Goal: Task Accomplishment & Management: Use online tool/utility

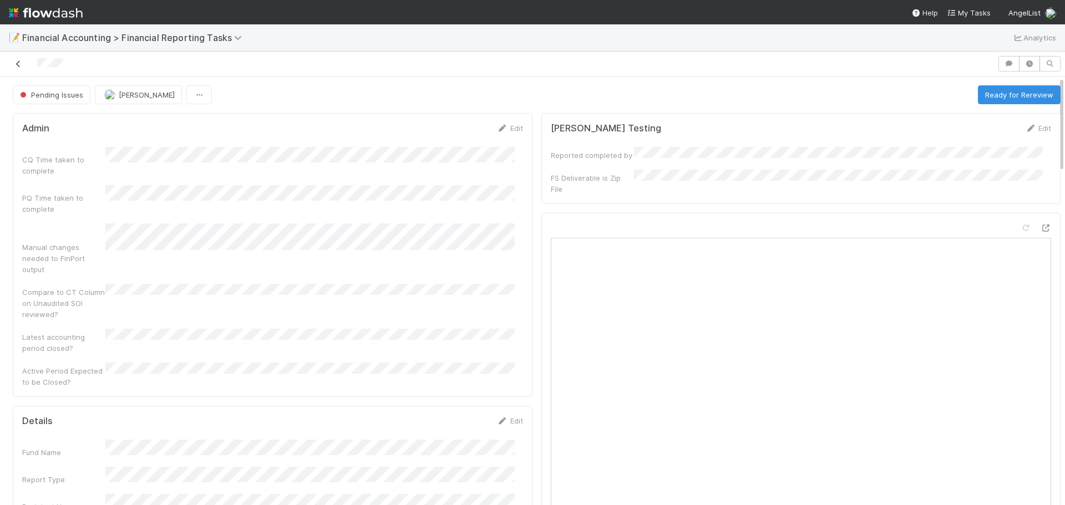
click at [16, 60] on icon at bounding box center [18, 63] width 11 height 7
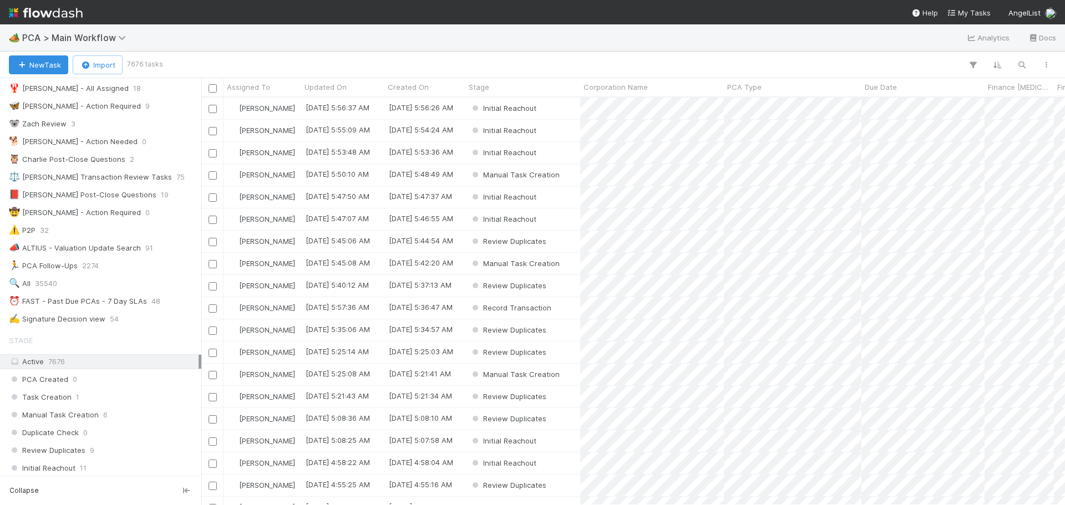
scroll to position [166, 0]
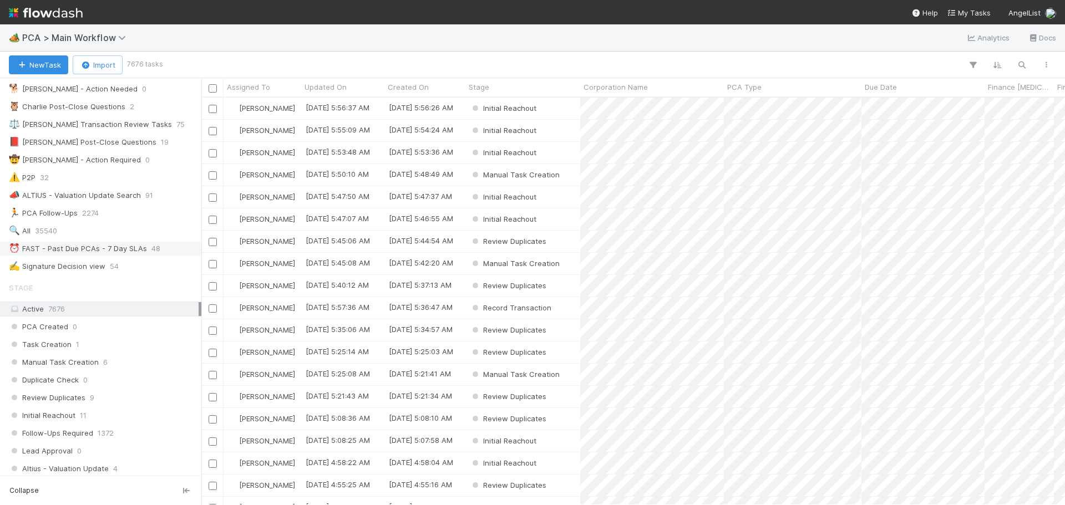
click at [82, 252] on div "⏰ FAST - Past Due PCAs - 7 Day SLAs" at bounding box center [78, 249] width 138 height 14
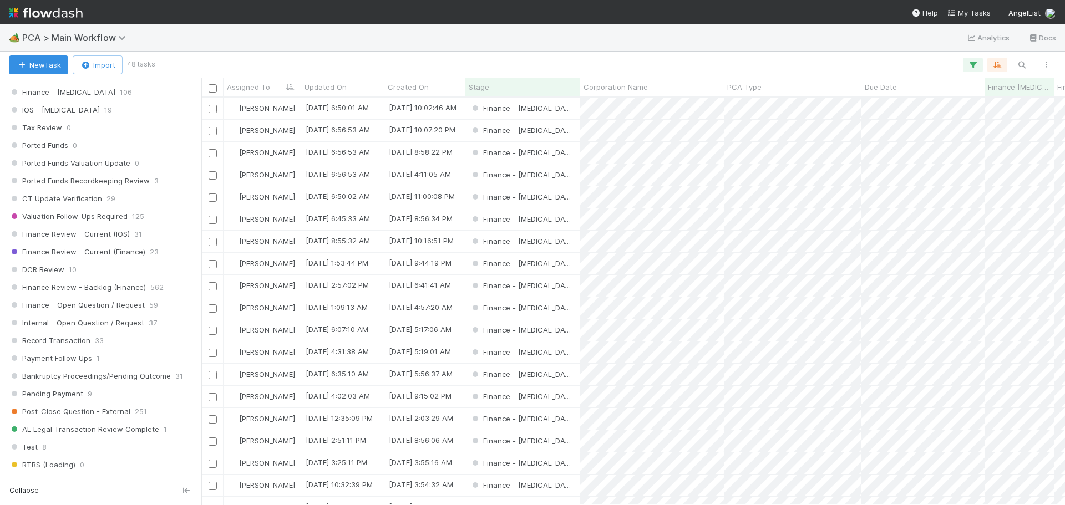
scroll to position [721, 0]
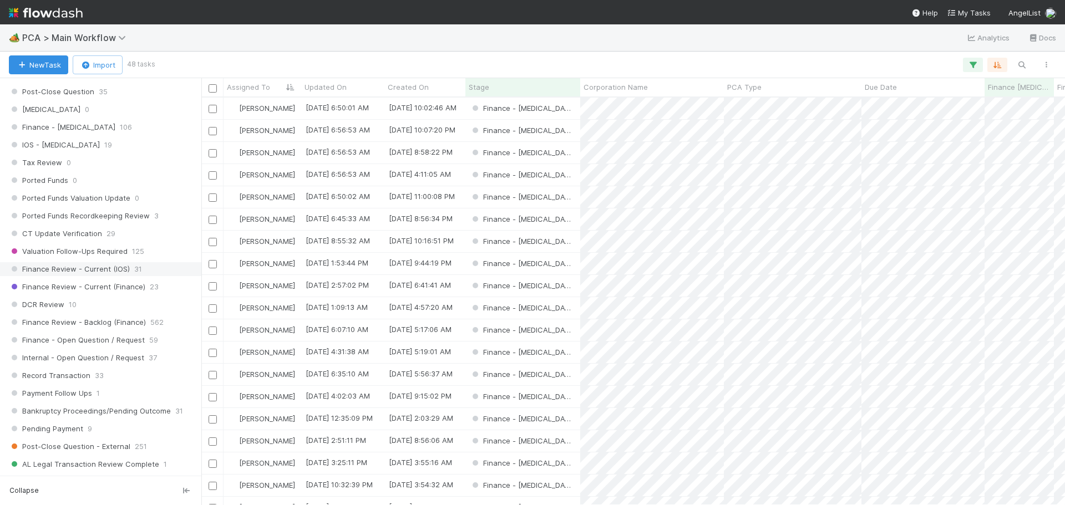
click at [89, 267] on span "Finance Review - Current (IOS)" at bounding box center [69, 269] width 121 height 14
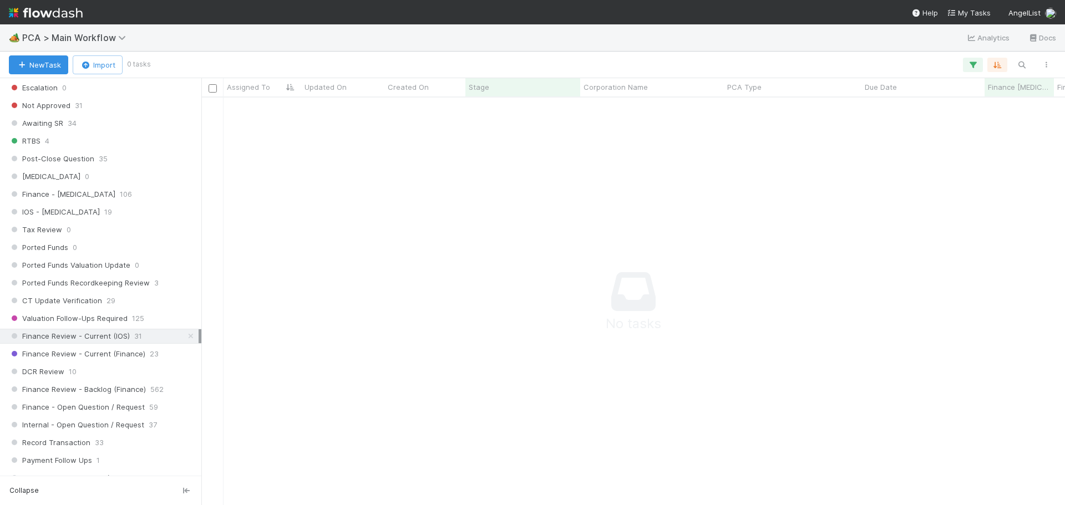
scroll to position [321, 0]
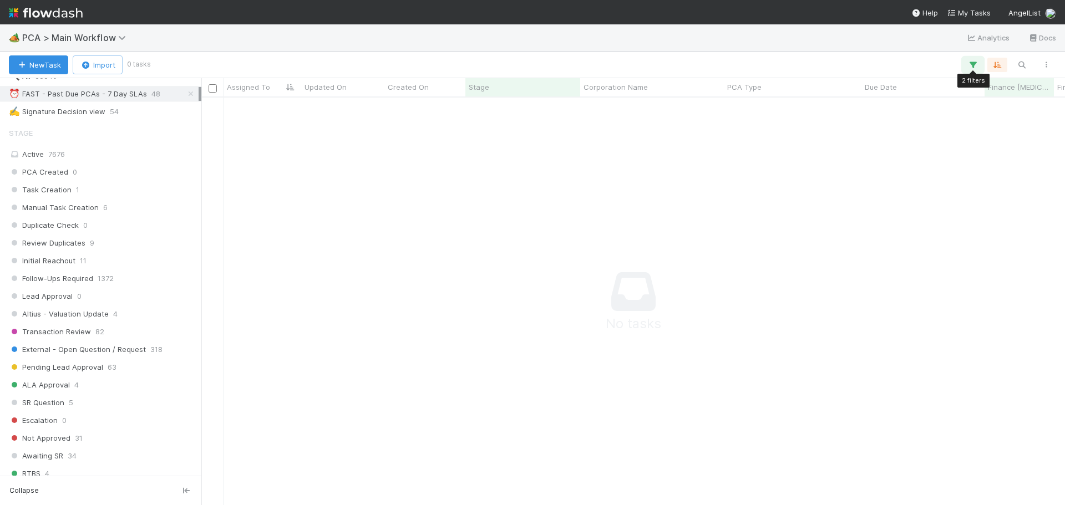
click at [977, 69] on icon "button" at bounding box center [972, 65] width 11 height 10
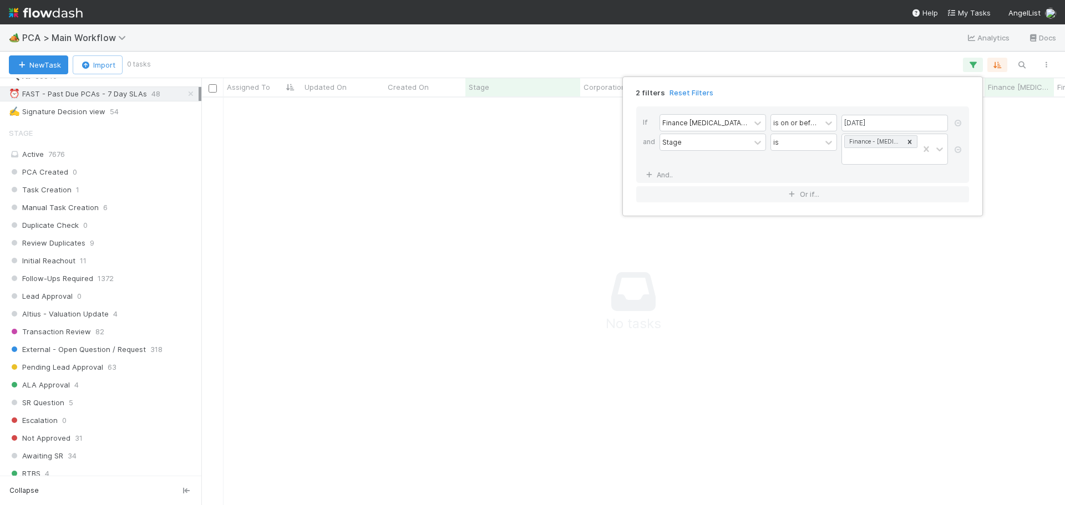
drag, startPoint x: 681, startPoint y: 91, endPoint x: 620, endPoint y: 115, distance: 65.8
click at [681, 91] on link "Reset Filters" at bounding box center [691, 92] width 44 height 9
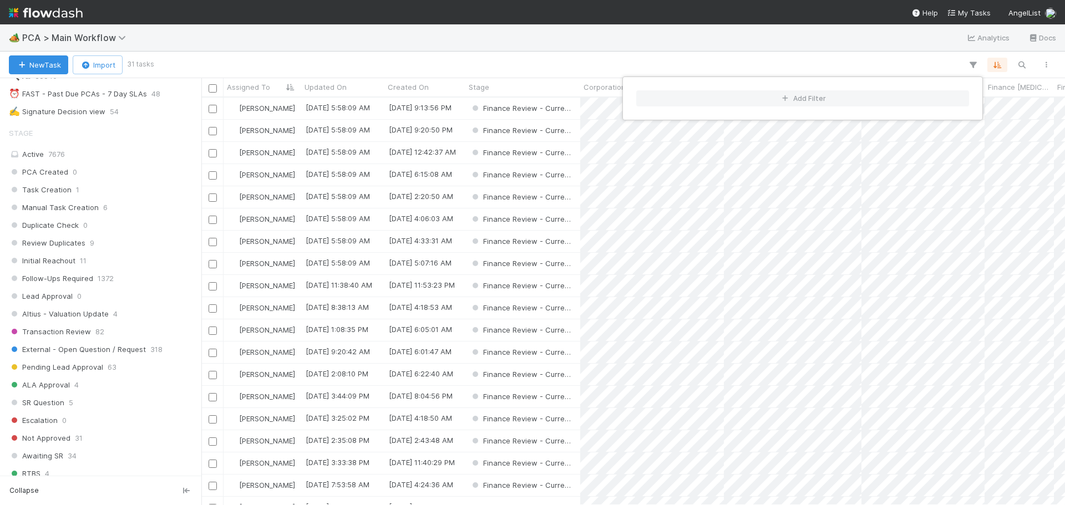
scroll to position [399, 855]
click at [596, 33] on div "Add Filter" at bounding box center [532, 252] width 1065 height 505
click at [851, 45] on div "Add Filter" at bounding box center [532, 252] width 1065 height 505
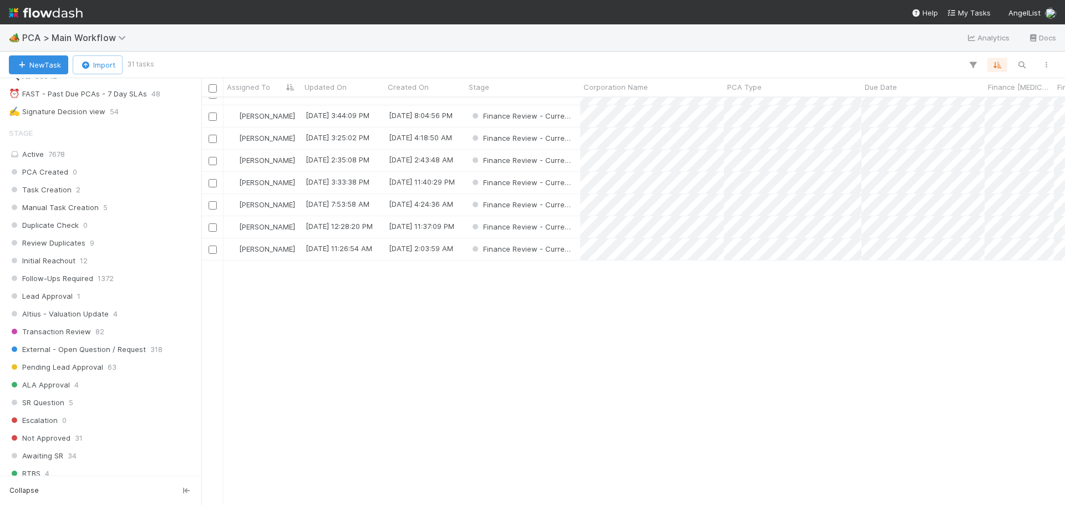
scroll to position [0, 0]
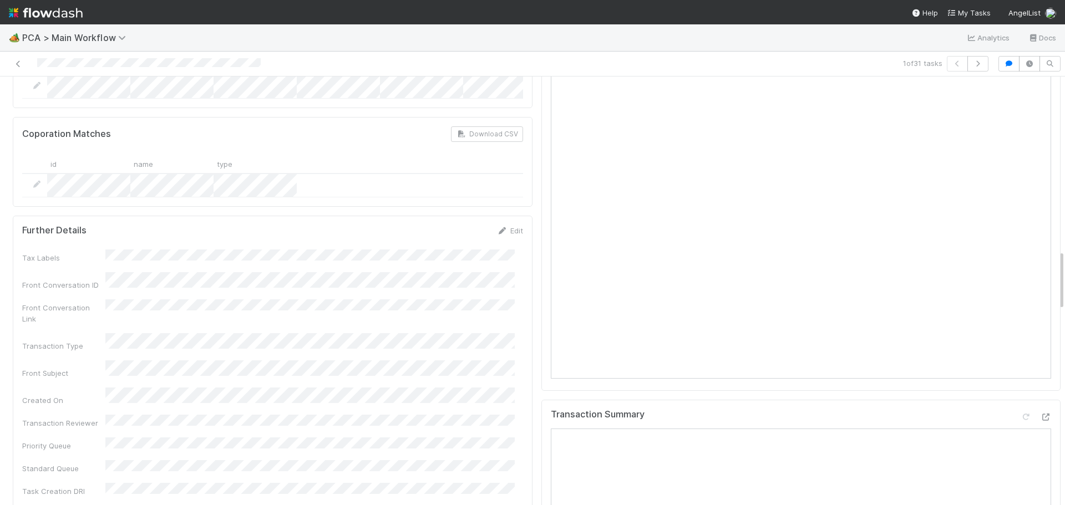
scroll to position [1164, 0]
click at [1040, 415] on icon at bounding box center [1045, 418] width 11 height 7
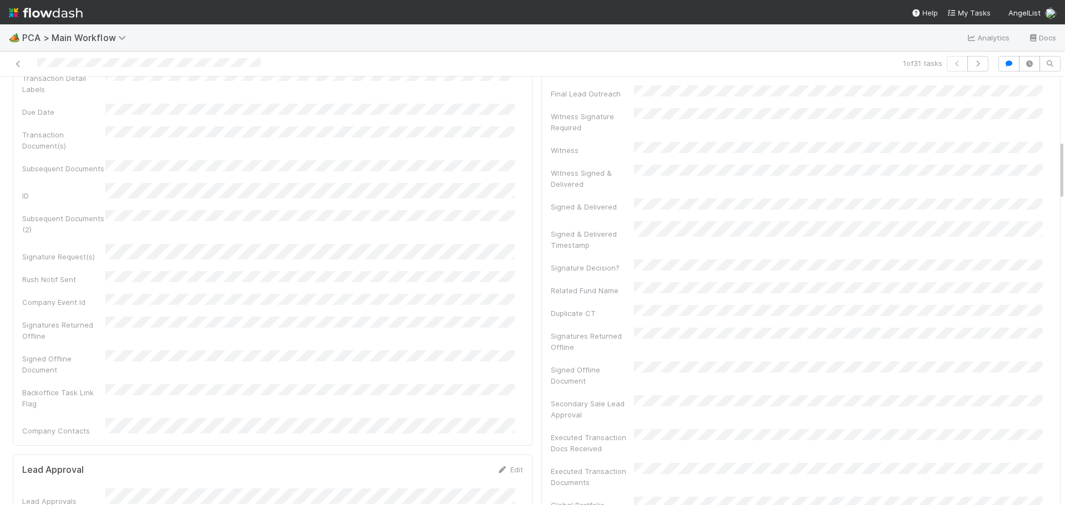
scroll to position [832, 0]
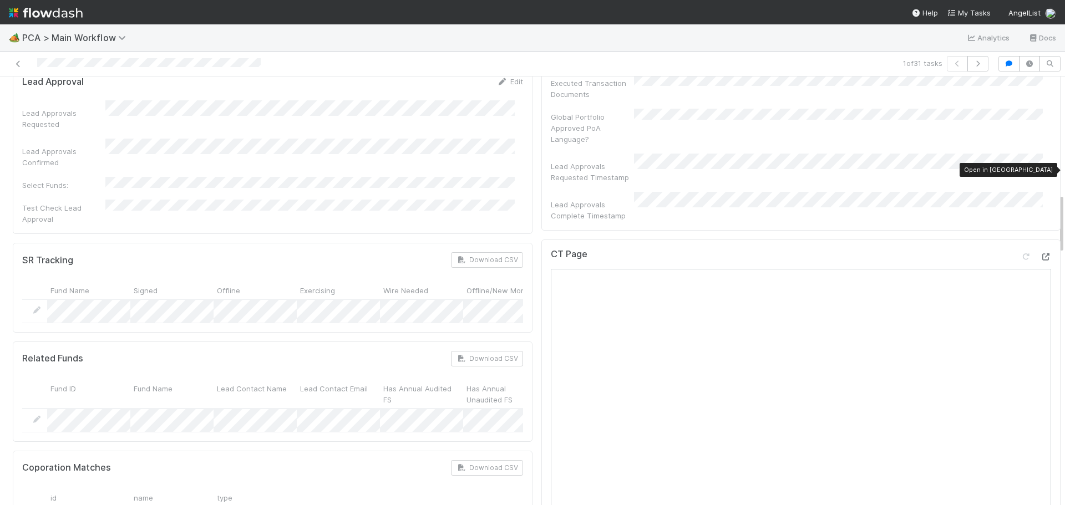
click at [1040, 253] on icon at bounding box center [1045, 256] width 11 height 7
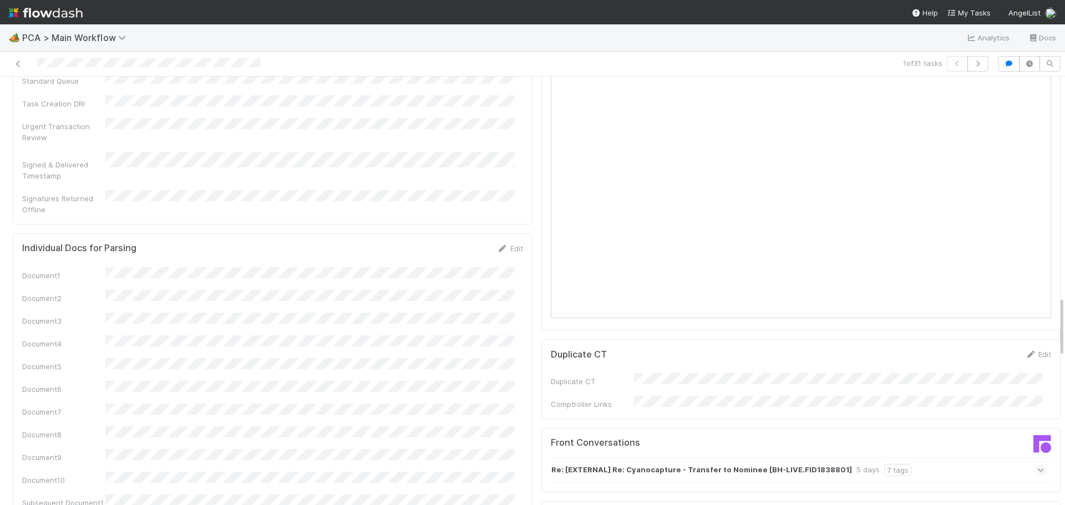
scroll to position [1885, 0]
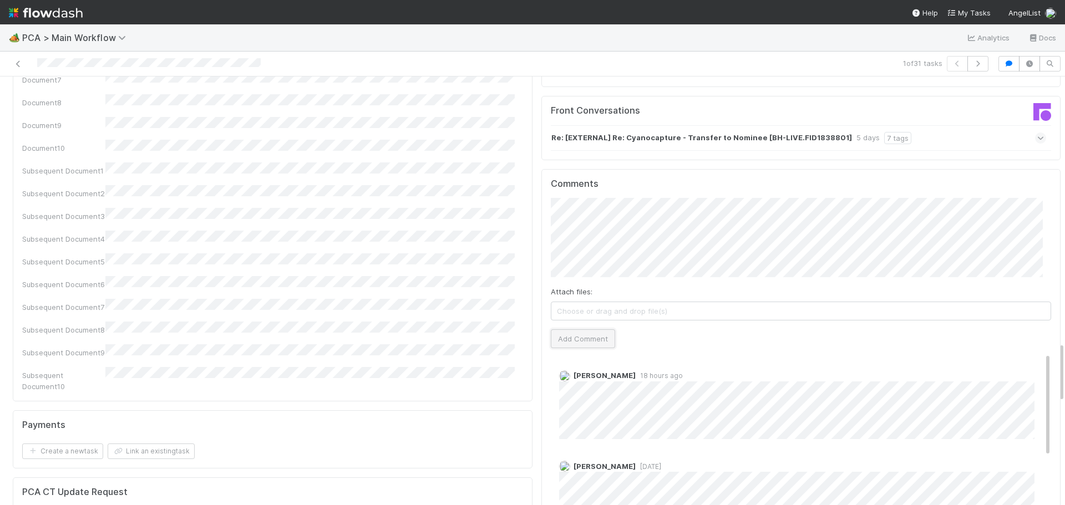
click at [593, 329] on button "Add Comment" at bounding box center [583, 338] width 64 height 19
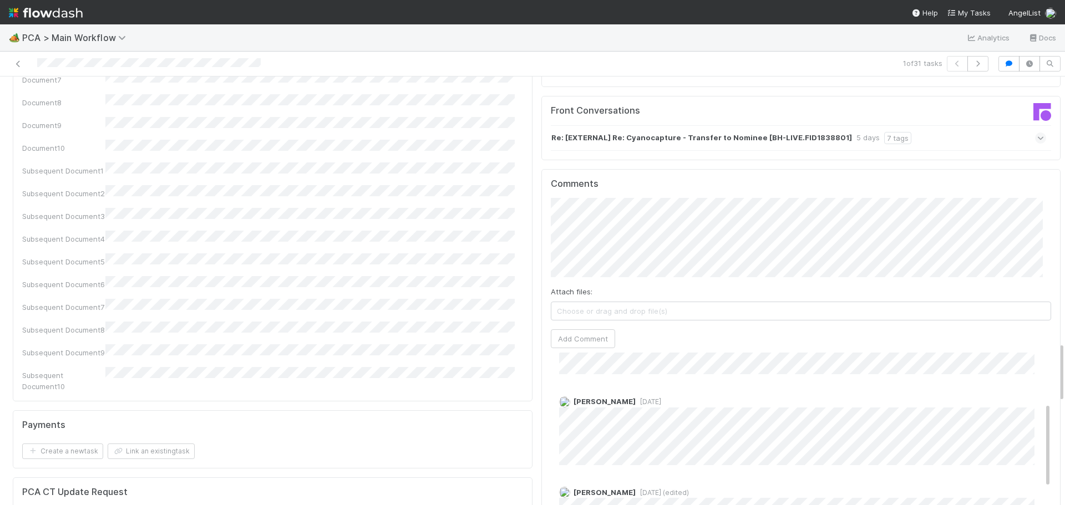
scroll to position [0, 0]
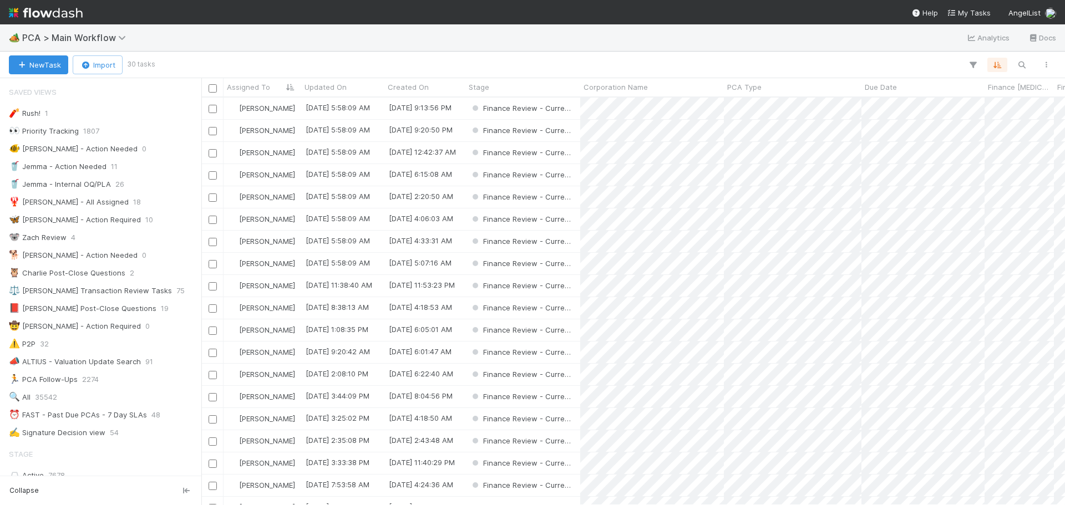
scroll to position [399, 855]
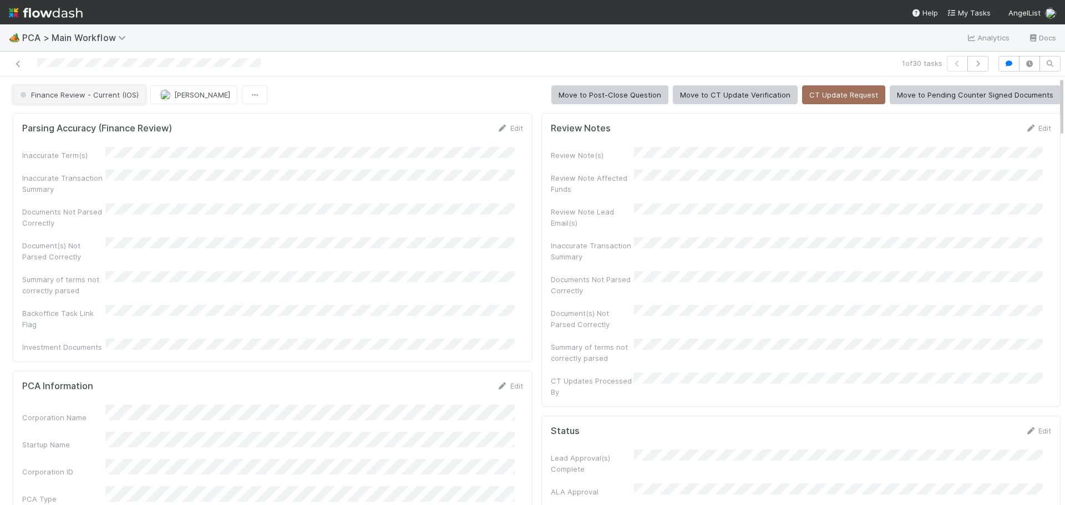
click at [109, 102] on button "Finance Review - Current (IOS)" at bounding box center [79, 94] width 133 height 19
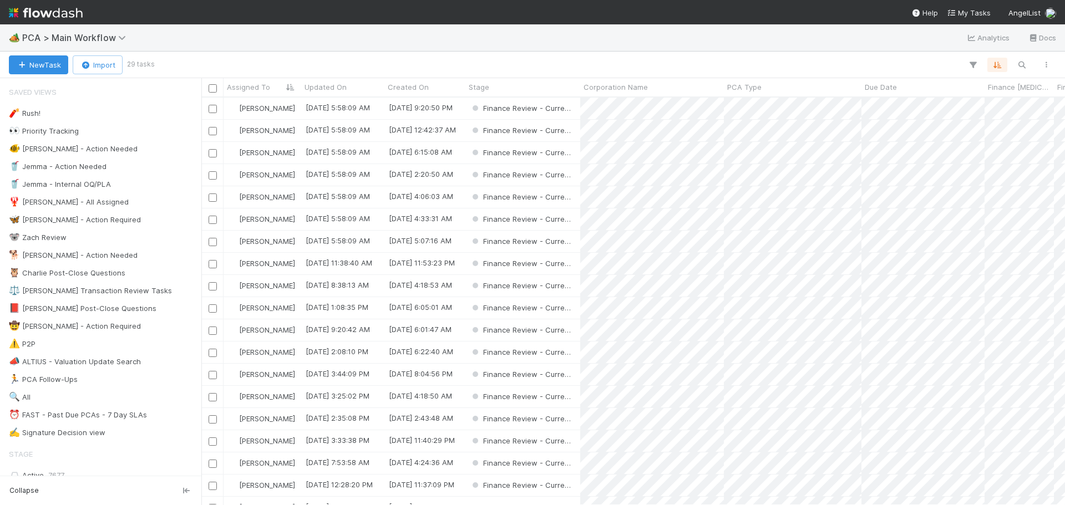
scroll to position [399, 855]
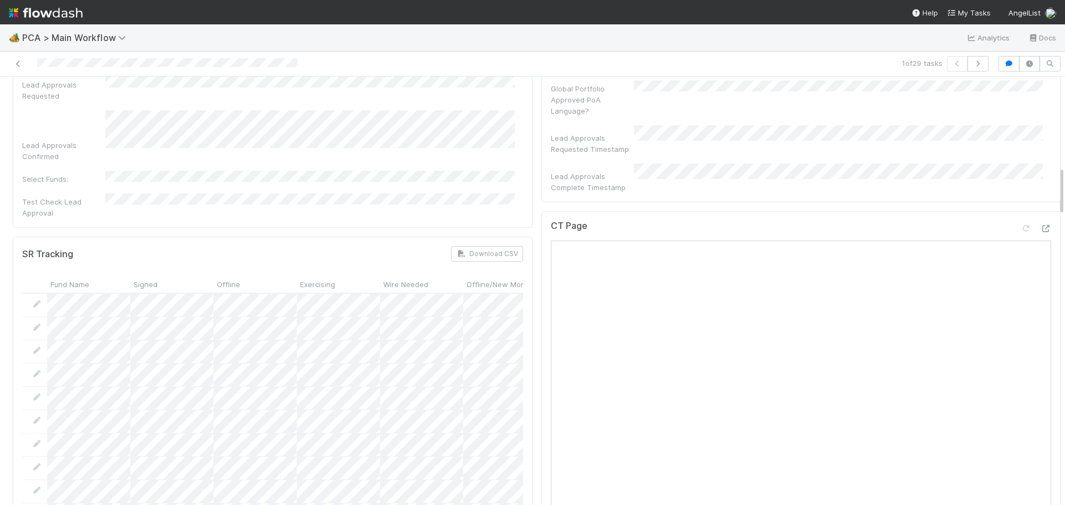
scroll to position [776, 0]
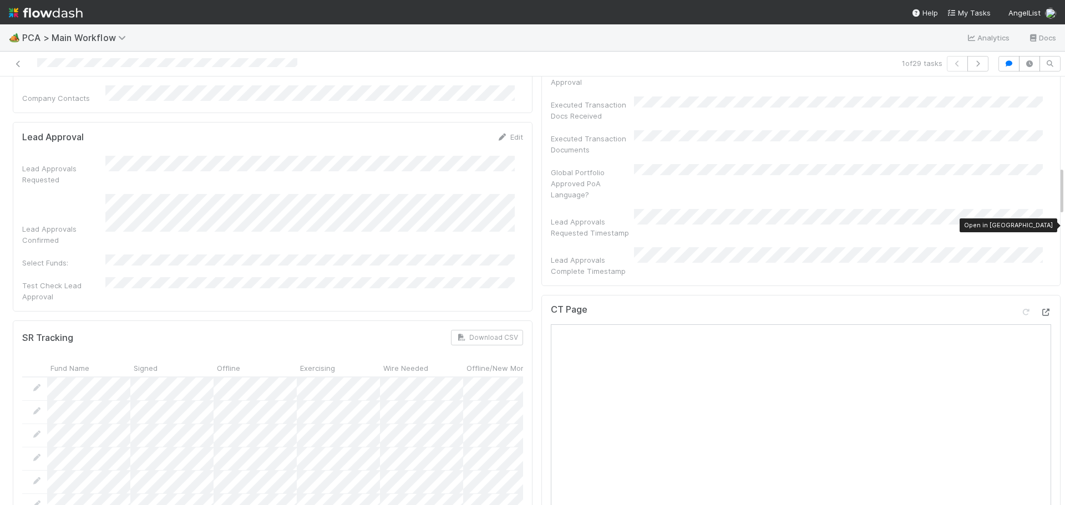
click at [1040, 309] on icon at bounding box center [1045, 312] width 11 height 7
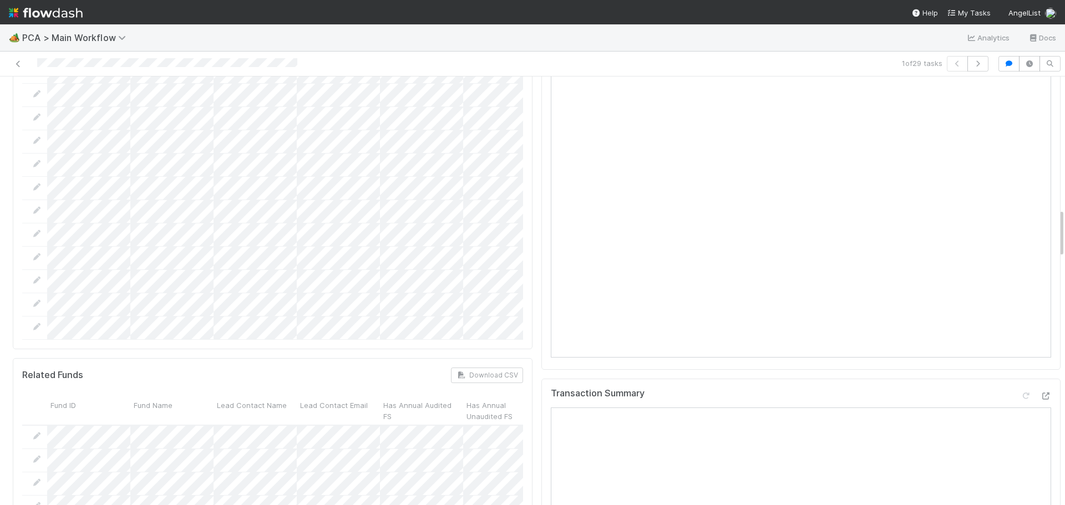
scroll to position [1331, 0]
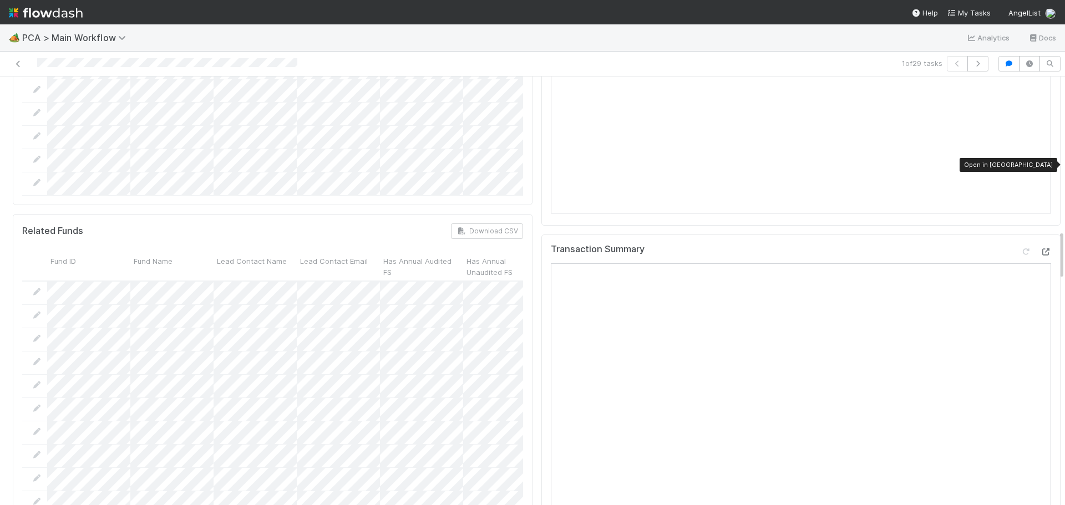
click at [1040, 248] on icon at bounding box center [1045, 251] width 11 height 7
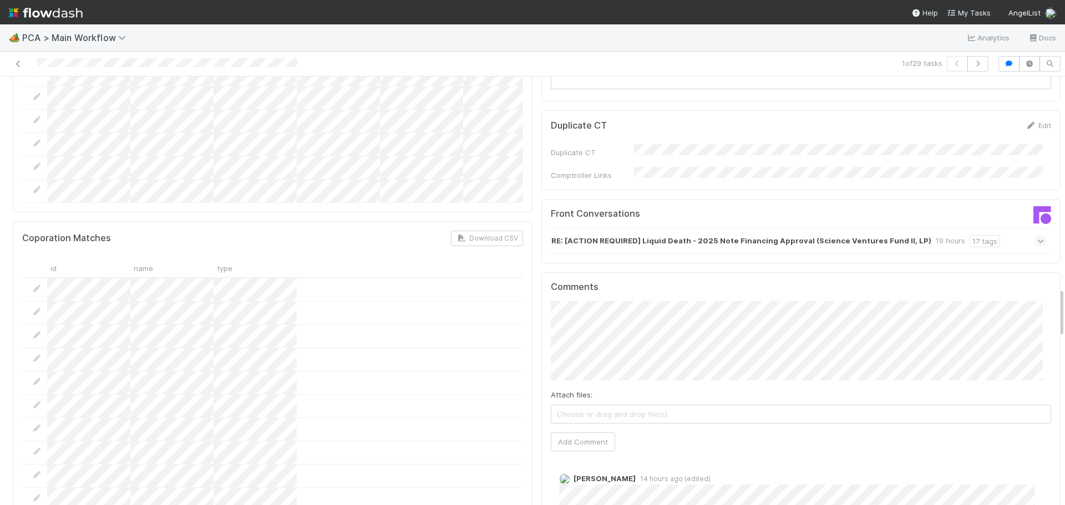
scroll to position [1830, 0]
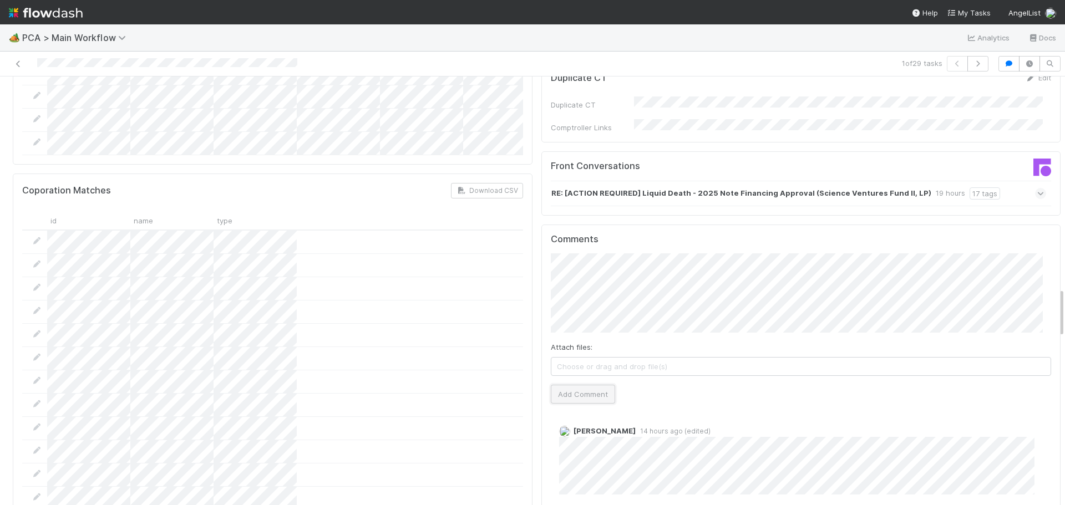
click at [562, 385] on button "Add Comment" at bounding box center [583, 394] width 64 height 19
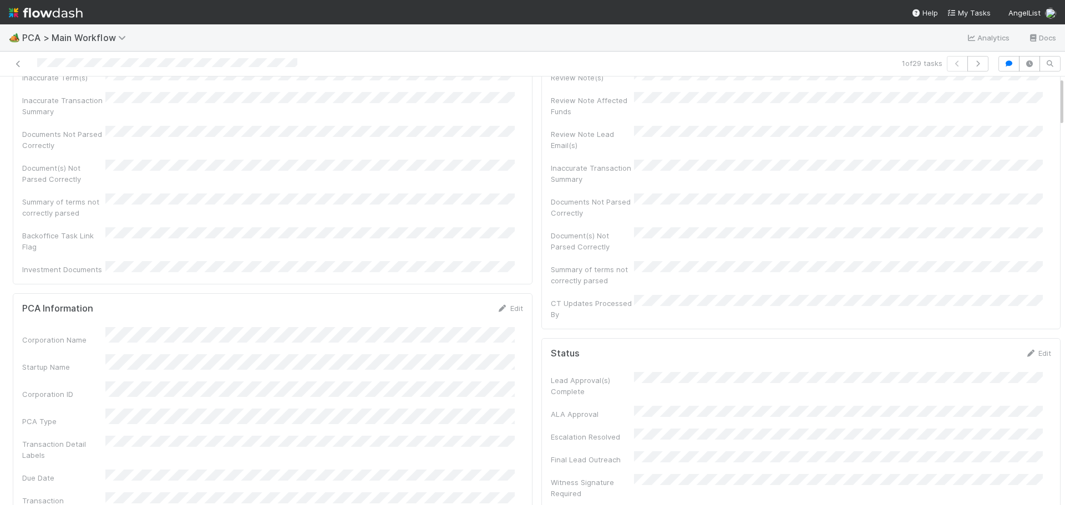
scroll to position [0, 0]
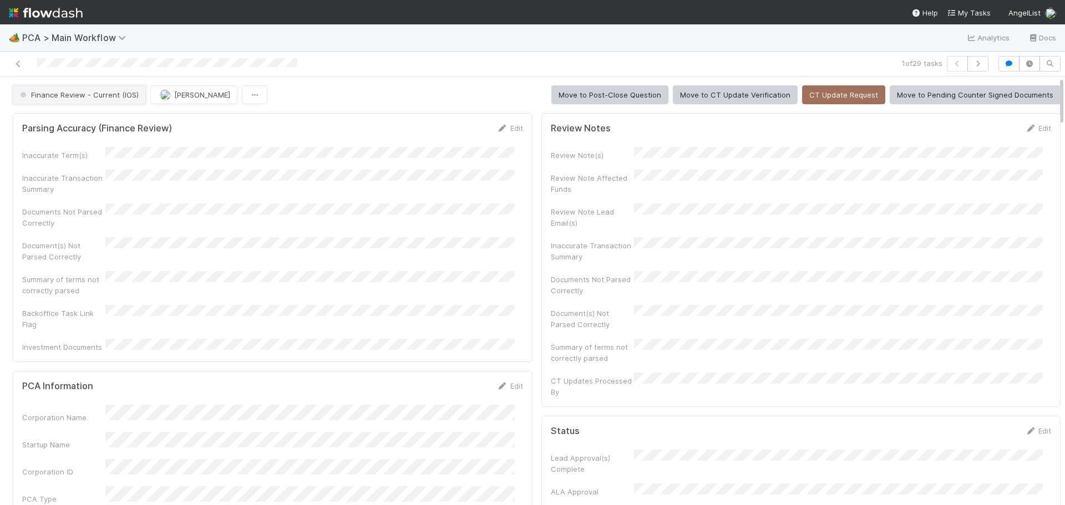
click at [98, 97] on span "Finance Review - Current (IOS)" at bounding box center [78, 94] width 121 height 9
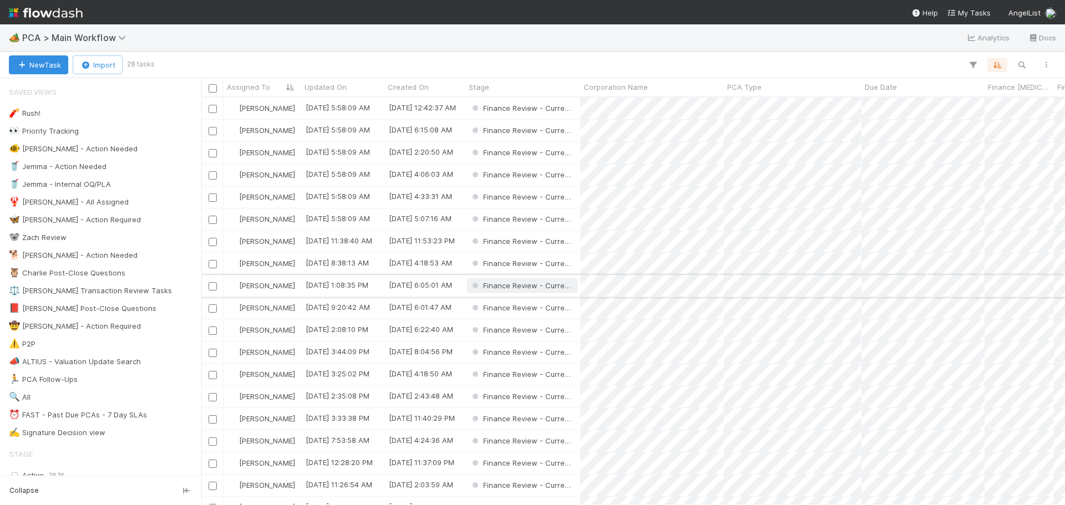
scroll to position [399, 855]
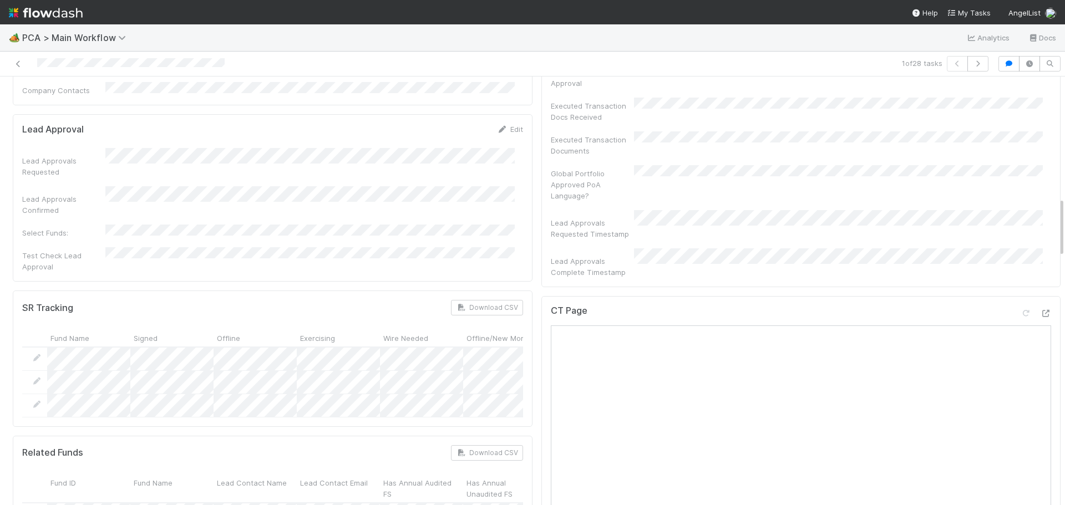
scroll to position [887, 0]
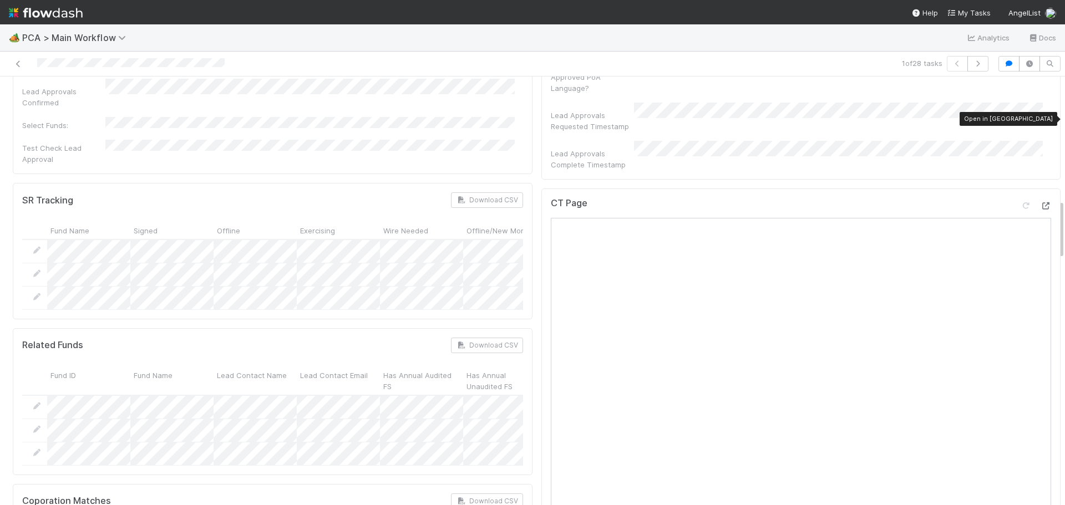
click at [1040, 202] on icon at bounding box center [1045, 205] width 11 height 7
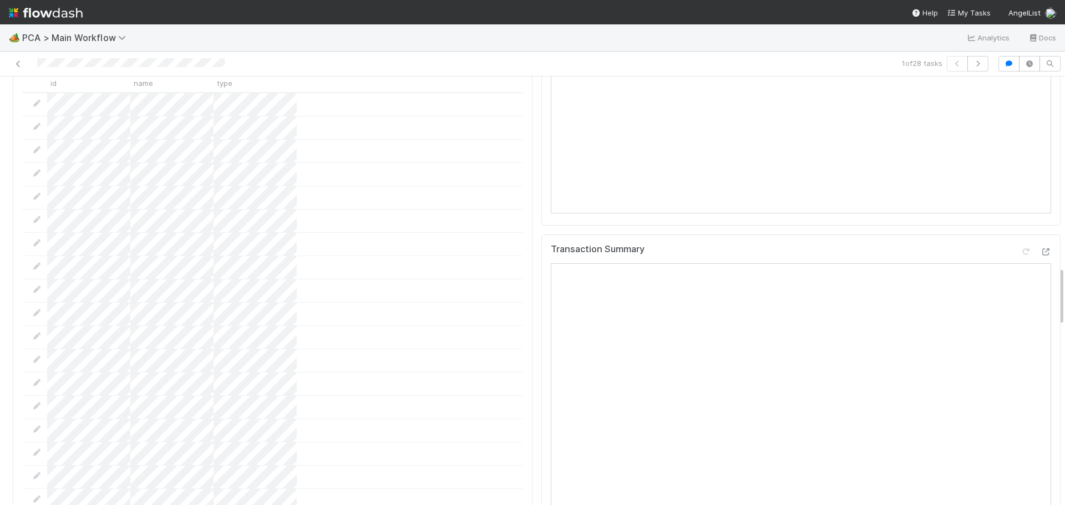
scroll to position [1331, 0]
click at [1040, 253] on icon at bounding box center [1045, 256] width 11 height 7
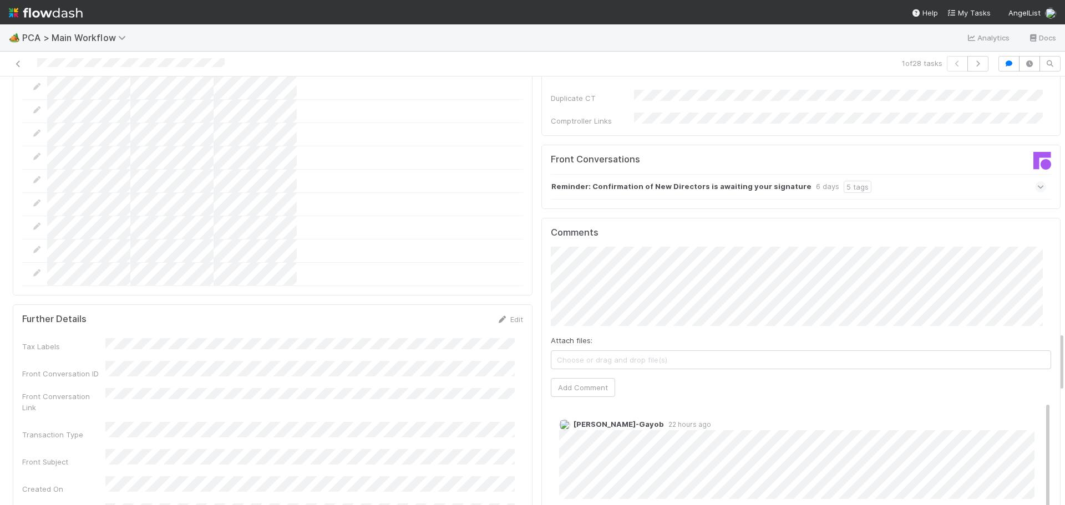
scroll to position [1830, 0]
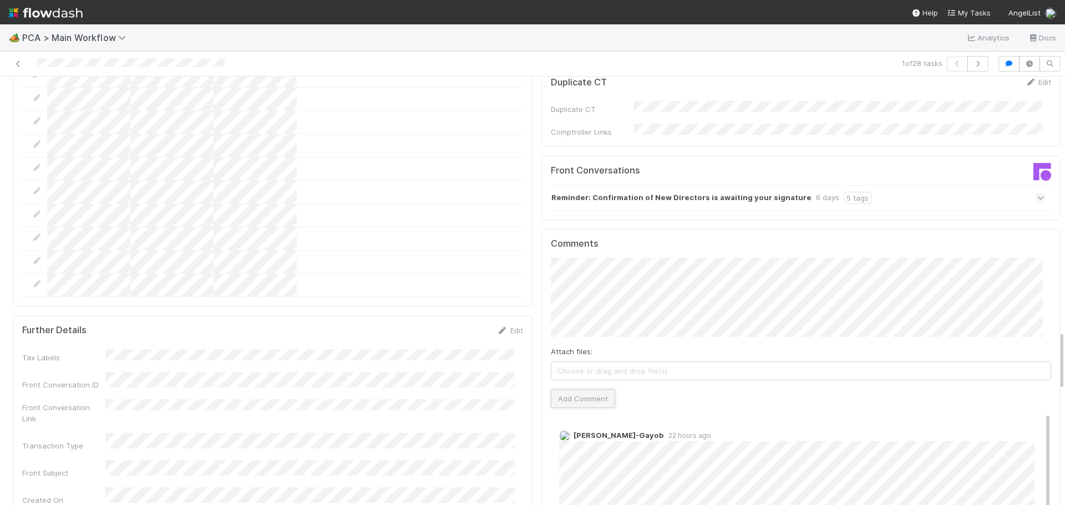
click at [577, 389] on button "Add Comment" at bounding box center [583, 398] width 64 height 19
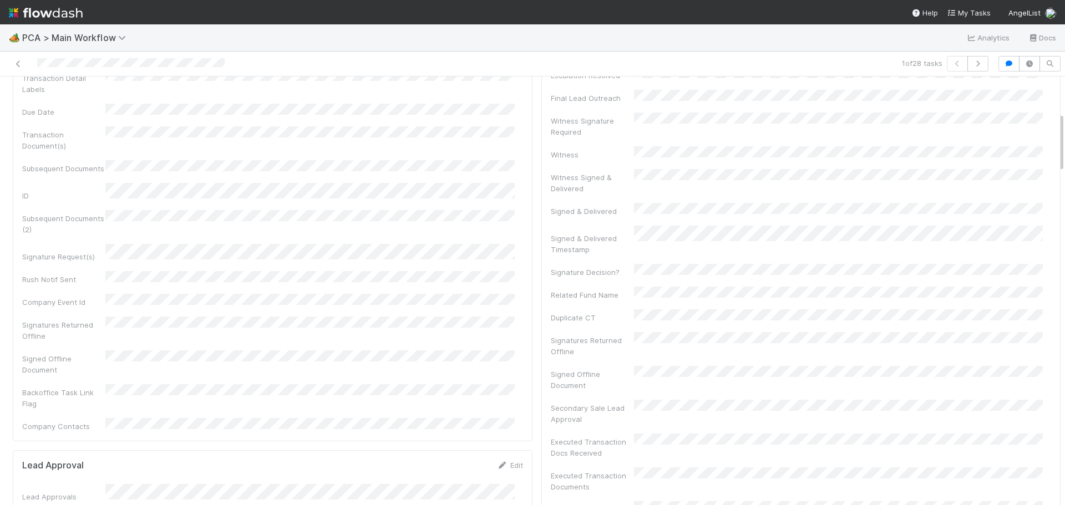
scroll to position [0, 0]
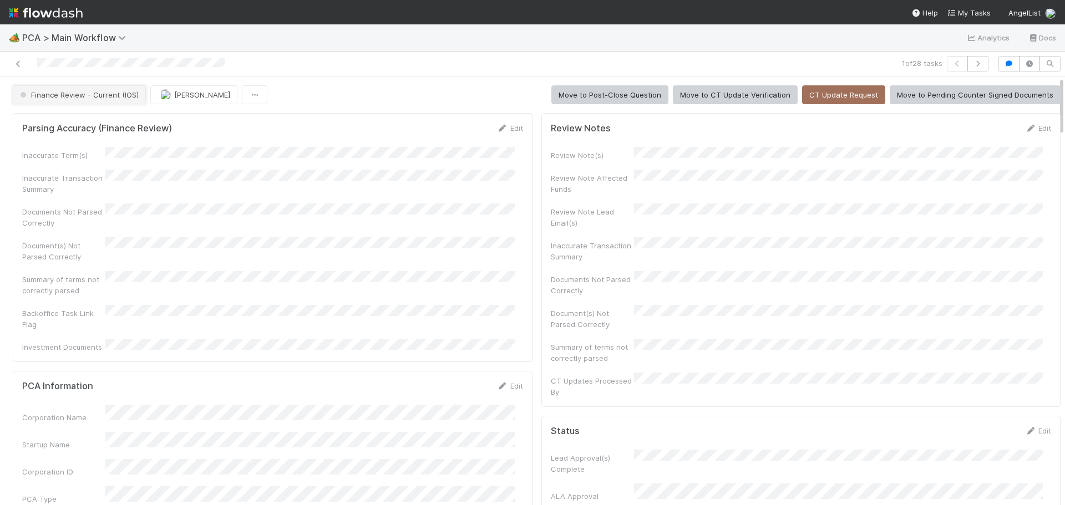
click at [119, 103] on button "Finance Review - Current (IOS)" at bounding box center [79, 94] width 133 height 19
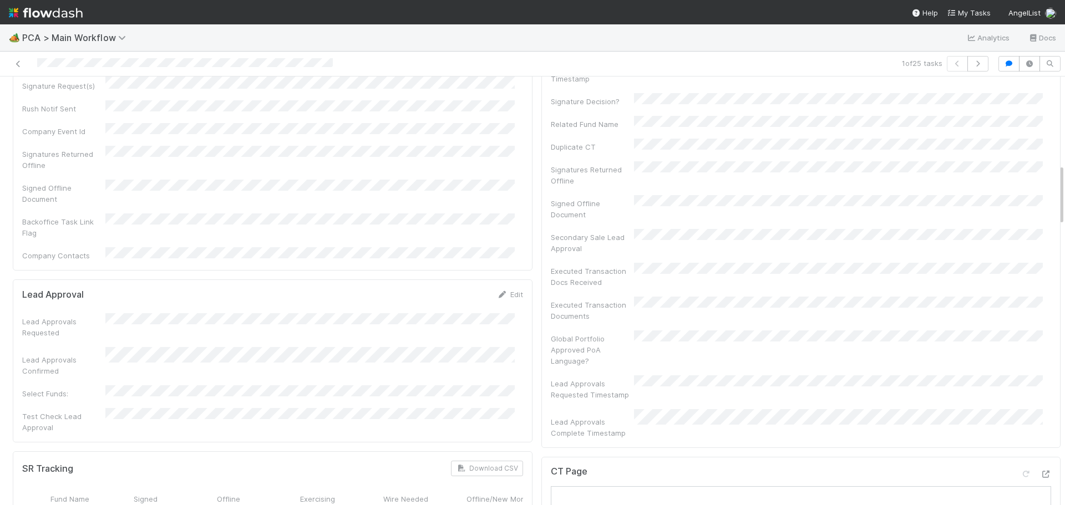
scroll to position [776, 0]
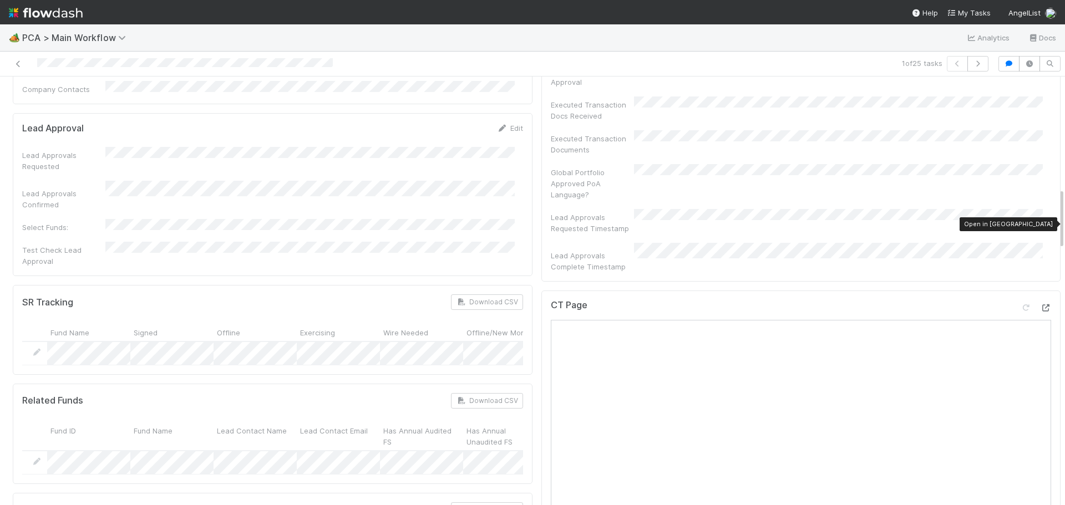
click at [1040, 304] on icon at bounding box center [1045, 307] width 11 height 7
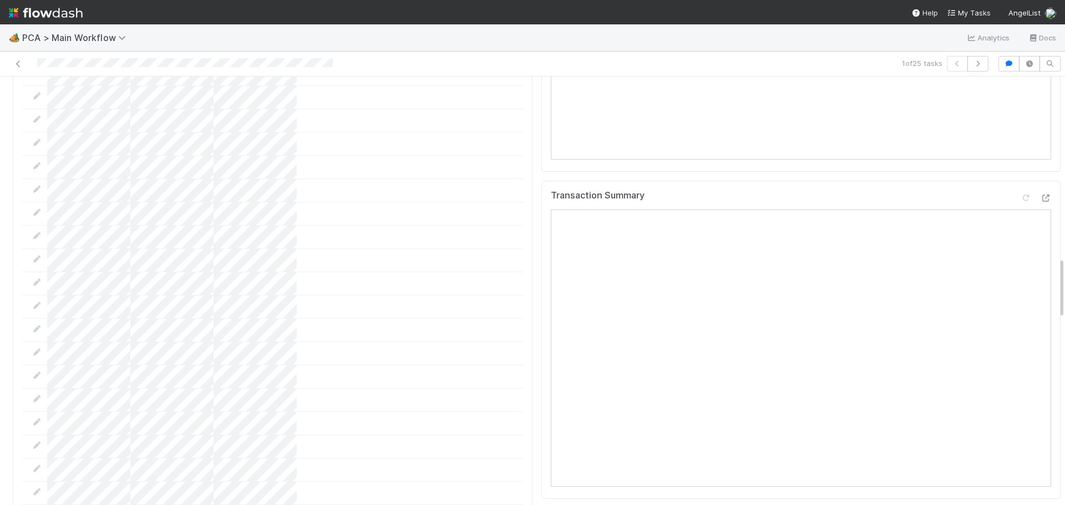
scroll to position [1386, 0]
click at [1040, 189] on icon at bounding box center [1045, 192] width 11 height 7
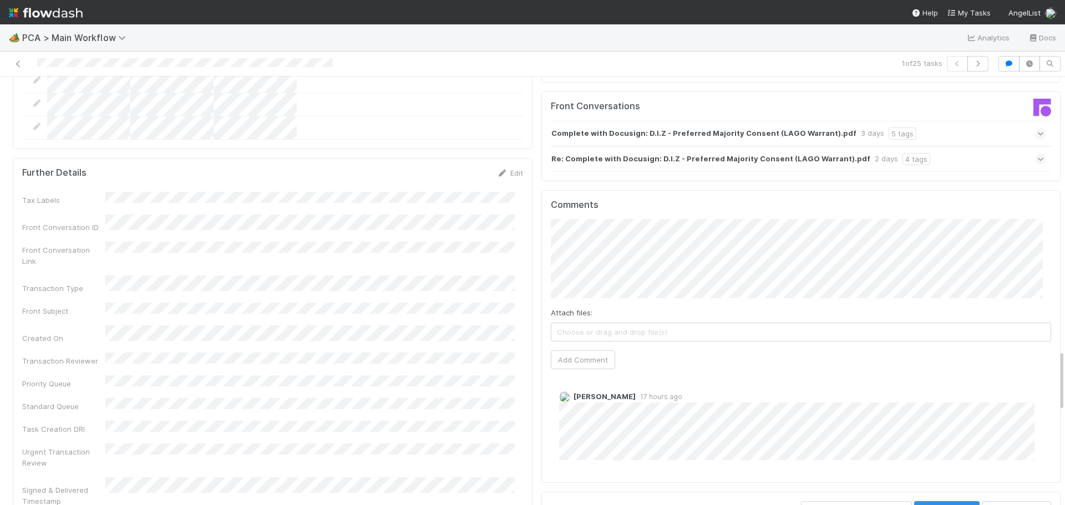
scroll to position [1941, 0]
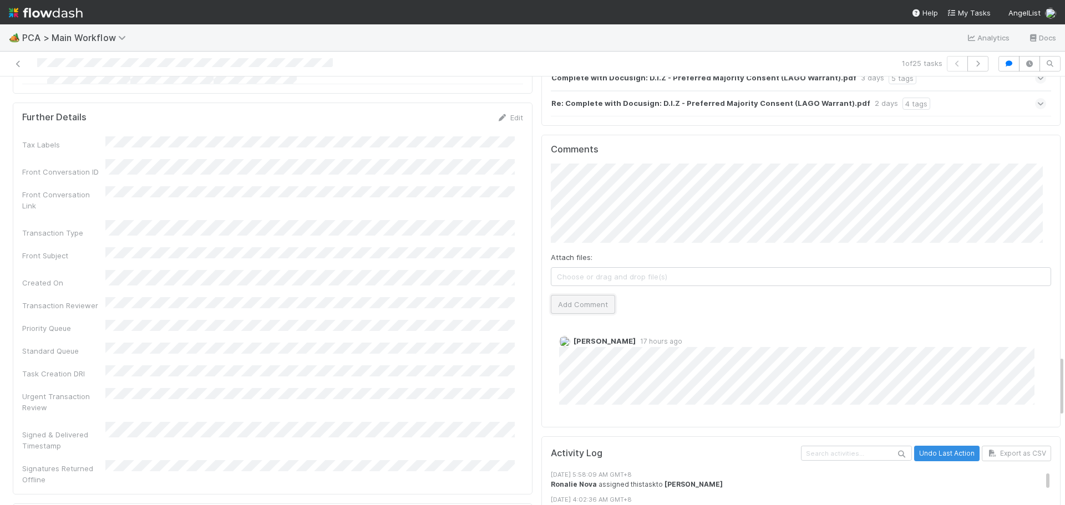
click at [585, 295] on button "Add Comment" at bounding box center [583, 304] width 64 height 19
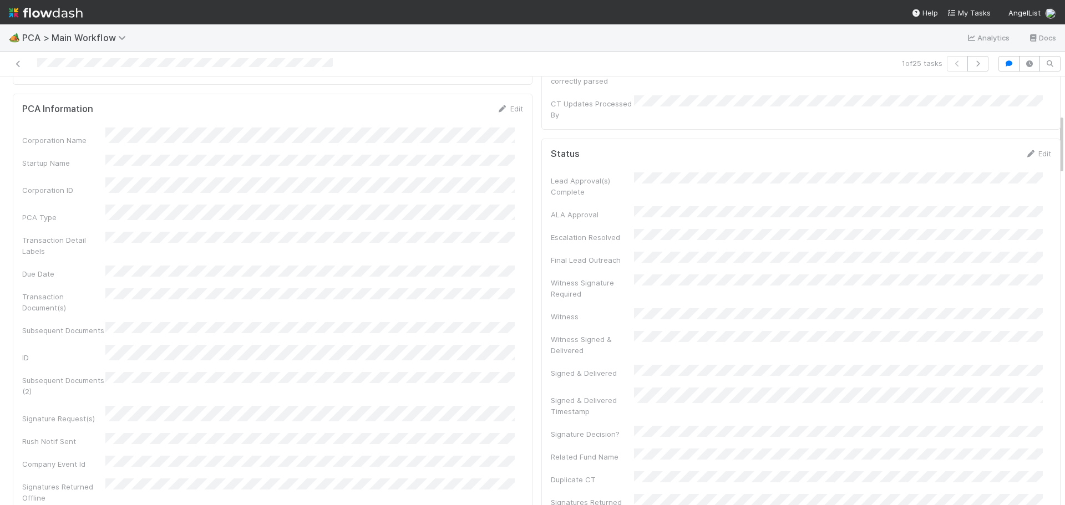
scroll to position [0, 0]
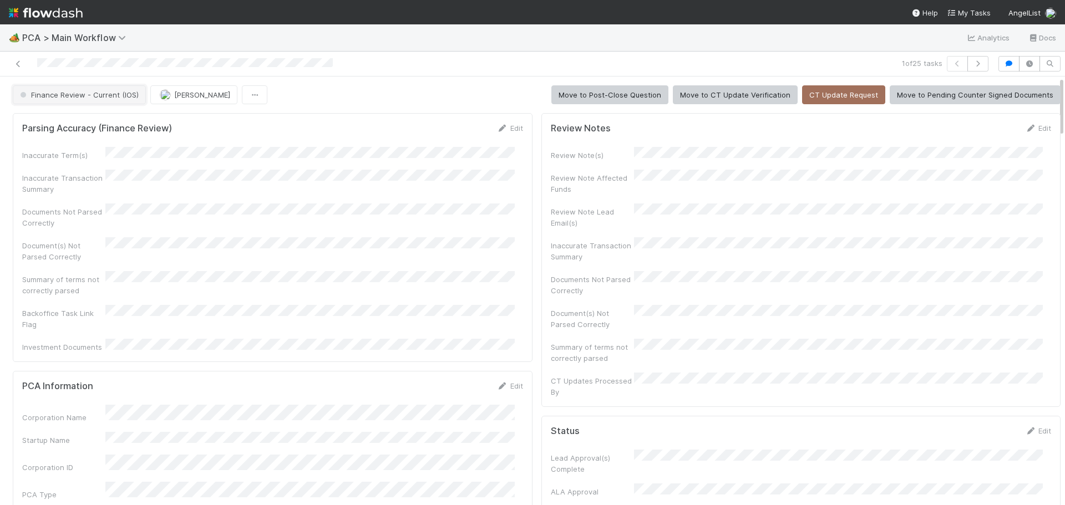
click at [64, 94] on span "Finance Review - Current (IOS)" at bounding box center [78, 94] width 121 height 9
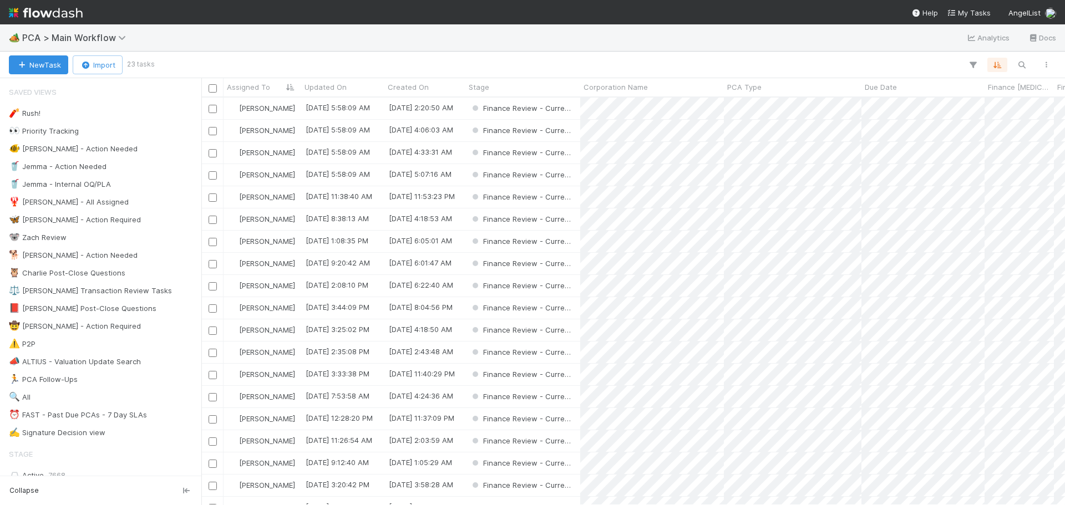
scroll to position [399, 855]
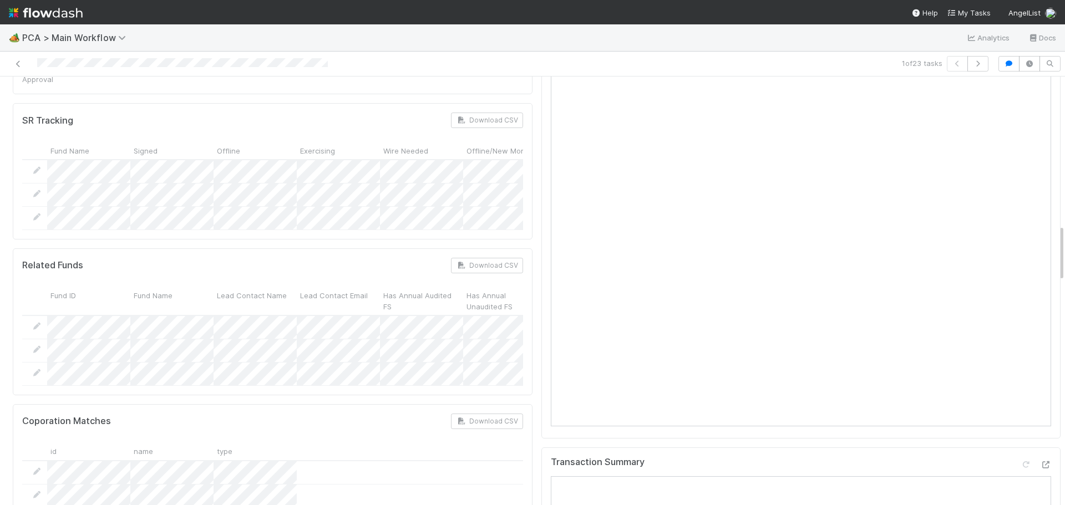
scroll to position [721, 0]
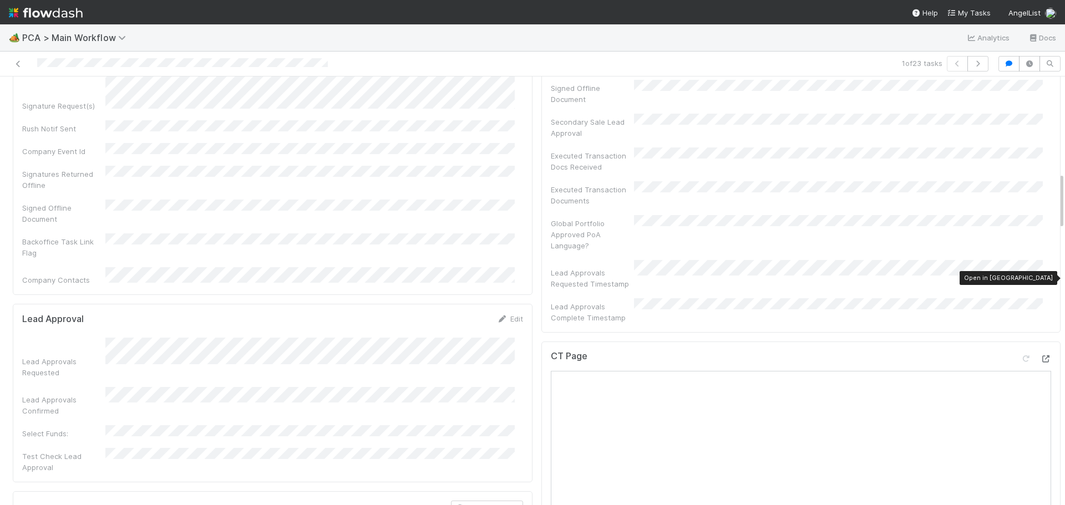
click at [1040, 355] on icon at bounding box center [1045, 358] width 11 height 7
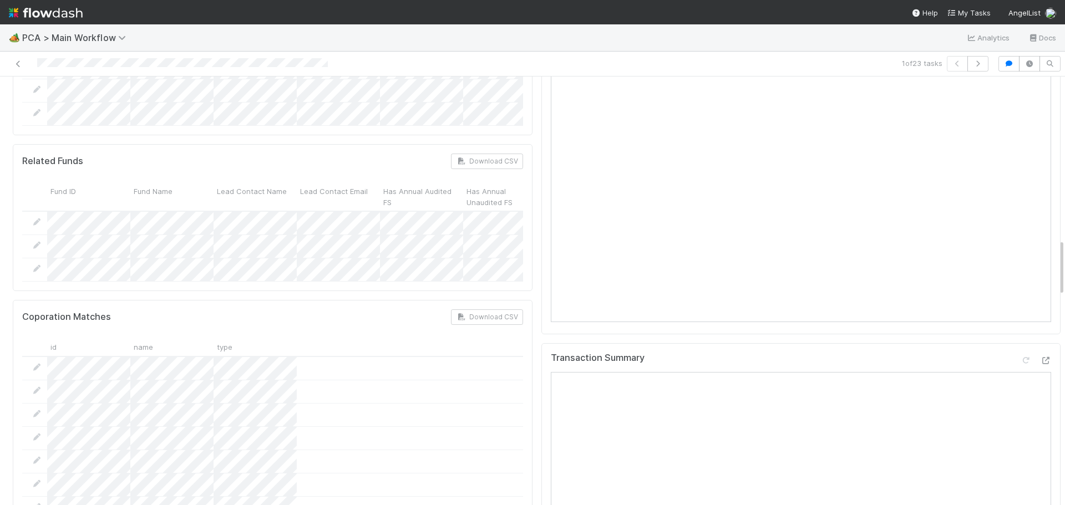
scroll to position [1220, 0]
click at [1040, 350] on icon at bounding box center [1045, 353] width 11 height 7
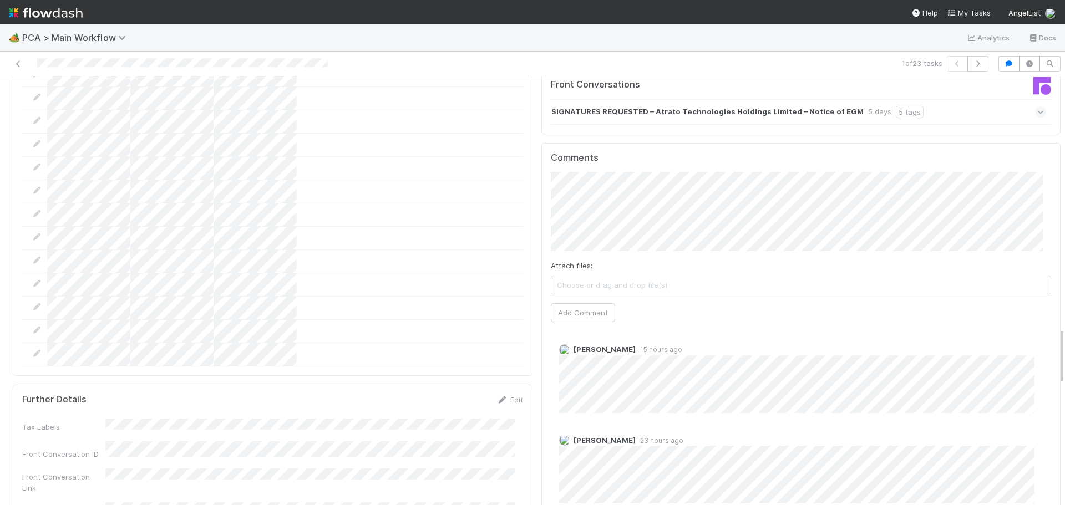
scroll to position [1885, 0]
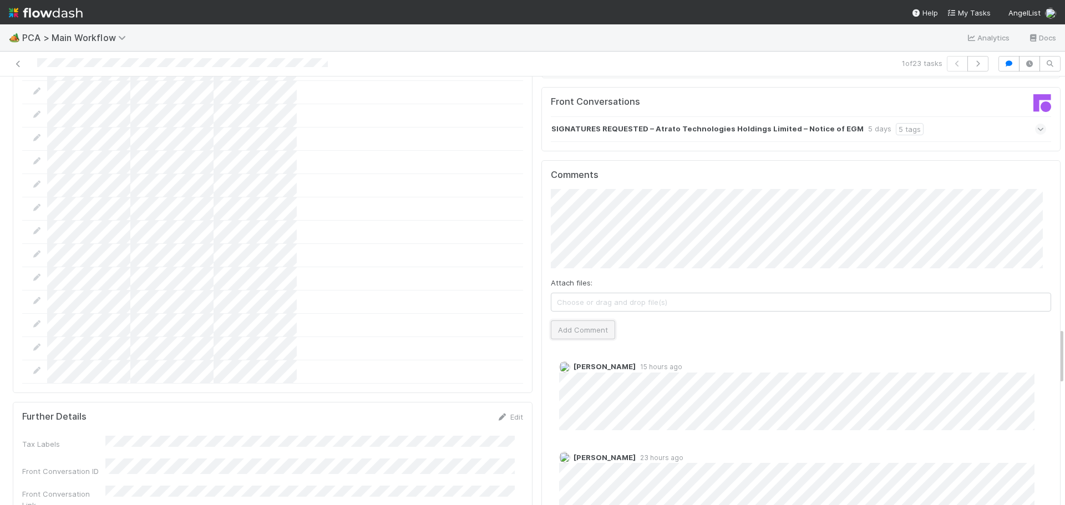
click at [565, 320] on button "Add Comment" at bounding box center [583, 329] width 64 height 19
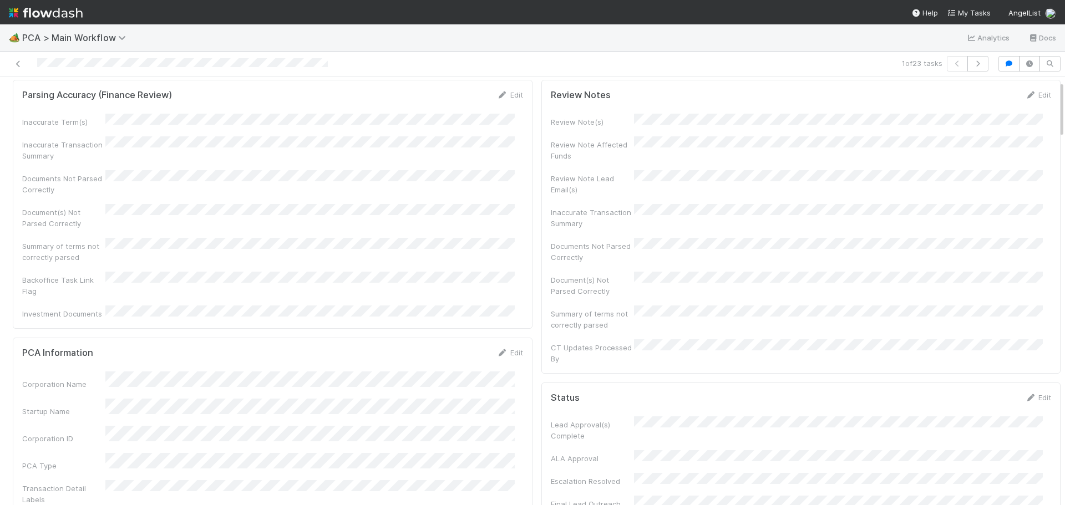
scroll to position [0, 0]
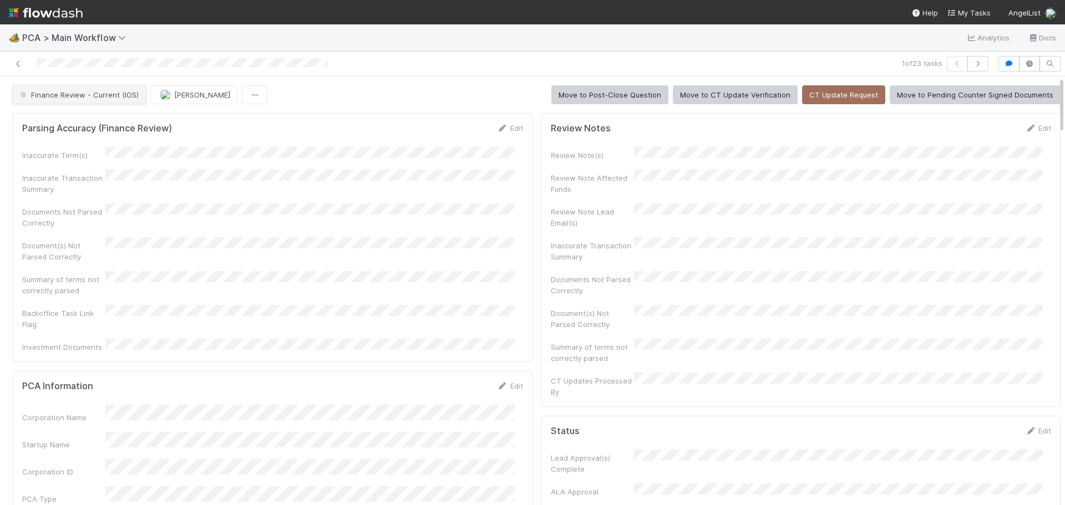
click at [125, 95] on span "Finance Review - Current (IOS)" at bounding box center [78, 94] width 121 height 9
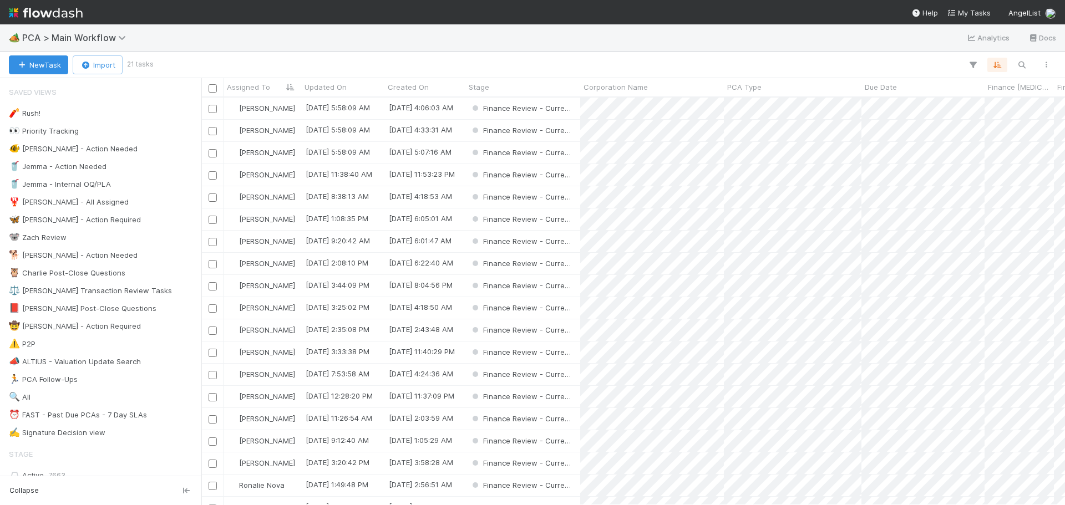
scroll to position [399, 855]
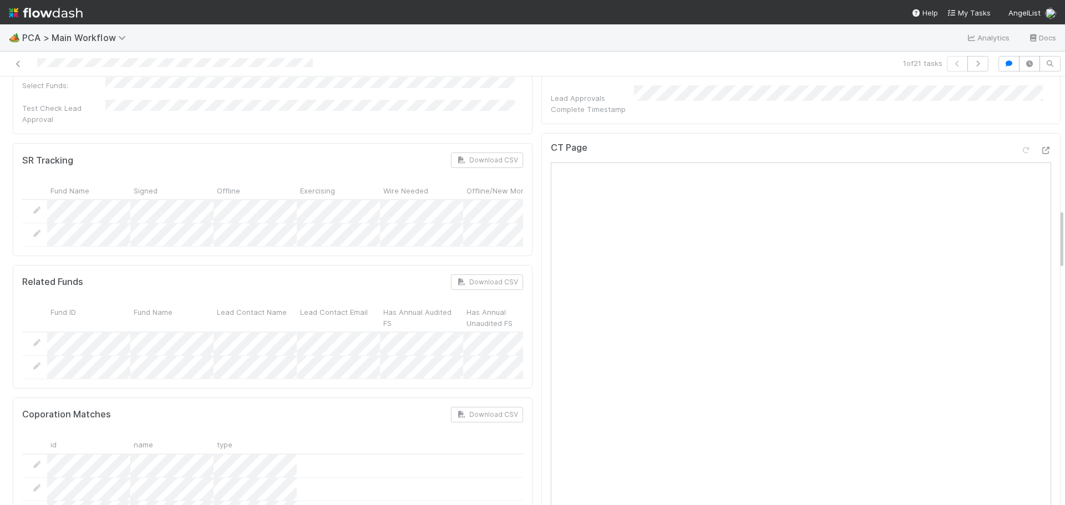
scroll to position [721, 0]
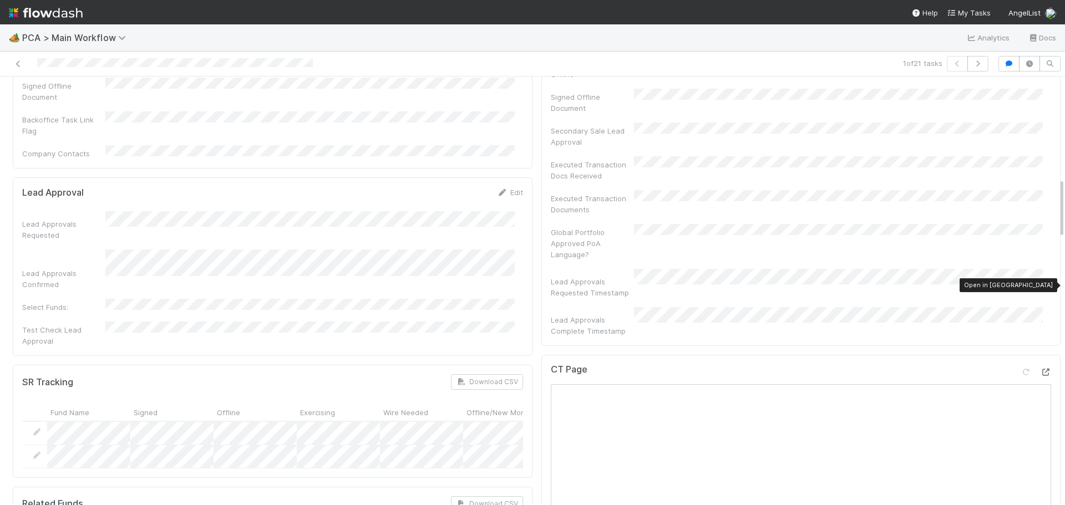
click at [1040, 369] on icon at bounding box center [1045, 372] width 11 height 7
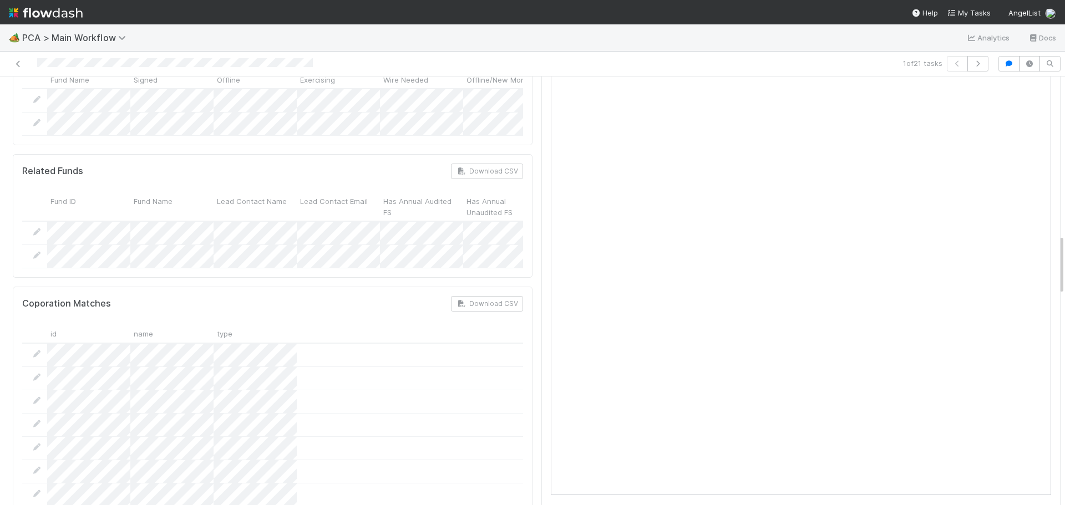
scroll to position [1275, 0]
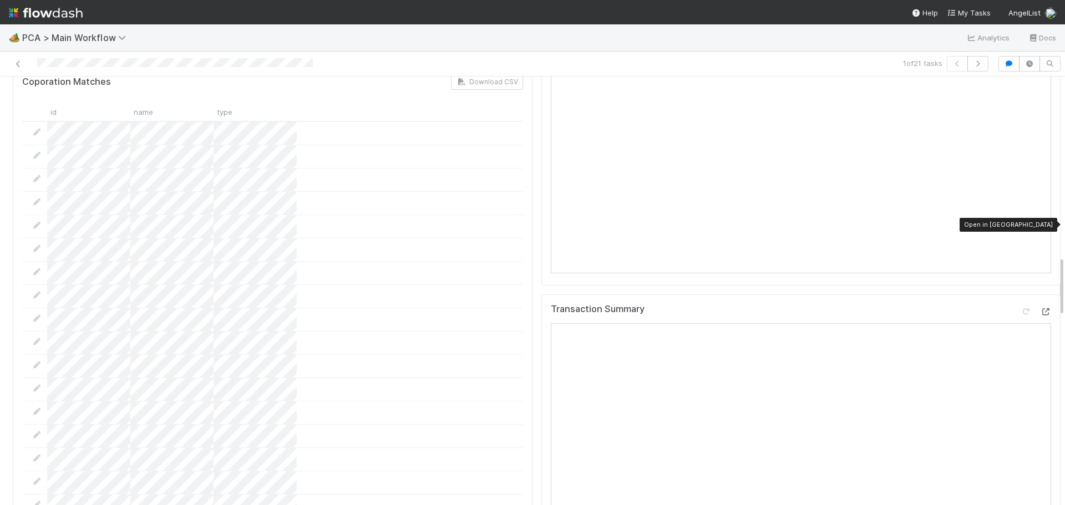
click at [1040, 308] on icon at bounding box center [1045, 311] width 11 height 7
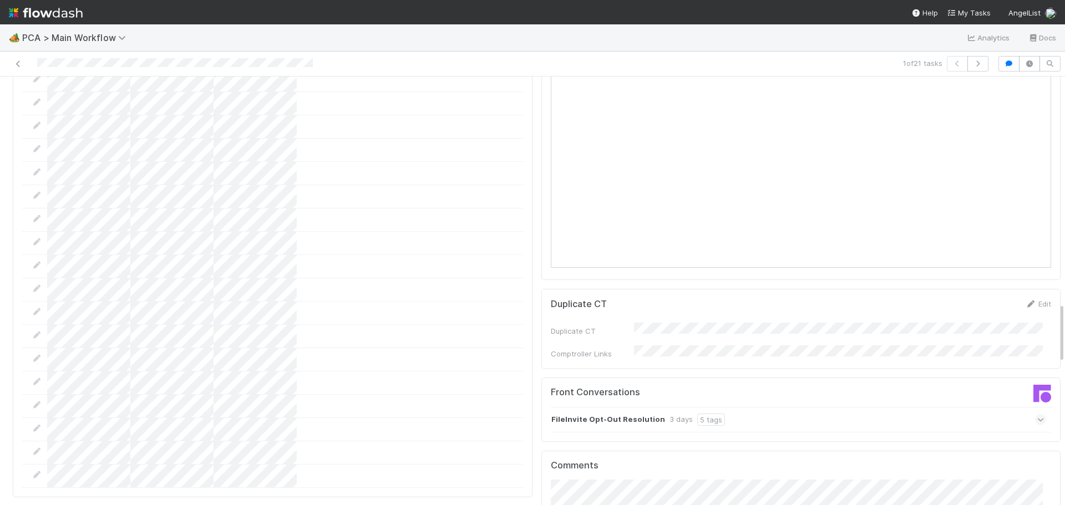
scroll to position [1830, 0]
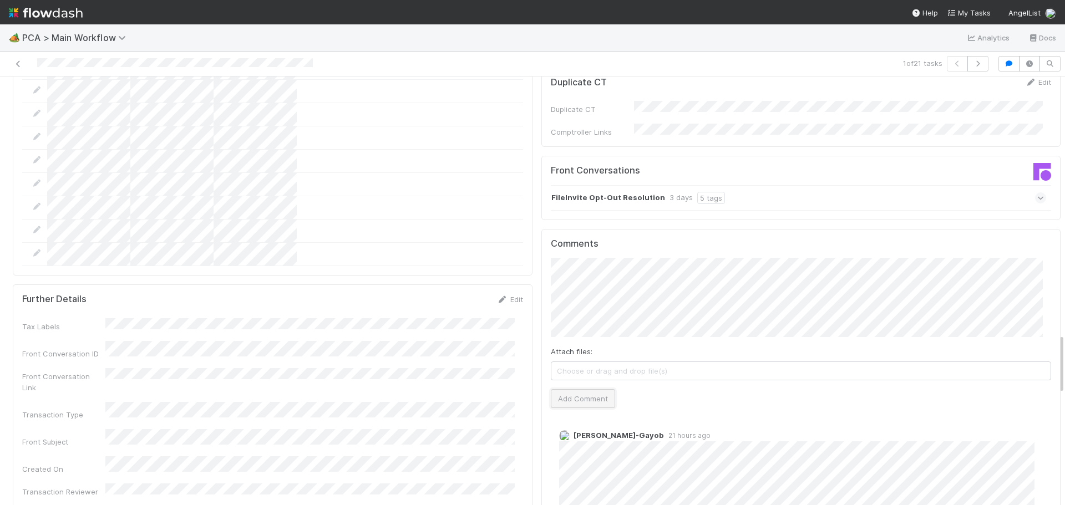
click at [588, 389] on button "Add Comment" at bounding box center [583, 398] width 64 height 19
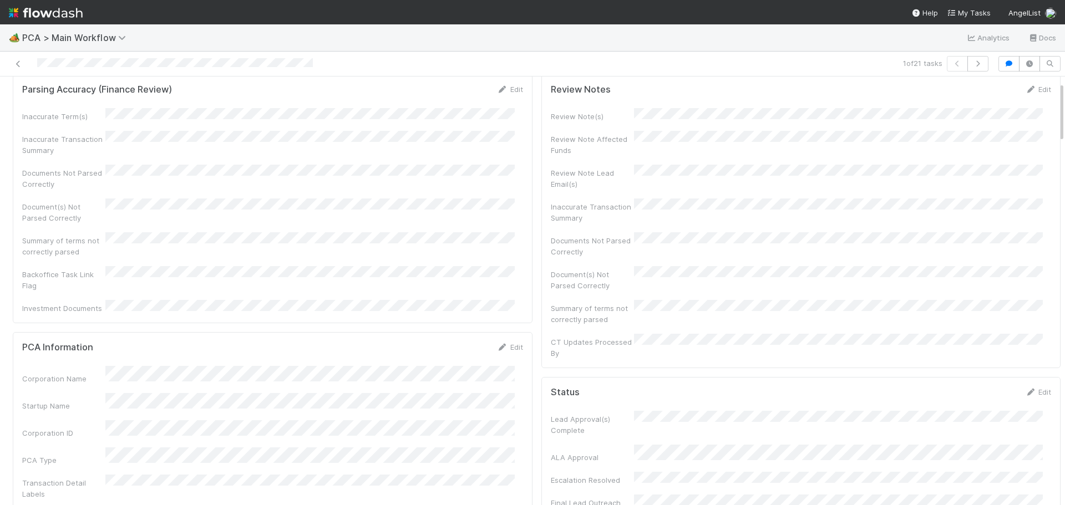
scroll to position [0, 0]
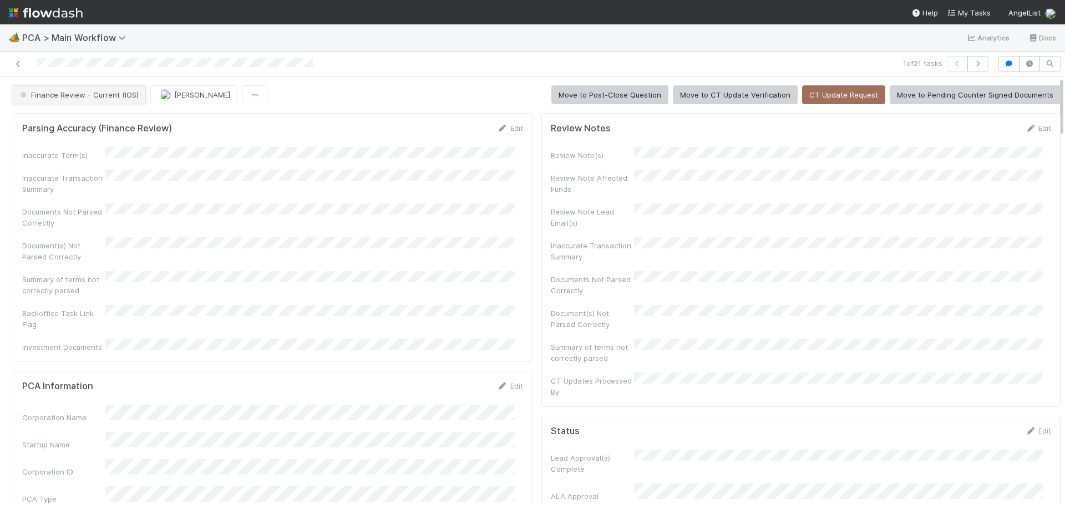
click at [109, 96] on span "Finance Review - Current (IOS)" at bounding box center [78, 94] width 121 height 9
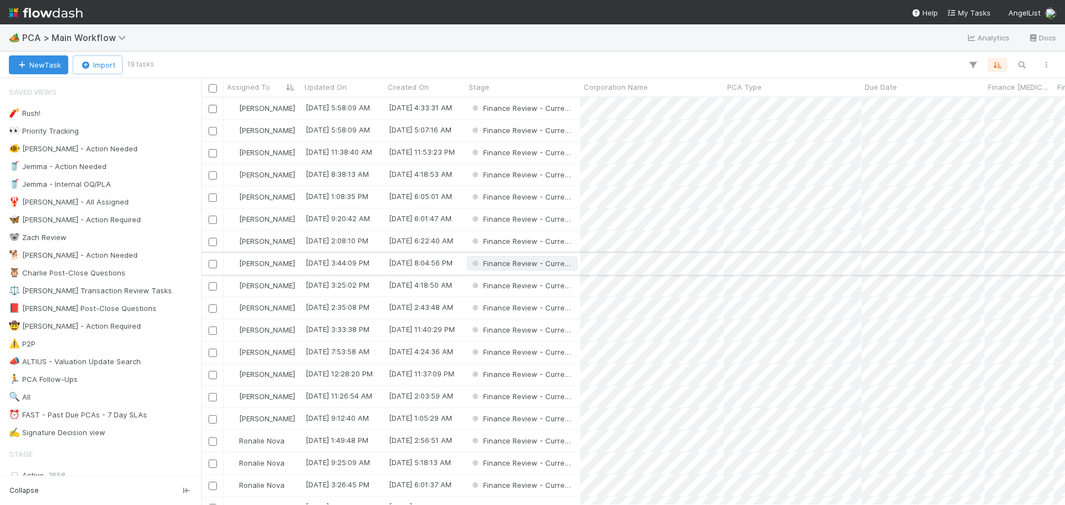
scroll to position [399, 855]
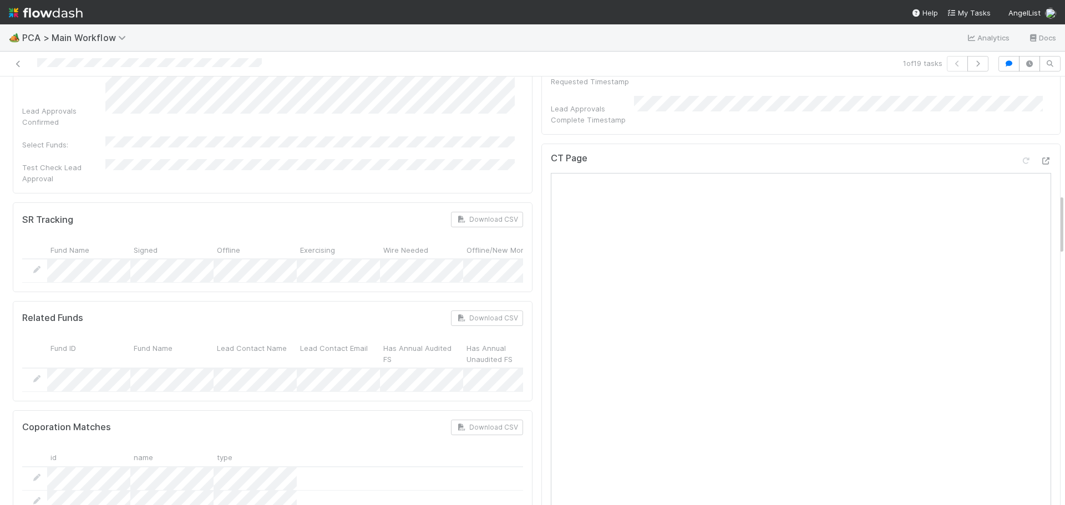
scroll to position [832, 0]
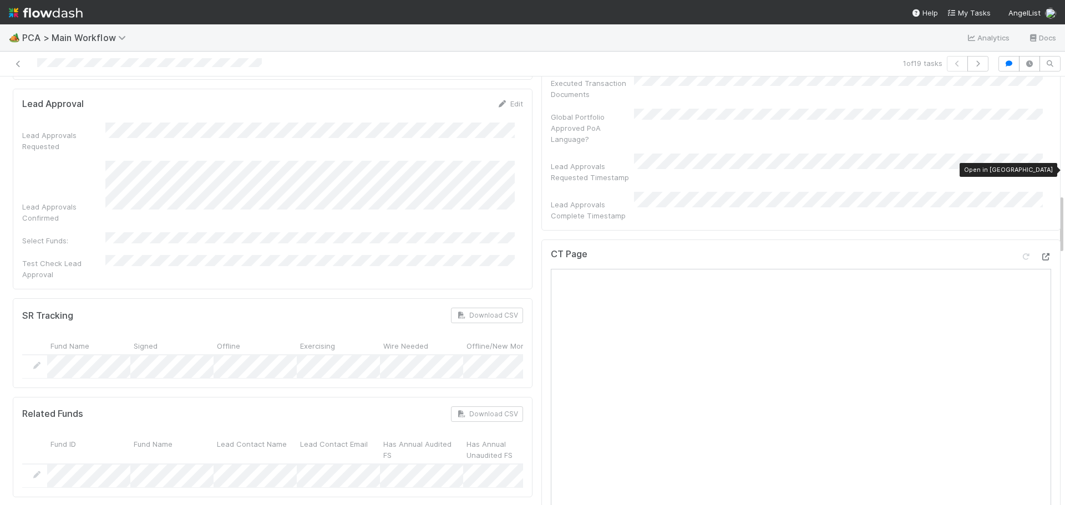
click at [1040, 253] on icon at bounding box center [1045, 256] width 11 height 7
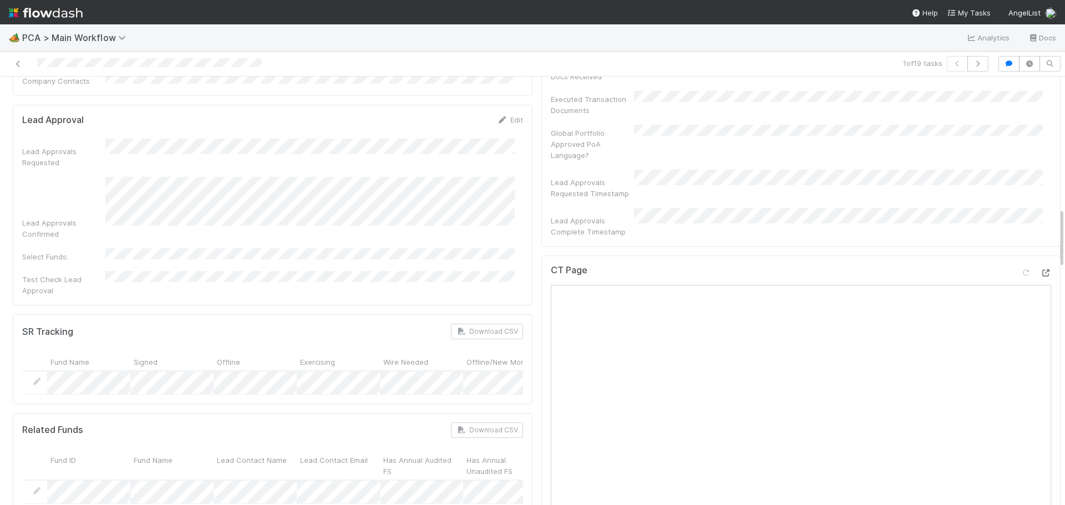
scroll to position [776, 0]
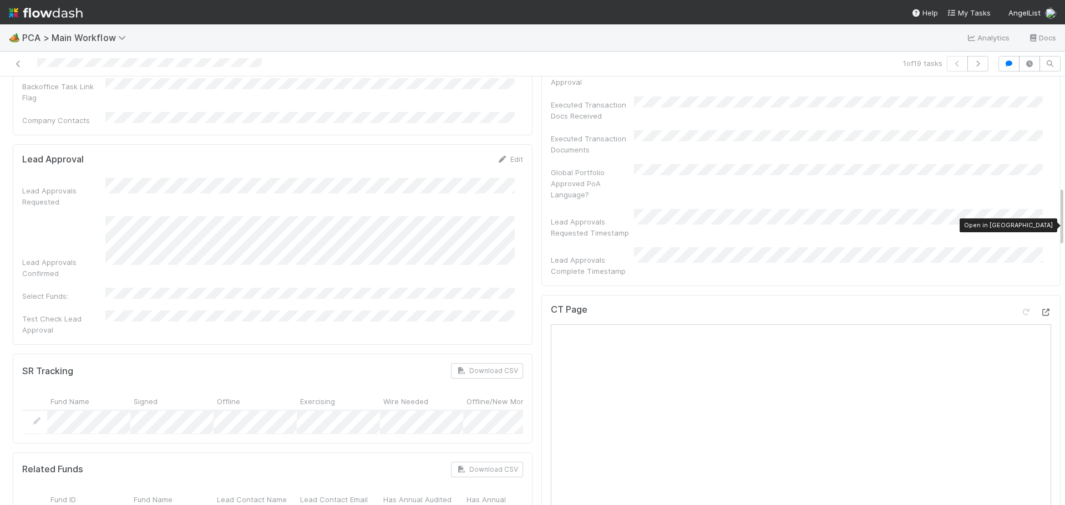
click at [1040, 309] on icon at bounding box center [1045, 312] width 11 height 7
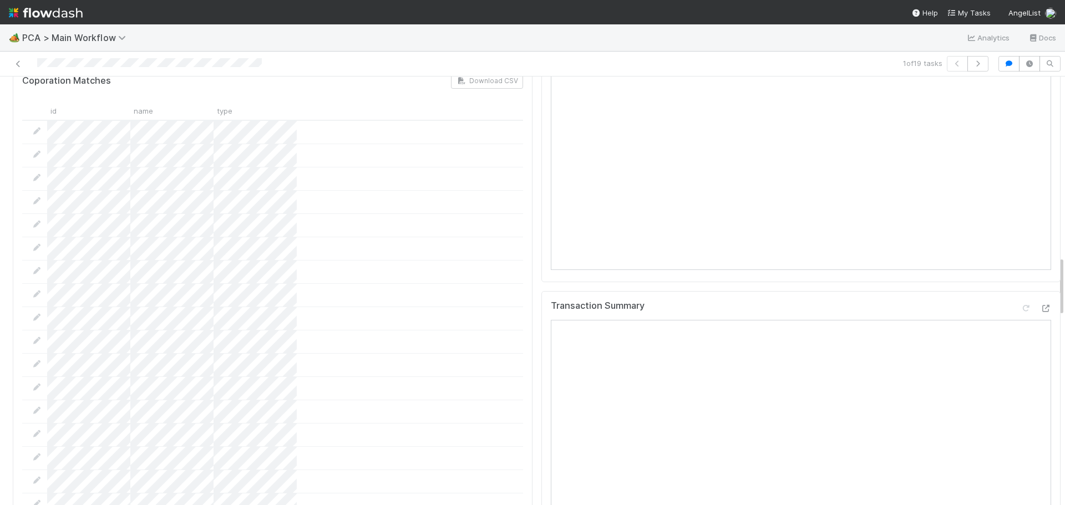
scroll to position [1275, 0]
click at [1040, 304] on icon at bounding box center [1045, 307] width 11 height 7
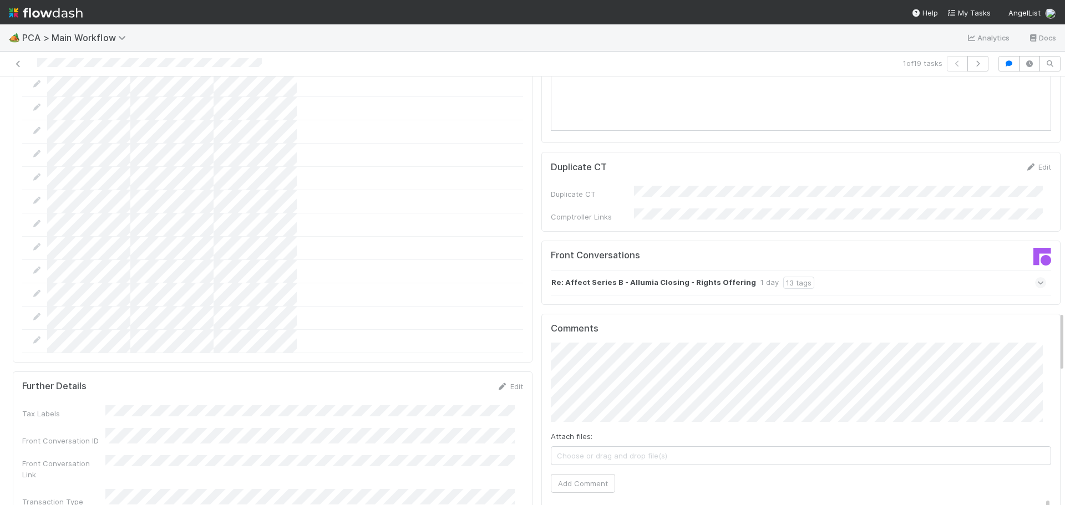
scroll to position [1830, 0]
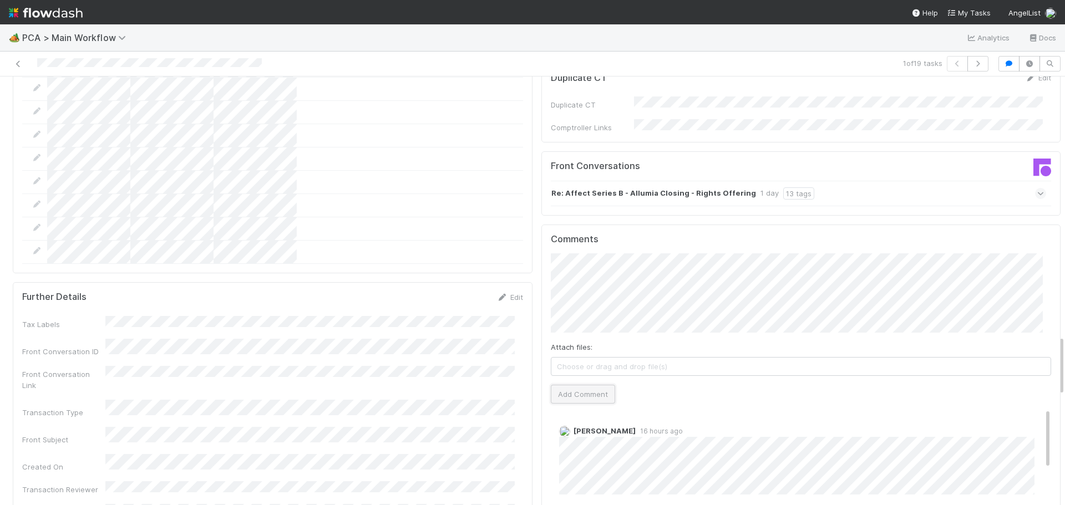
click at [582, 385] on button "Add Comment" at bounding box center [583, 394] width 64 height 19
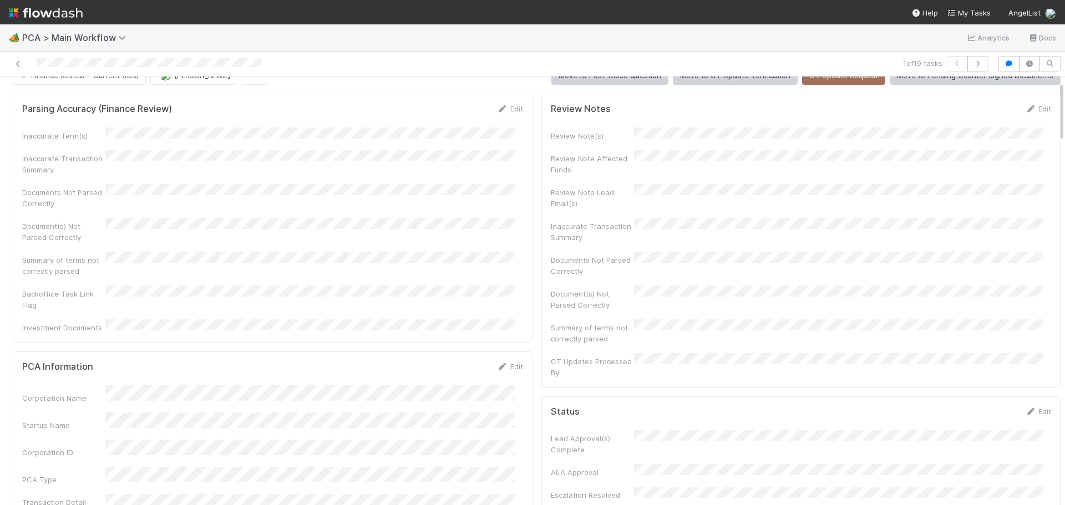
scroll to position [0, 0]
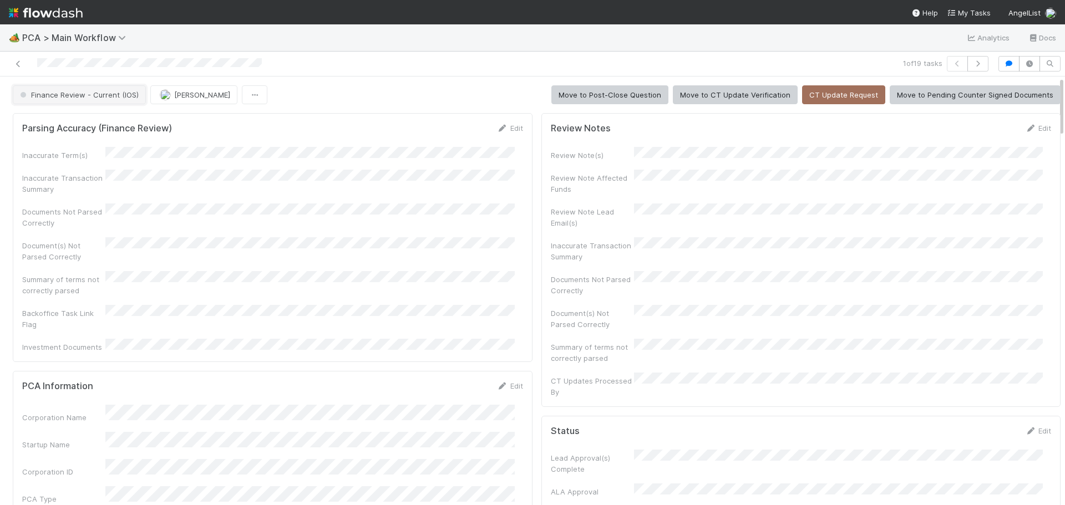
click at [120, 93] on span "Finance Review - Current (IOS)" at bounding box center [78, 94] width 121 height 9
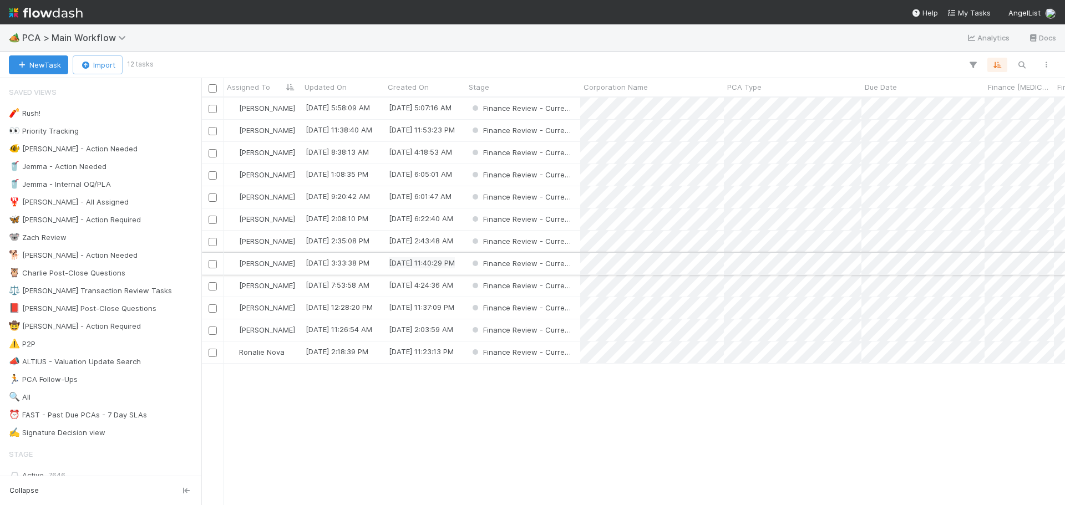
scroll to position [399, 855]
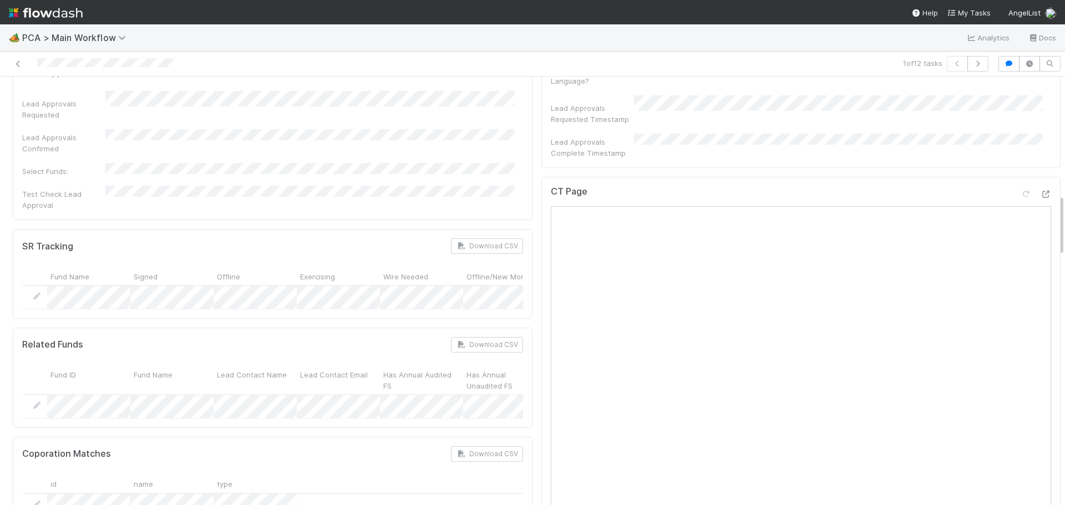
scroll to position [832, 0]
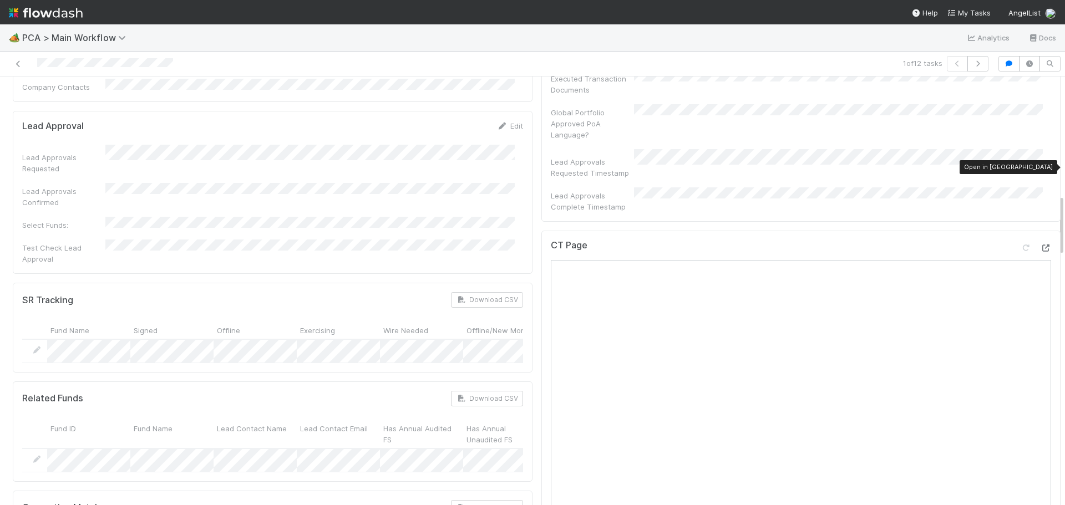
click at [1040, 245] on icon at bounding box center [1045, 248] width 11 height 7
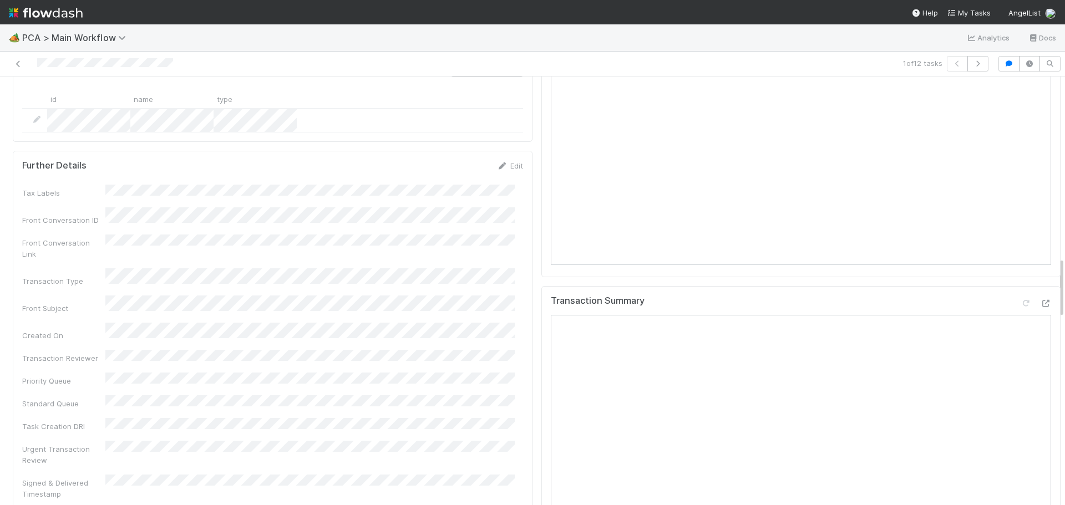
scroll to position [1386, 0]
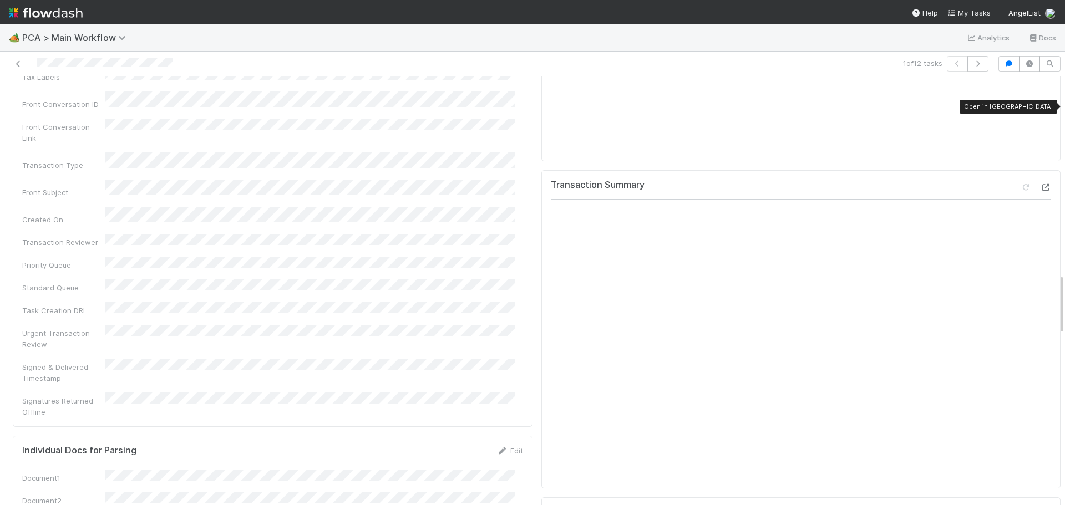
click at [1040, 184] on icon at bounding box center [1045, 187] width 11 height 7
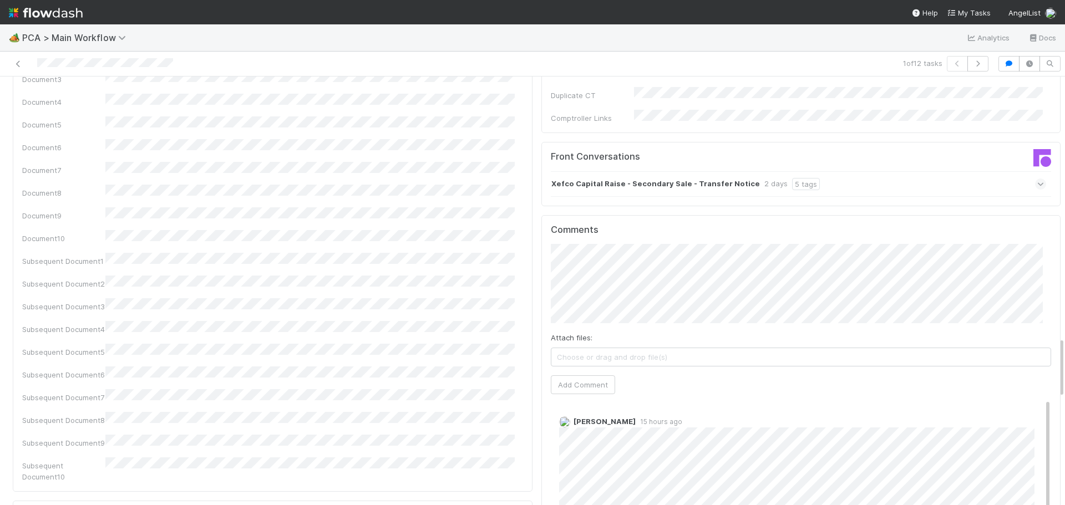
scroll to position [1830, 0]
click at [586, 376] on button "Add Comment" at bounding box center [583, 385] width 64 height 19
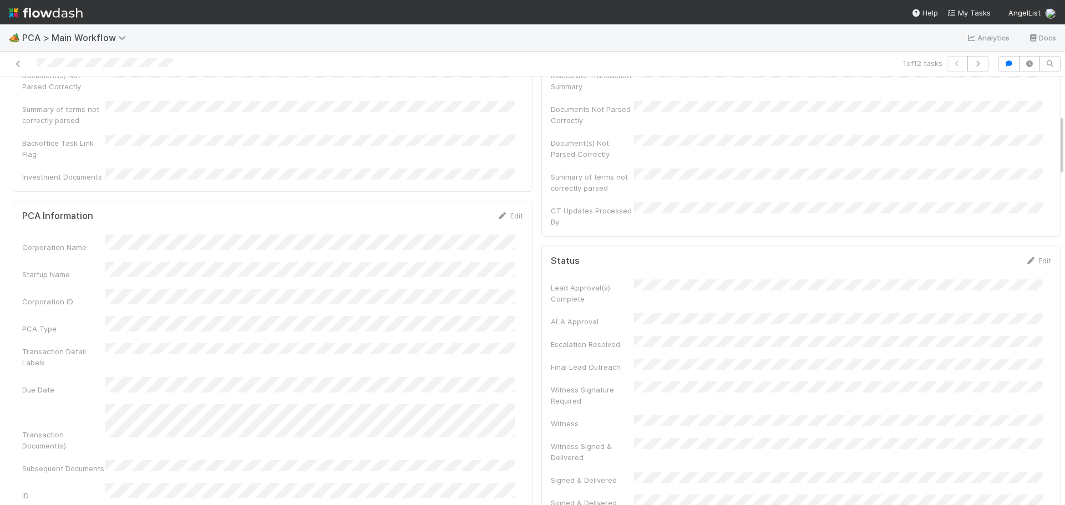
scroll to position [0, 0]
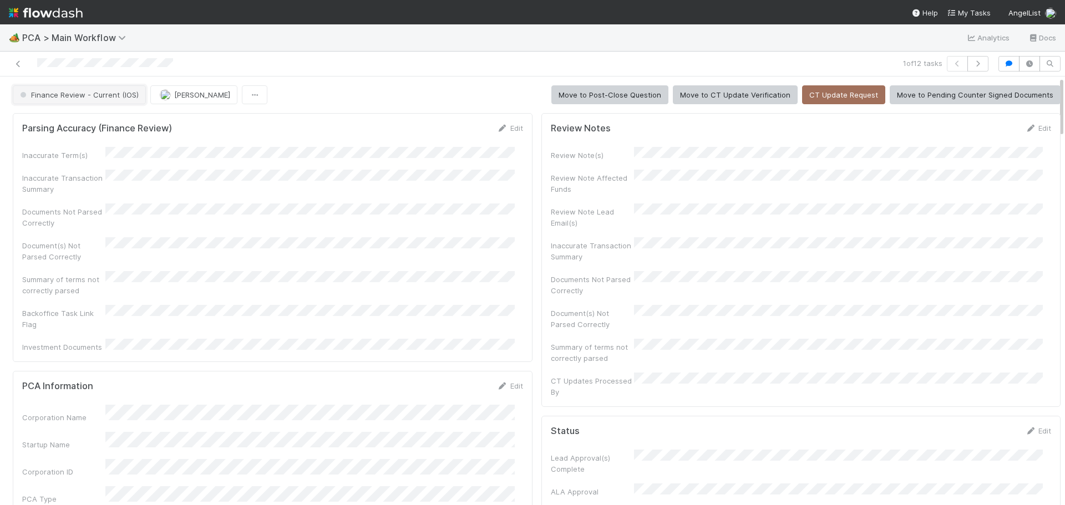
click at [98, 95] on span "Finance Review - Current (IOS)" at bounding box center [78, 94] width 121 height 9
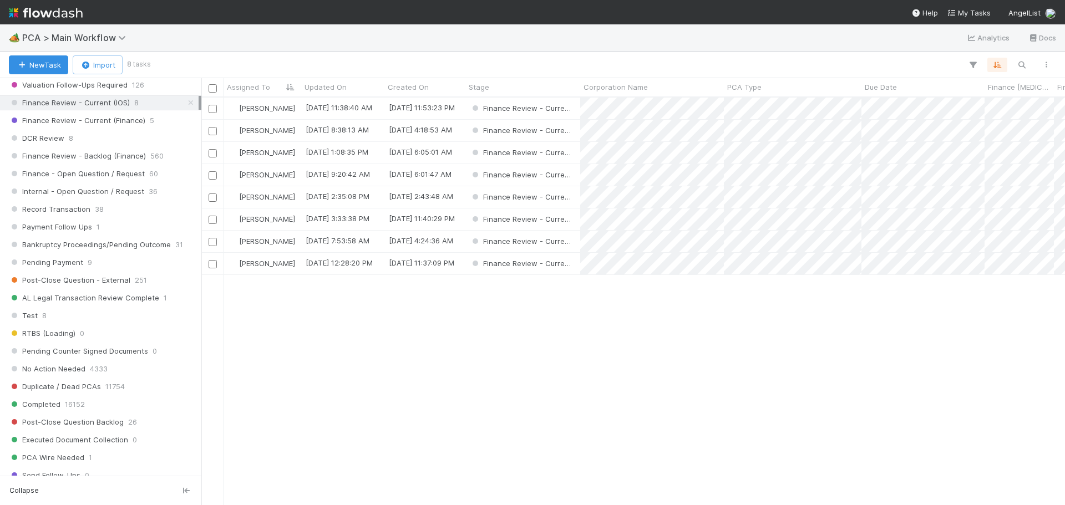
scroll to position [776, 0]
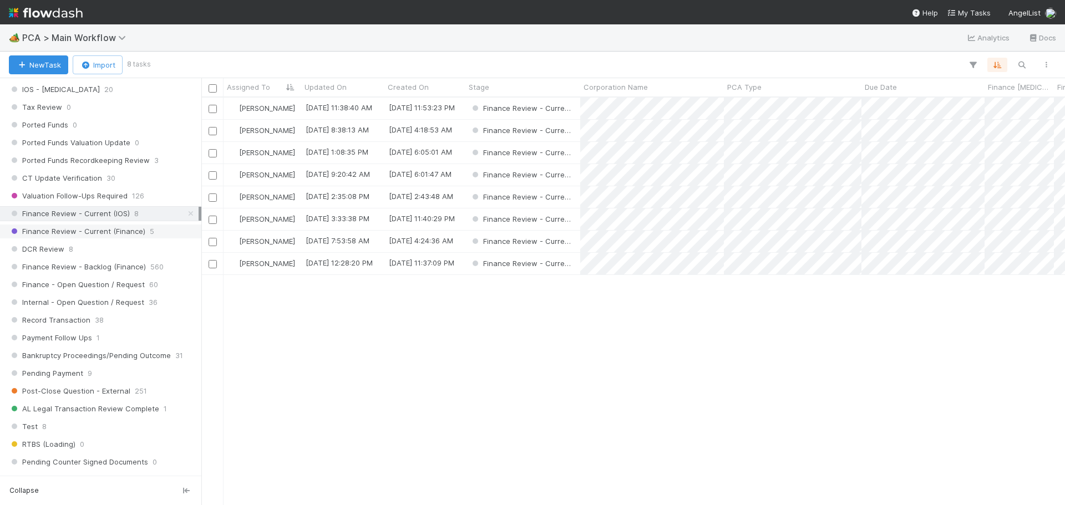
click at [111, 238] on span "Finance Review - Current (Finance)" at bounding box center [77, 232] width 136 height 14
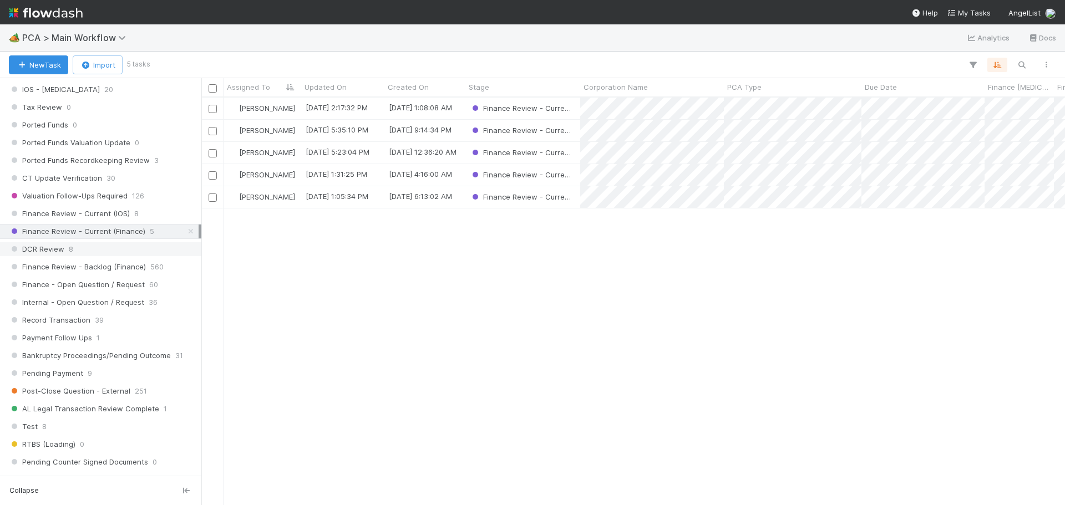
scroll to position [399, 855]
click at [106, 249] on div "DCR Review 8" at bounding box center [104, 249] width 190 height 14
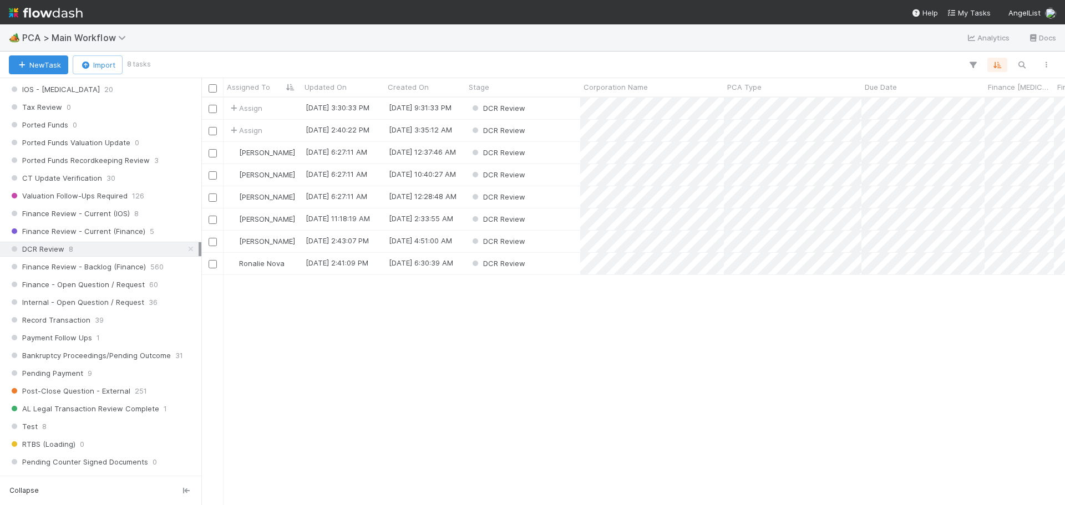
scroll to position [399, 855]
click at [115, 267] on span "Finance Review - Backlog (Finance)" at bounding box center [77, 267] width 137 height 14
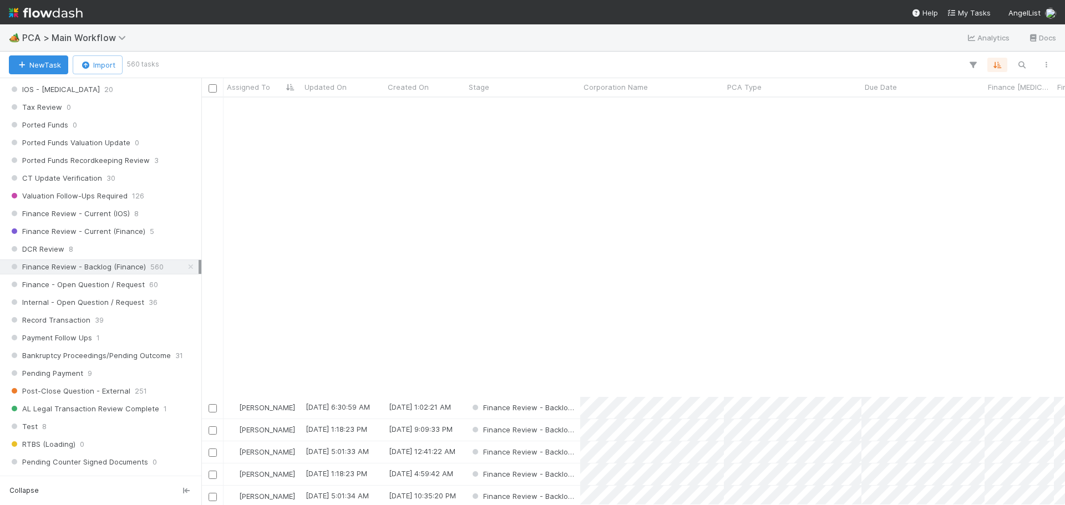
scroll to position [610, 0]
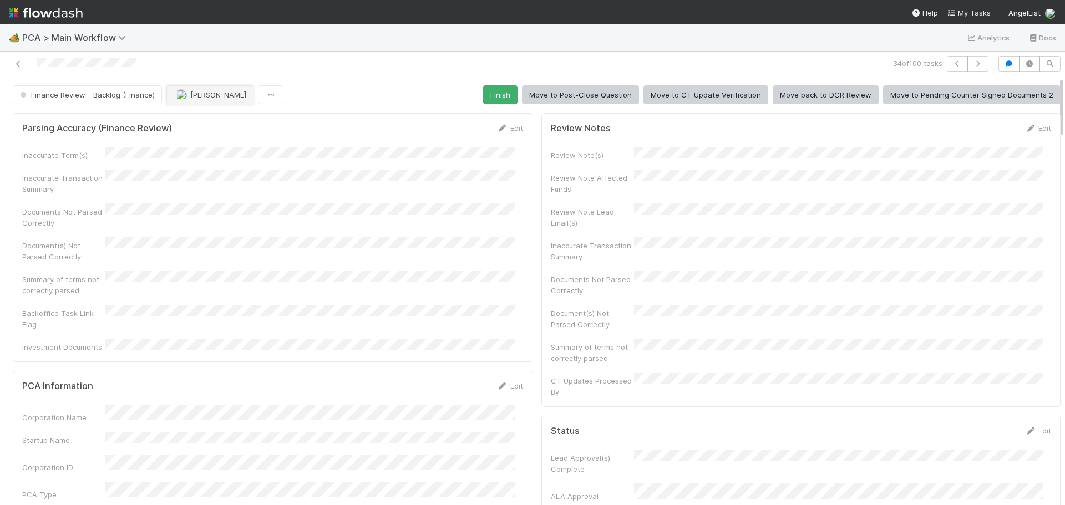
click at [209, 94] on span "[PERSON_NAME]" at bounding box center [218, 94] width 56 height 9
click at [216, 125] on span "[PERSON_NAME] you" at bounding box center [217, 122] width 73 height 9
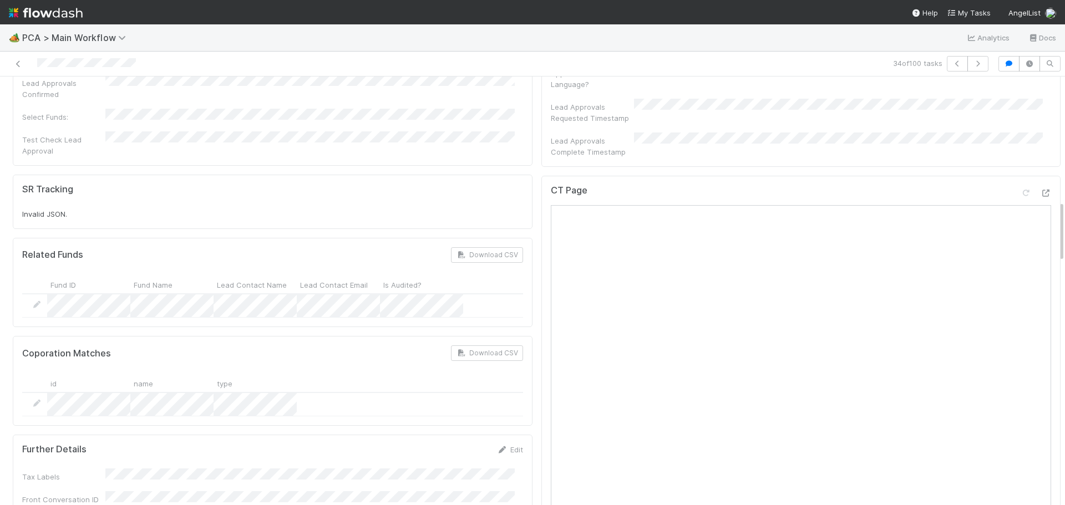
scroll to position [887, 0]
click at [1040, 189] on icon at bounding box center [1045, 192] width 11 height 7
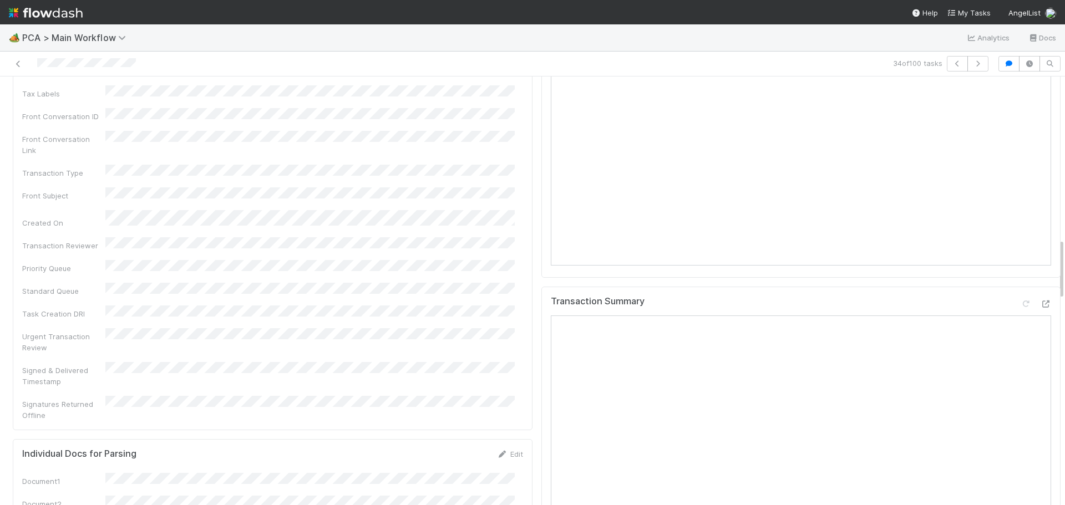
scroll to position [1275, 0]
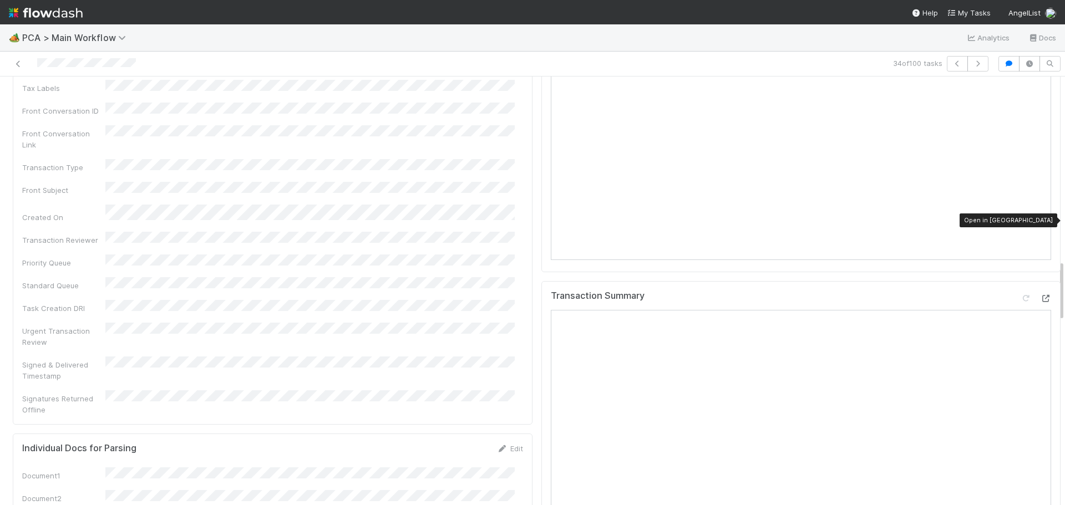
click at [1040, 295] on icon at bounding box center [1045, 298] width 11 height 7
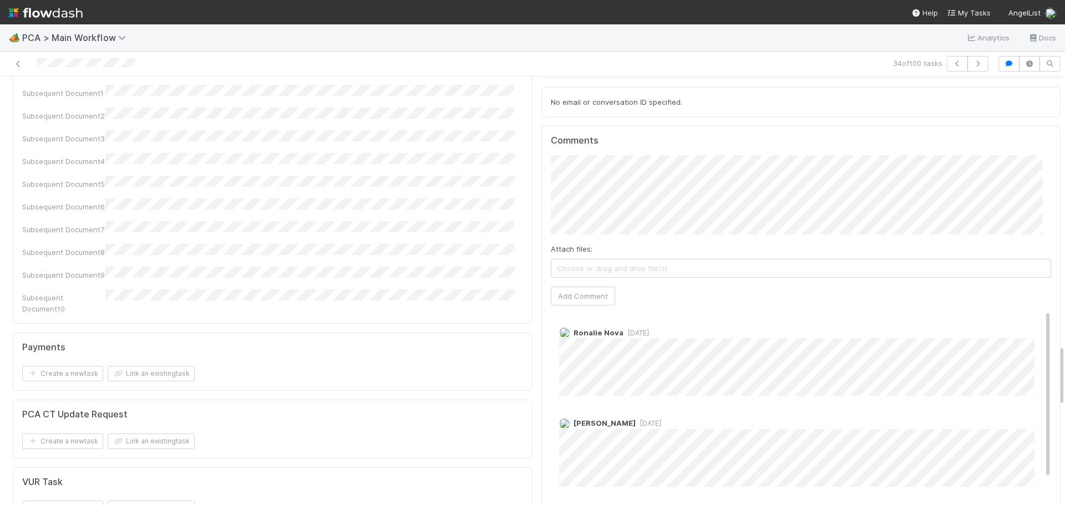
scroll to position [1830, 0]
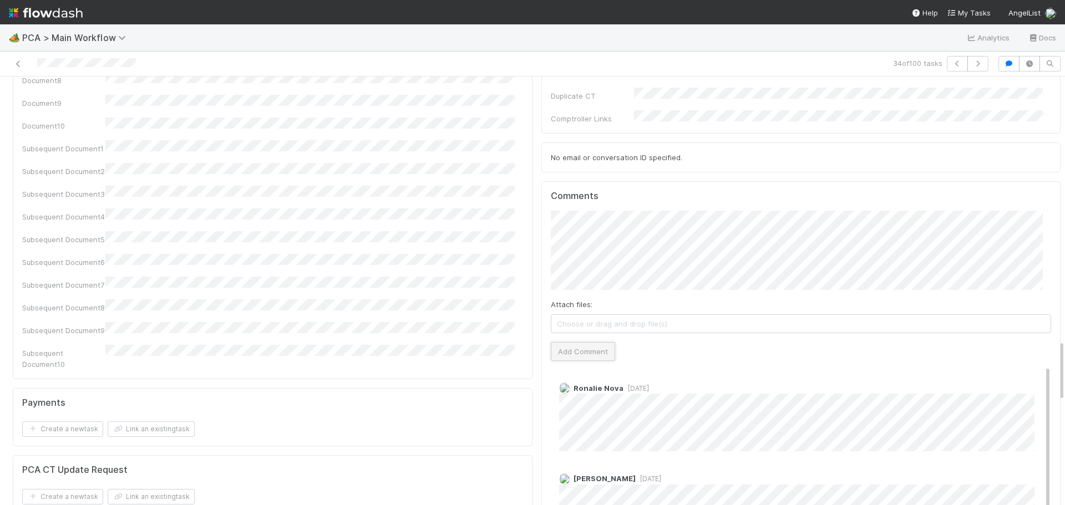
click at [590, 342] on button "Add Comment" at bounding box center [583, 351] width 64 height 19
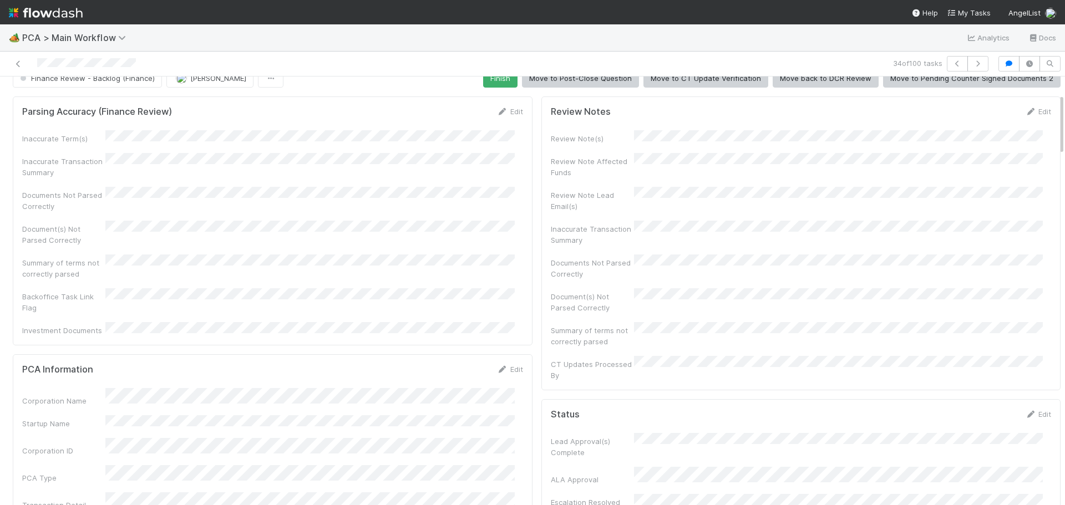
scroll to position [0, 0]
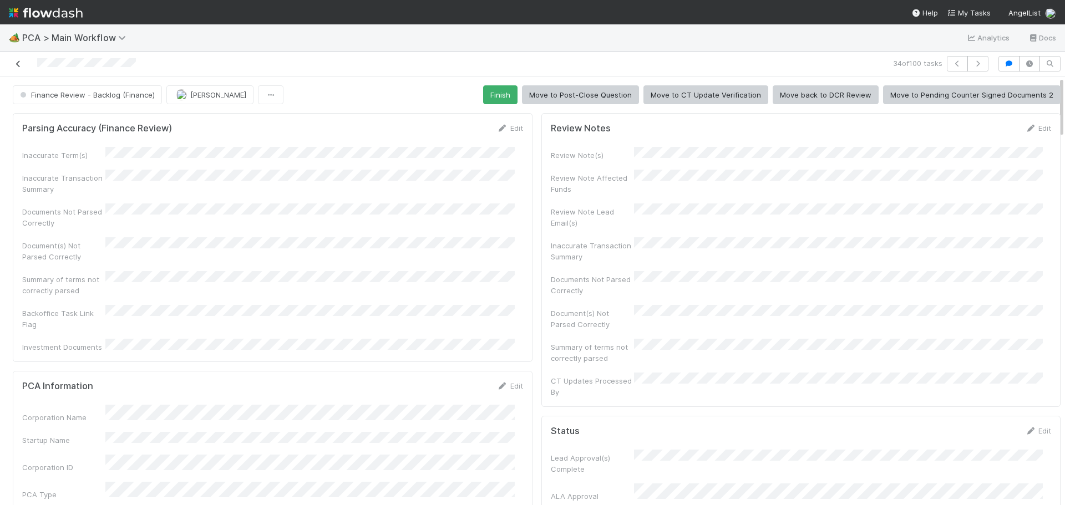
click at [16, 67] on icon at bounding box center [18, 63] width 11 height 7
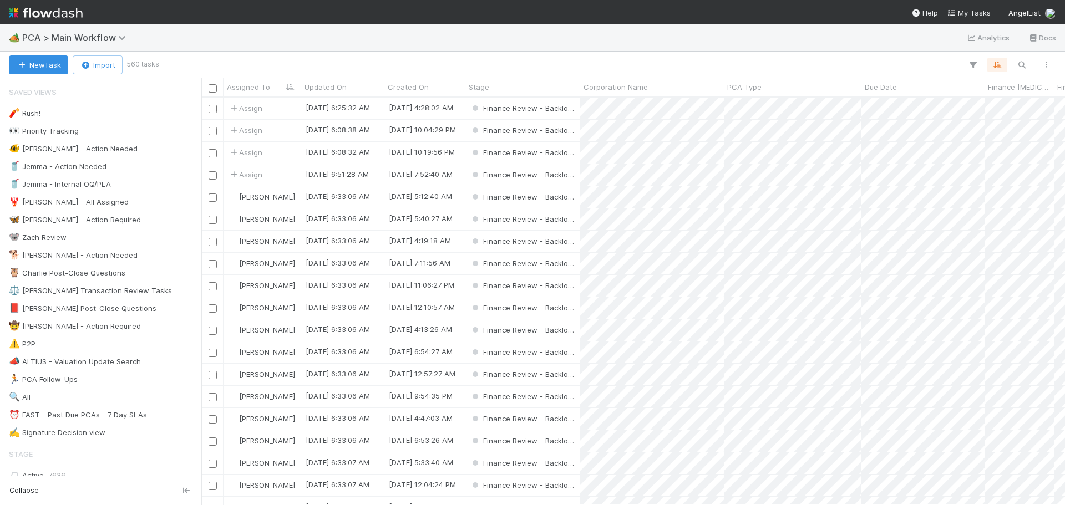
scroll to position [399, 855]
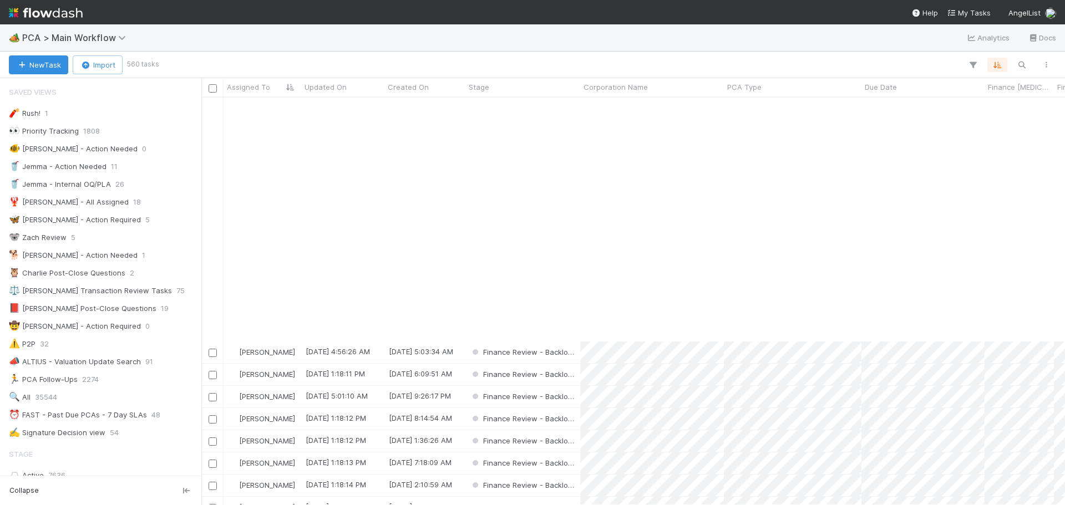
scroll to position [1164, 0]
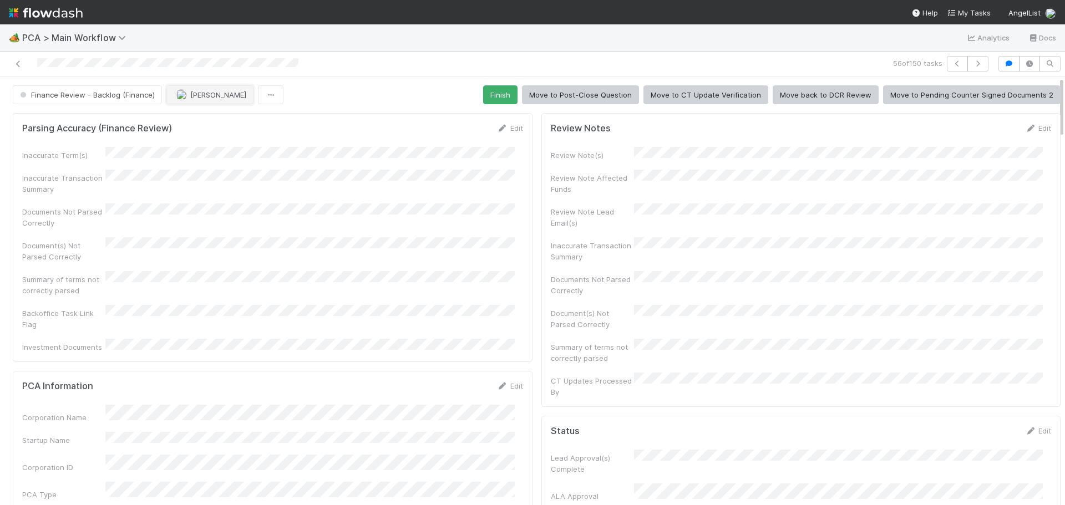
click at [202, 94] on span "[PERSON_NAME]" at bounding box center [218, 94] width 56 height 9
click at [213, 124] on span "[PERSON_NAME] you" at bounding box center [217, 122] width 73 height 9
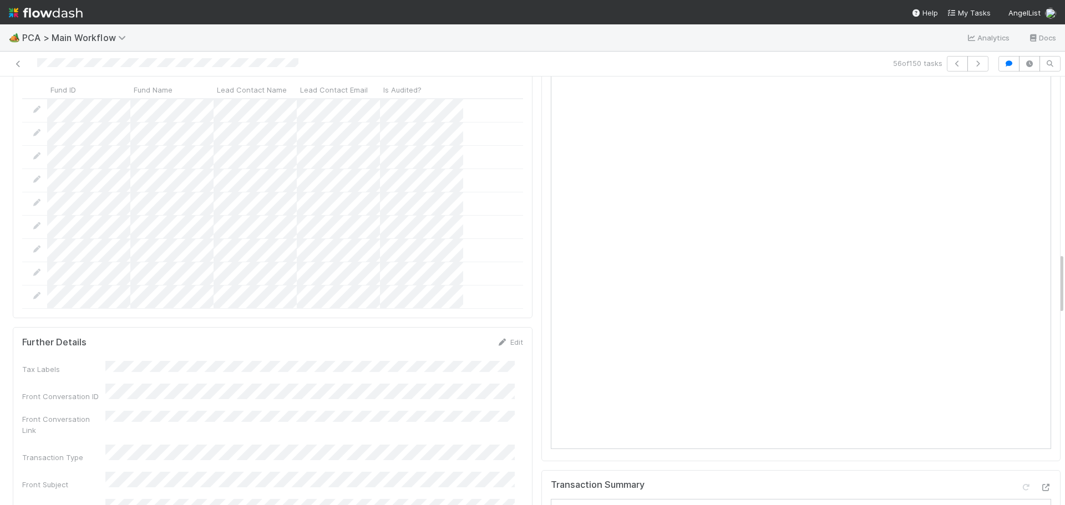
scroll to position [1275, 0]
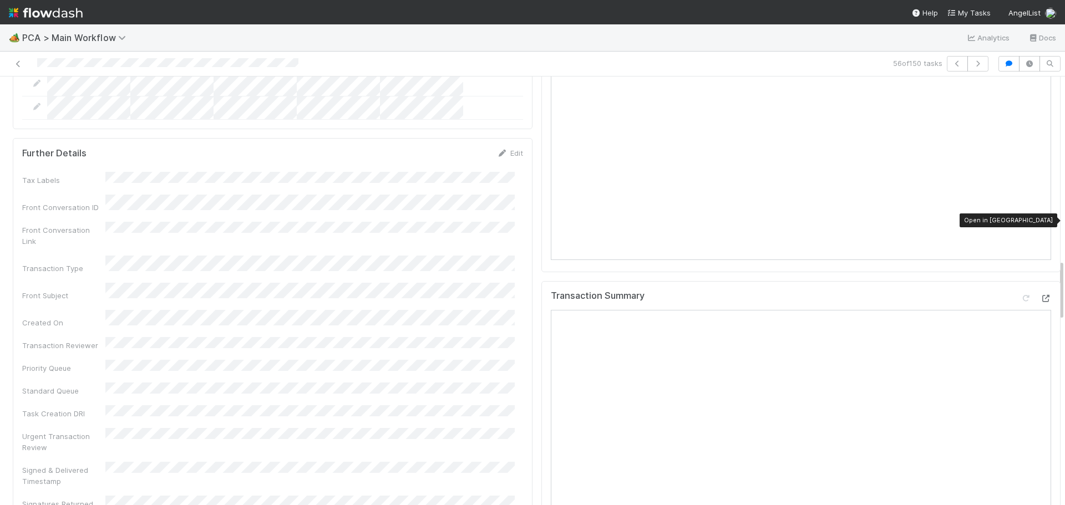
click at [1040, 295] on icon at bounding box center [1045, 298] width 11 height 7
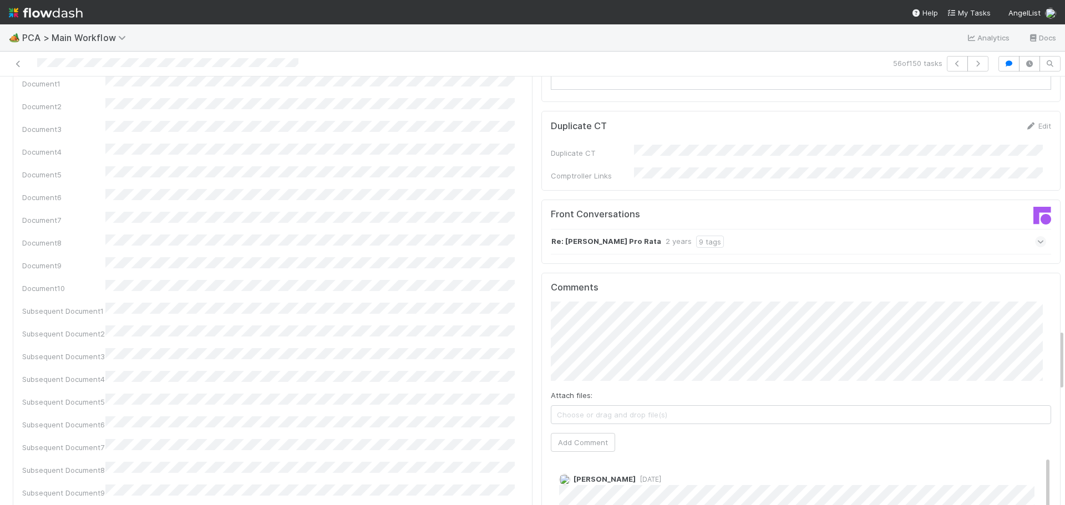
scroll to position [1774, 0]
click at [661, 474] on span "2 years ago" at bounding box center [648, 478] width 26 height 8
click at [657, 474] on span "2 years ago" at bounding box center [648, 478] width 26 height 8
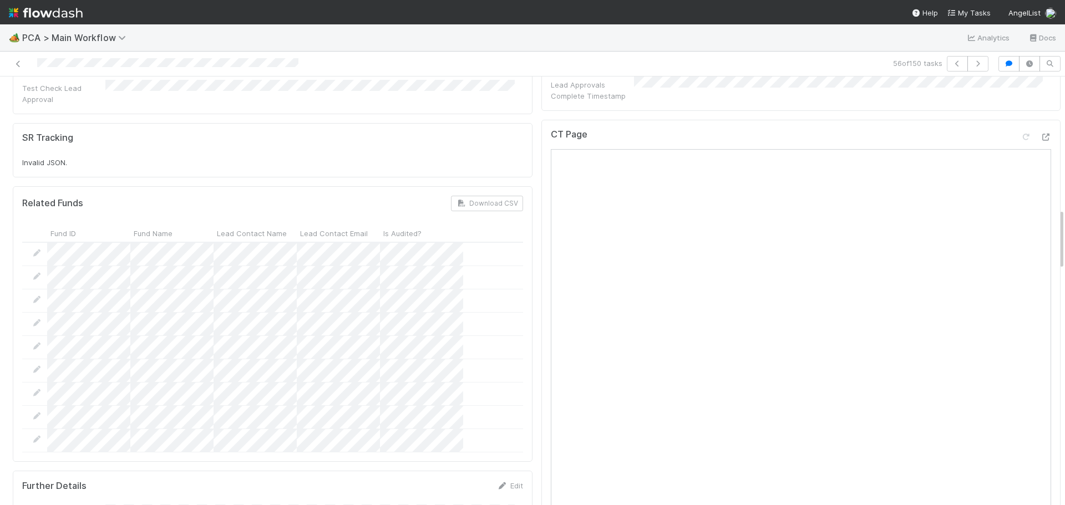
scroll to position [776, 0]
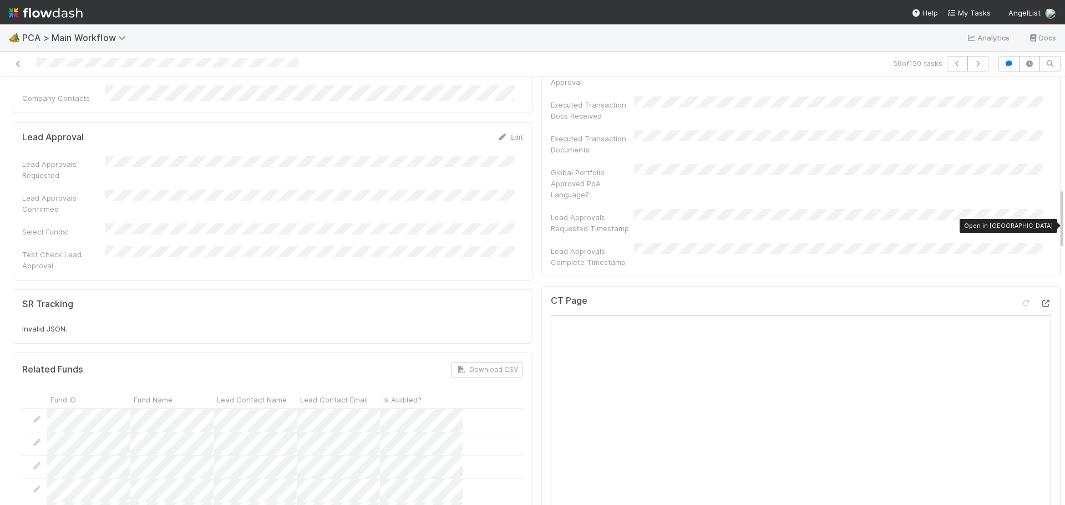
click at [1040, 298] on div at bounding box center [1045, 303] width 11 height 11
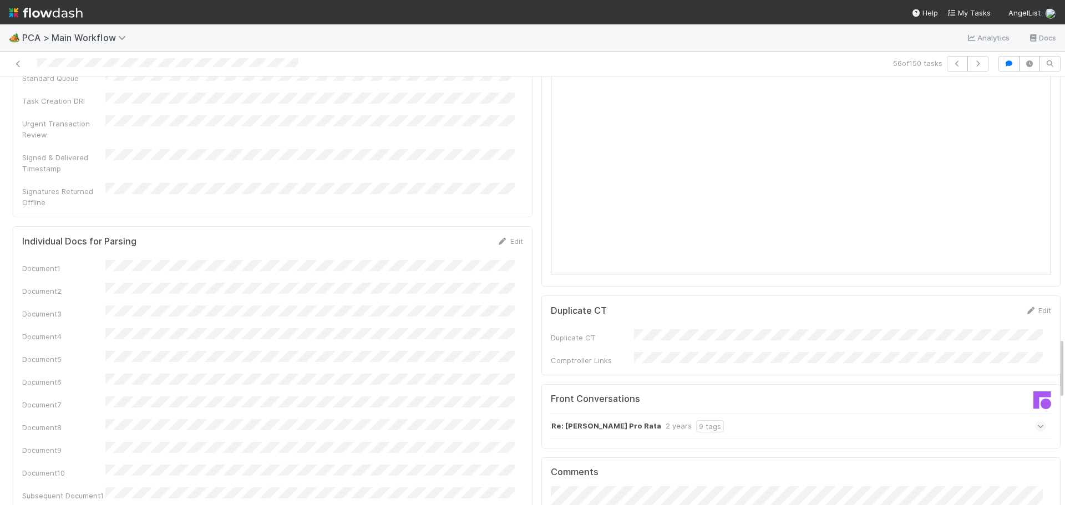
scroll to position [1830, 0]
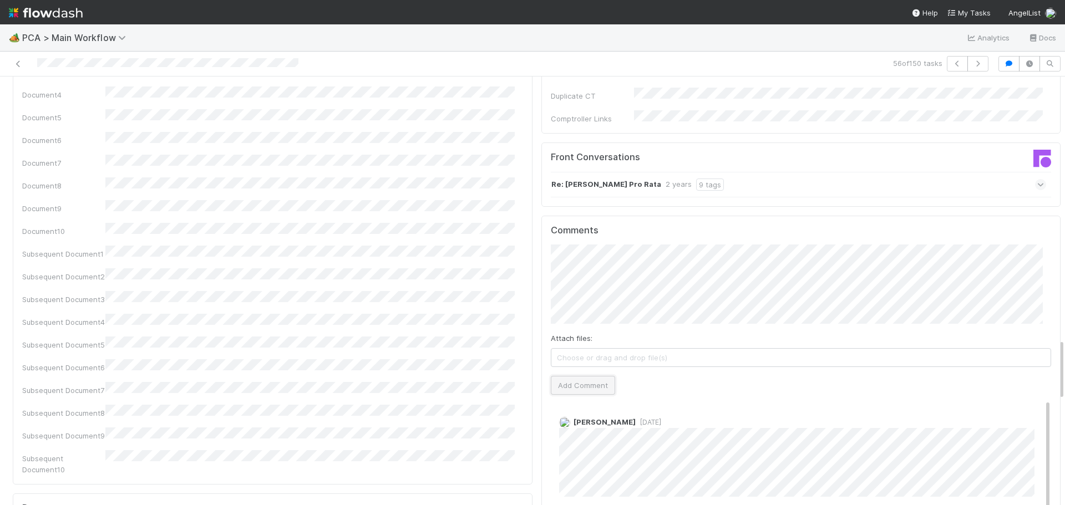
click at [586, 376] on button "Add Comment" at bounding box center [583, 385] width 64 height 19
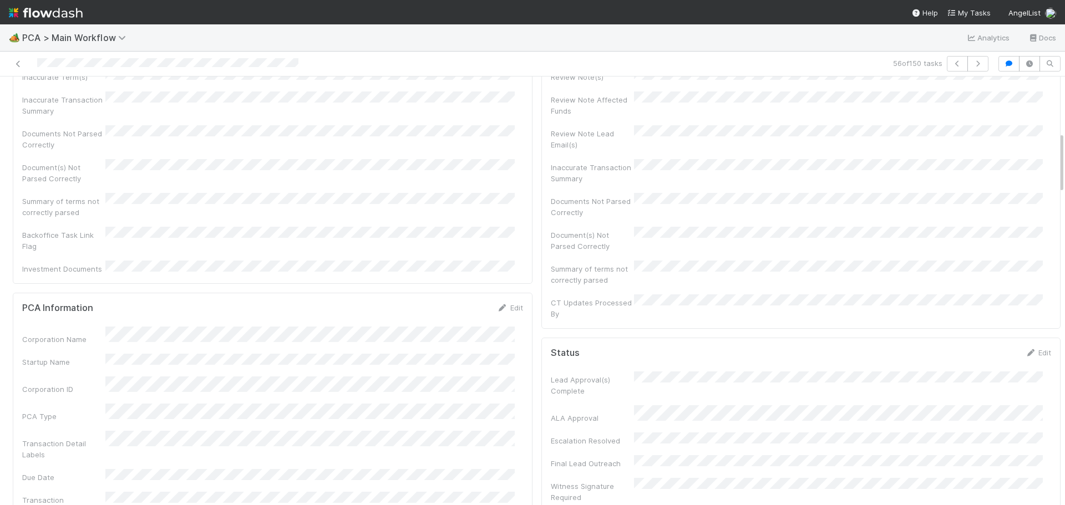
scroll to position [0, 0]
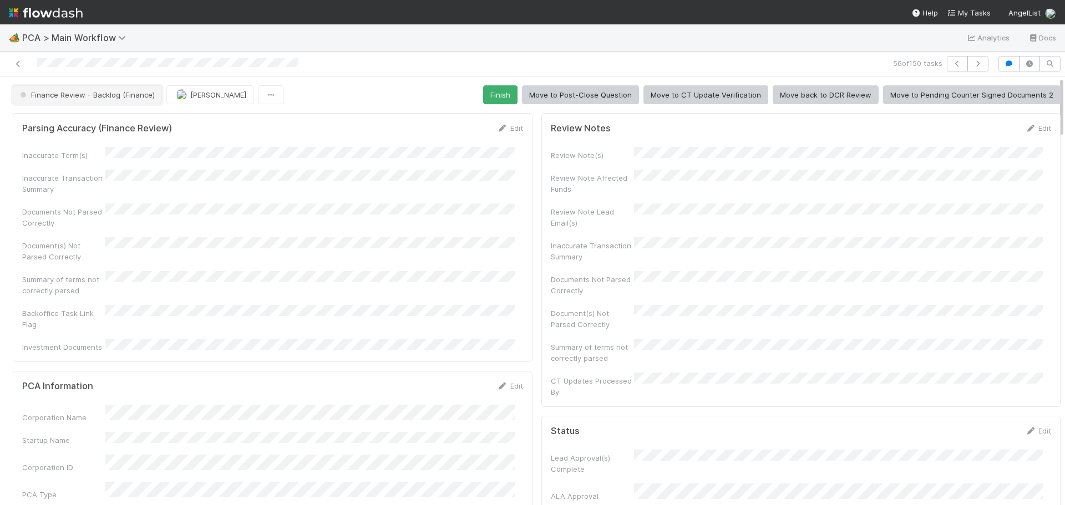
click at [126, 94] on span "Finance Review - Backlog (Finance)" at bounding box center [86, 94] width 137 height 9
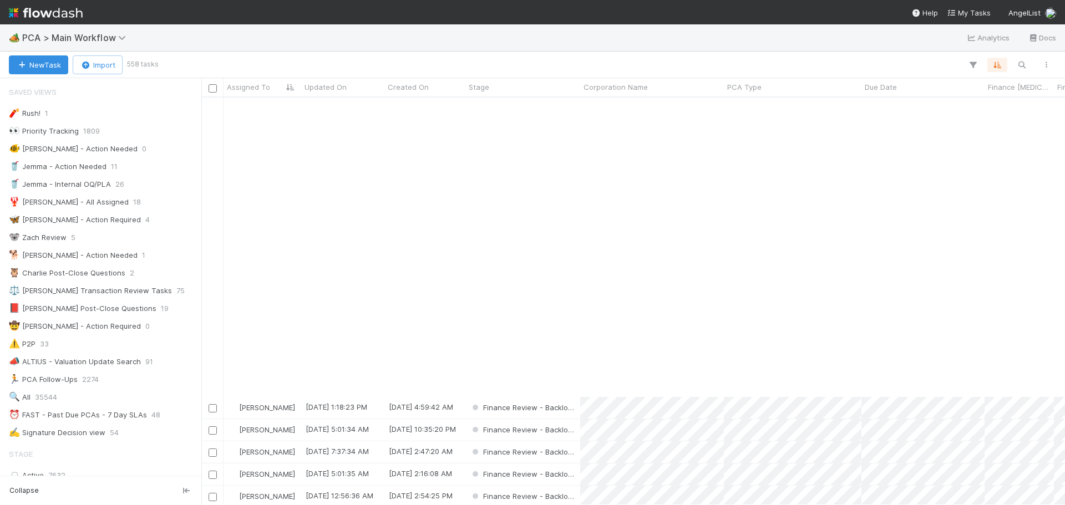
scroll to position [721, 0]
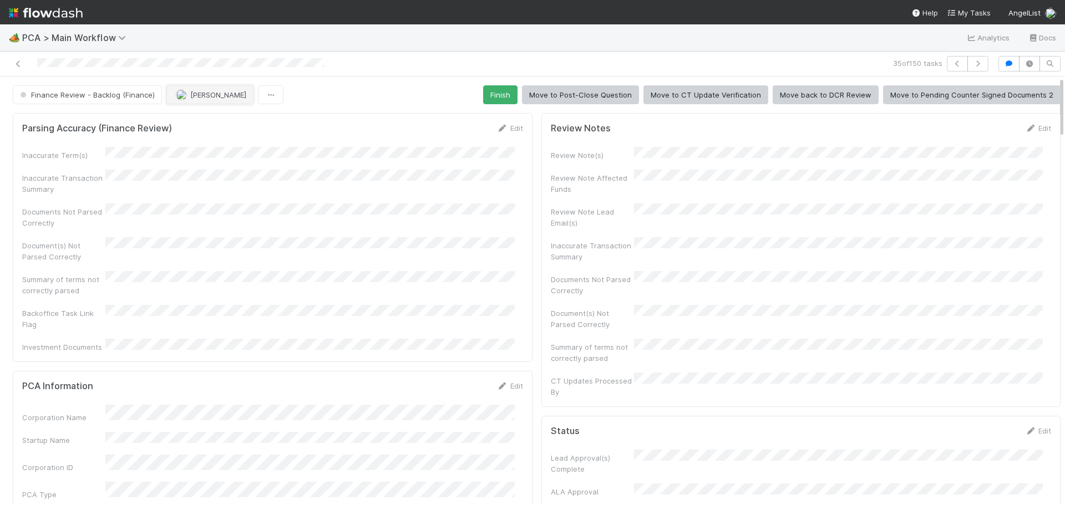
click at [210, 94] on span "[PERSON_NAME]" at bounding box center [218, 94] width 56 height 9
click at [211, 124] on span "[PERSON_NAME] you" at bounding box center [217, 122] width 73 height 9
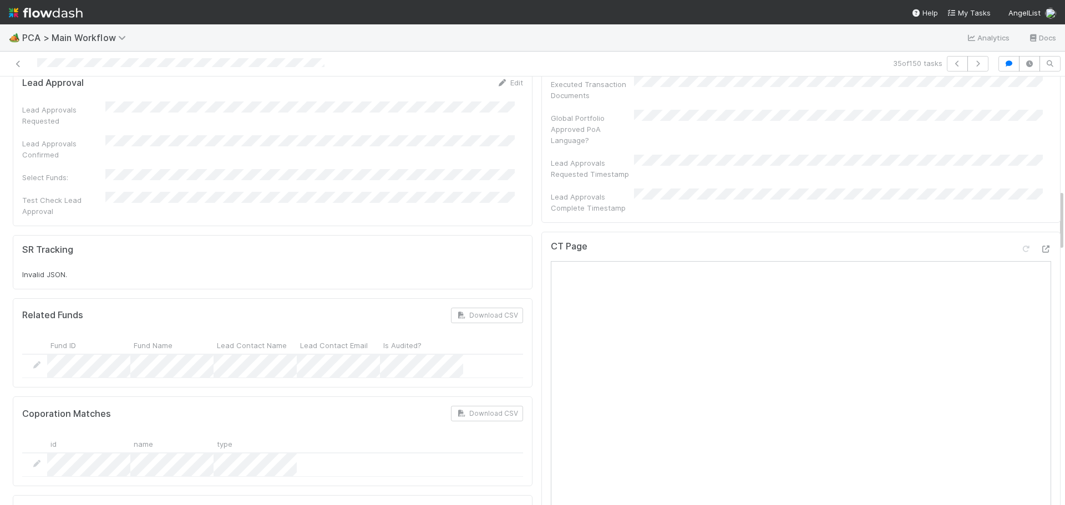
scroll to position [776, 0]
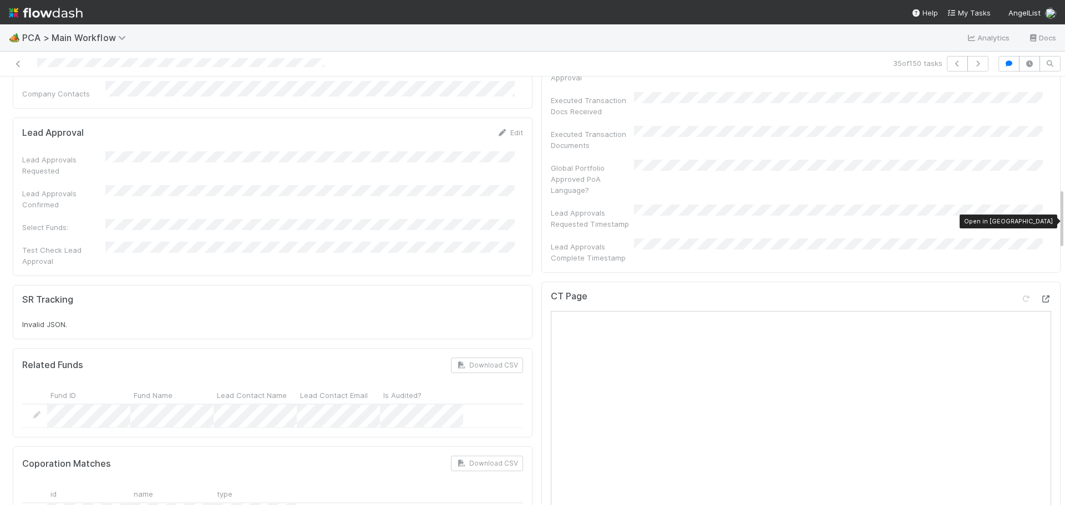
click at [1040, 296] on icon at bounding box center [1045, 299] width 11 height 7
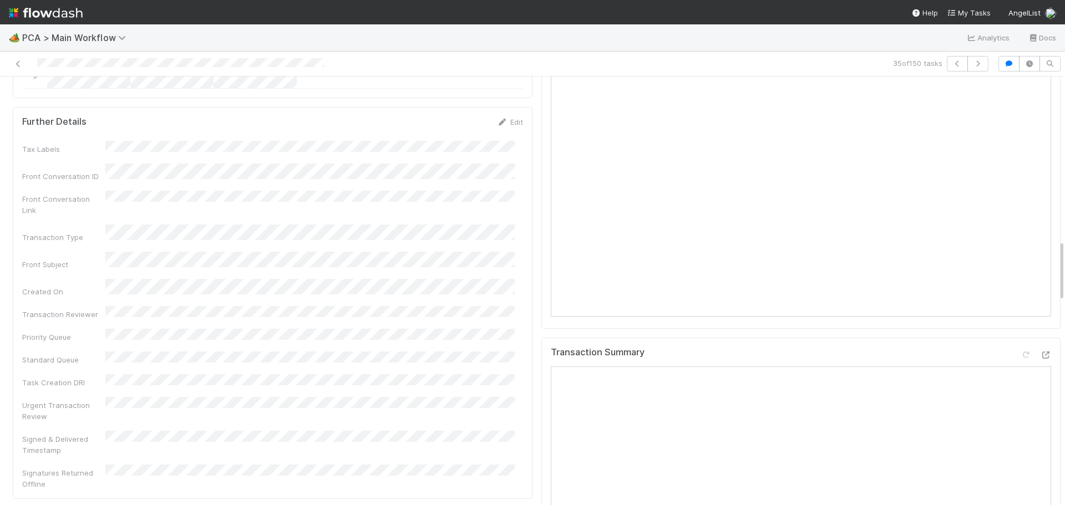
scroll to position [1275, 0]
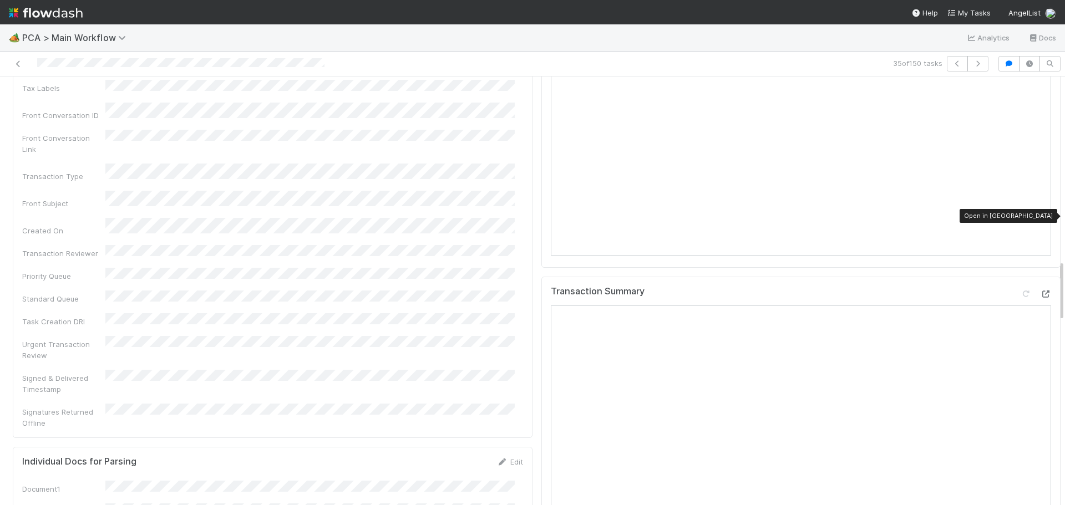
click at [1040, 291] on icon at bounding box center [1045, 294] width 11 height 7
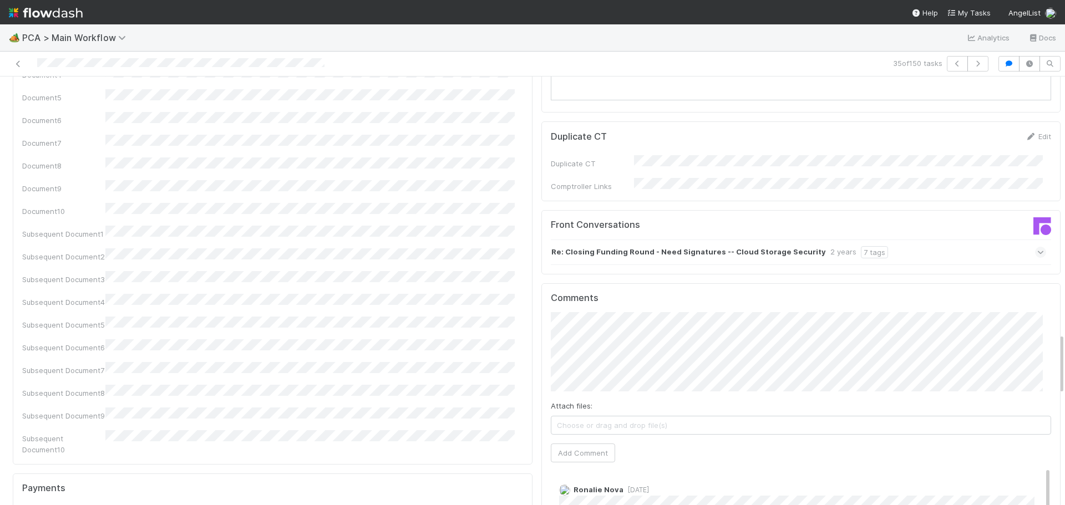
scroll to position [1830, 0]
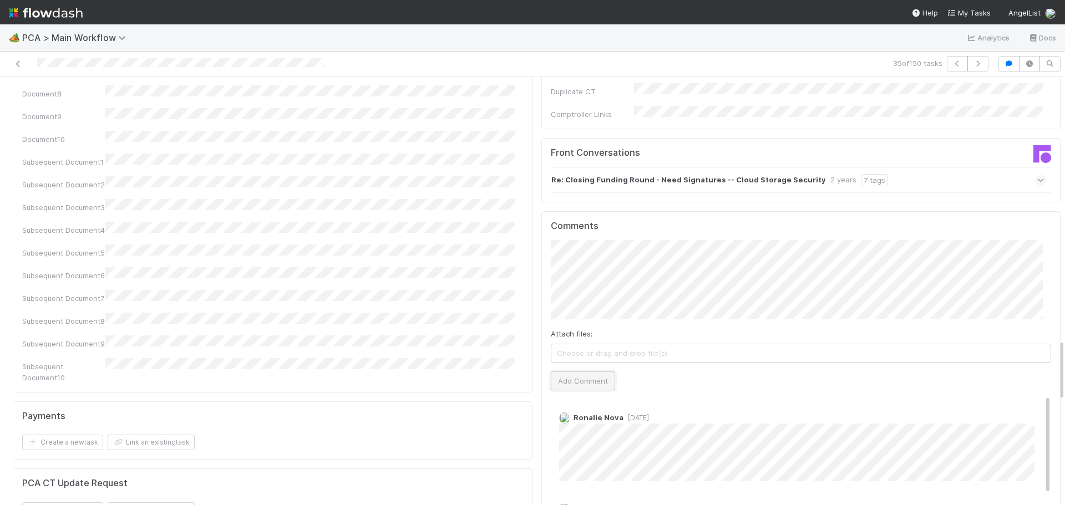
click at [581, 372] on button "Add Comment" at bounding box center [583, 381] width 64 height 19
click at [24, 64] on div at bounding box center [252, 64] width 496 height 16
click at [18, 64] on icon at bounding box center [18, 63] width 11 height 7
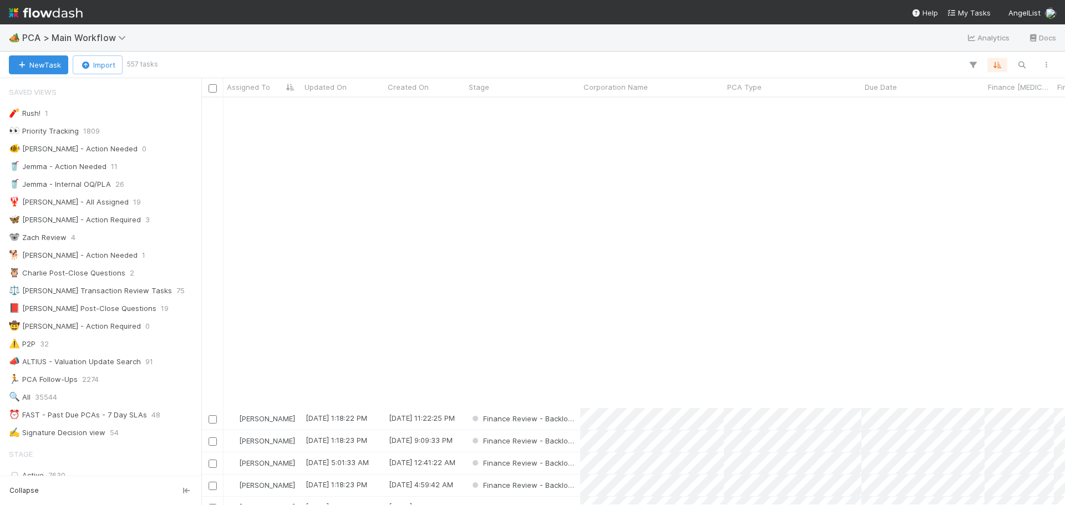
scroll to position [665, 0]
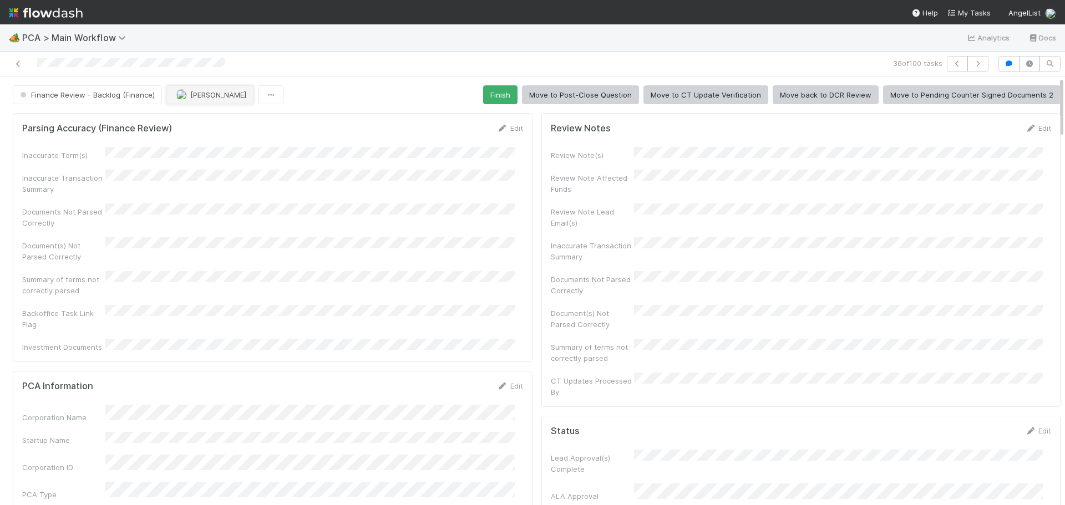
click at [201, 85] on button "[PERSON_NAME]" at bounding box center [209, 94] width 87 height 19
click at [231, 126] on span "[PERSON_NAME] you" at bounding box center [217, 122] width 73 height 9
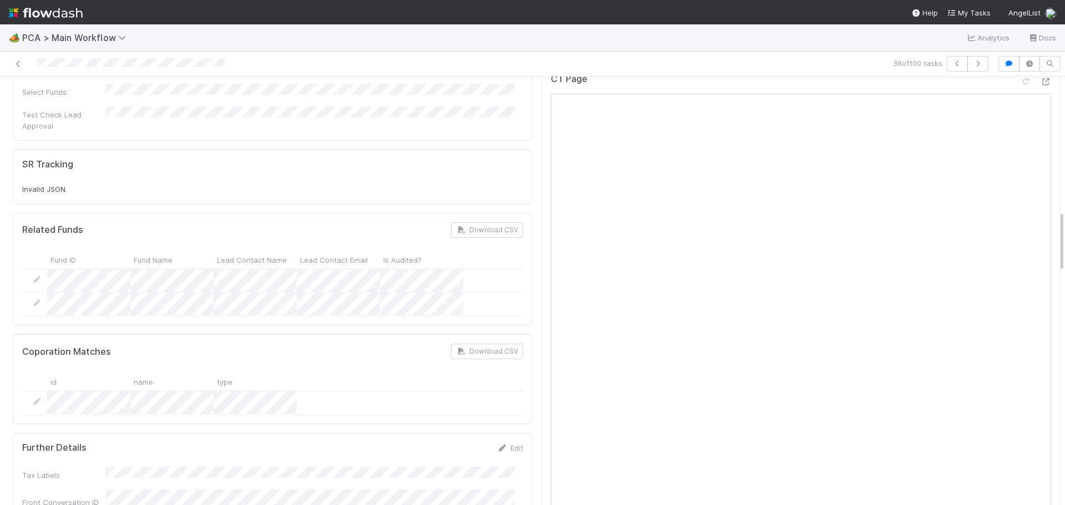
scroll to position [776, 0]
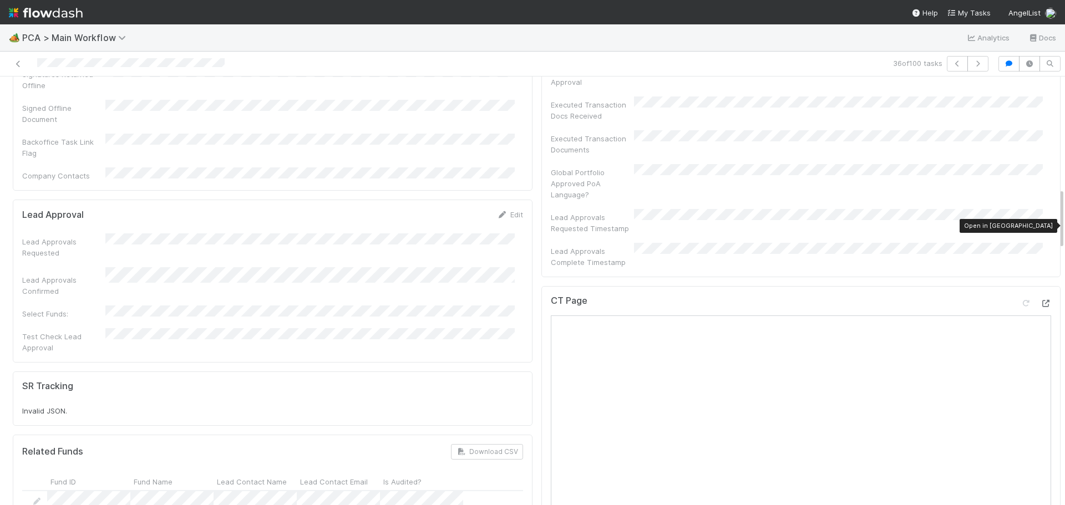
click at [1040, 300] on icon at bounding box center [1045, 303] width 11 height 7
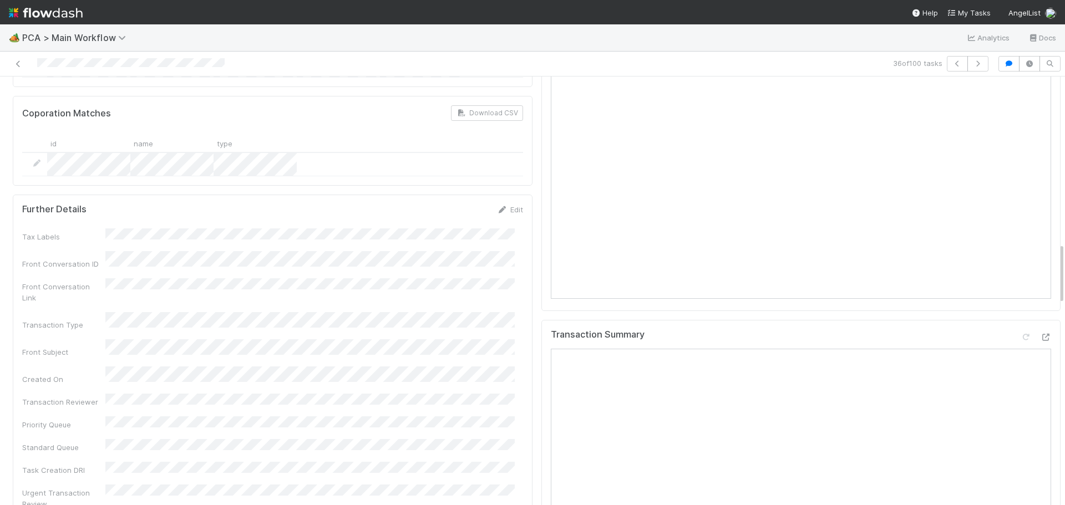
scroll to position [1331, 0]
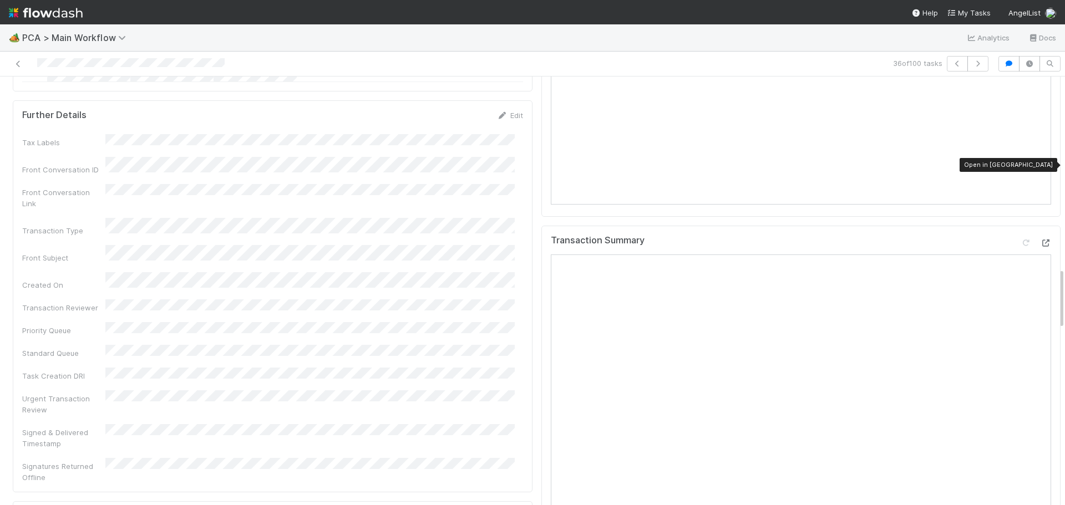
click at [1040, 240] on icon at bounding box center [1045, 243] width 11 height 7
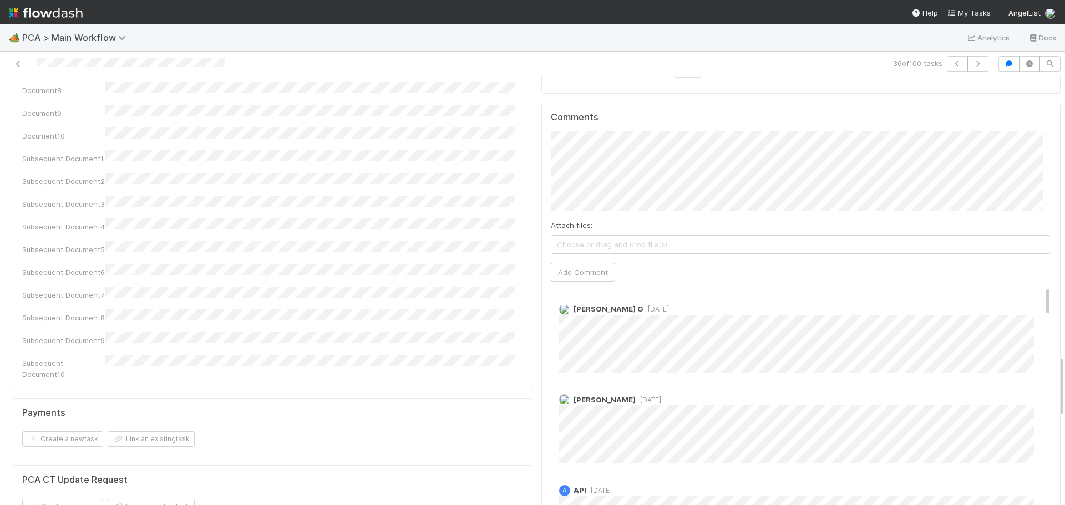
scroll to position [1885, 0]
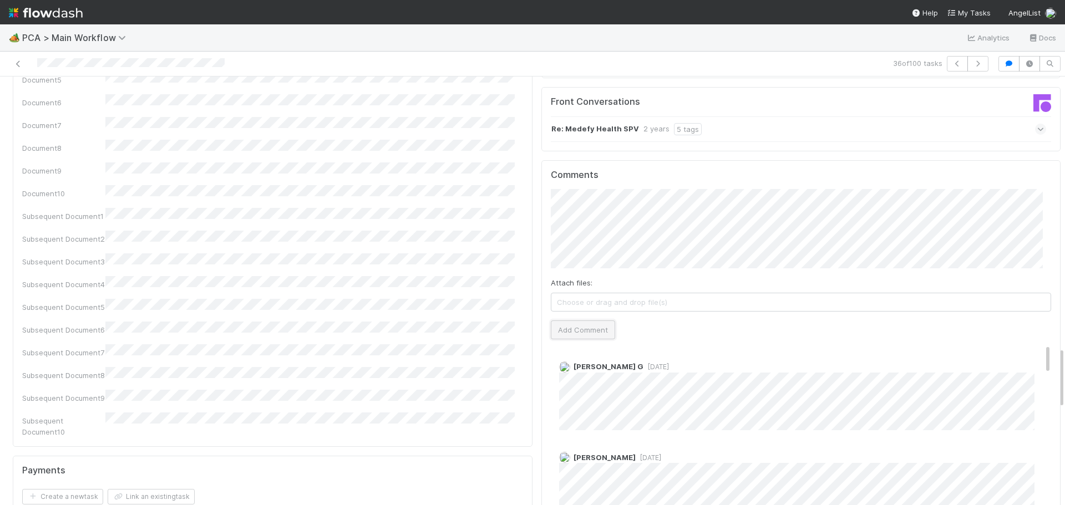
click at [592, 320] on button "Add Comment" at bounding box center [583, 329] width 64 height 19
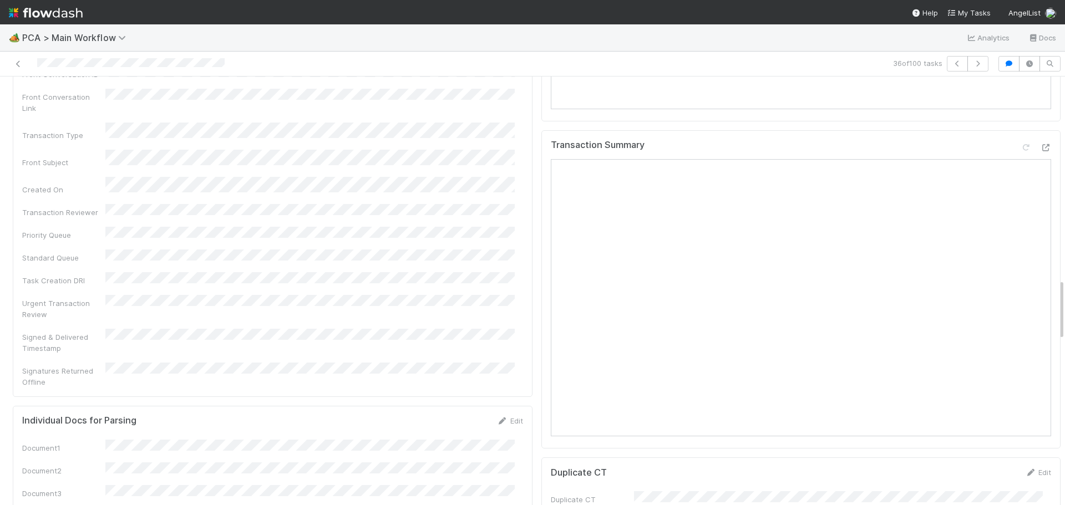
scroll to position [1386, 0]
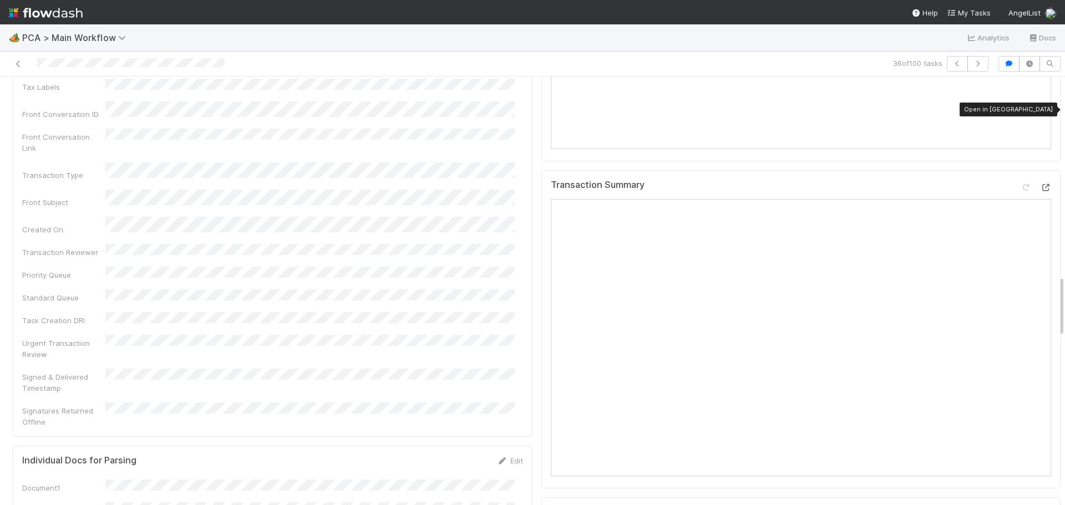
click at [1040, 184] on icon at bounding box center [1045, 187] width 11 height 7
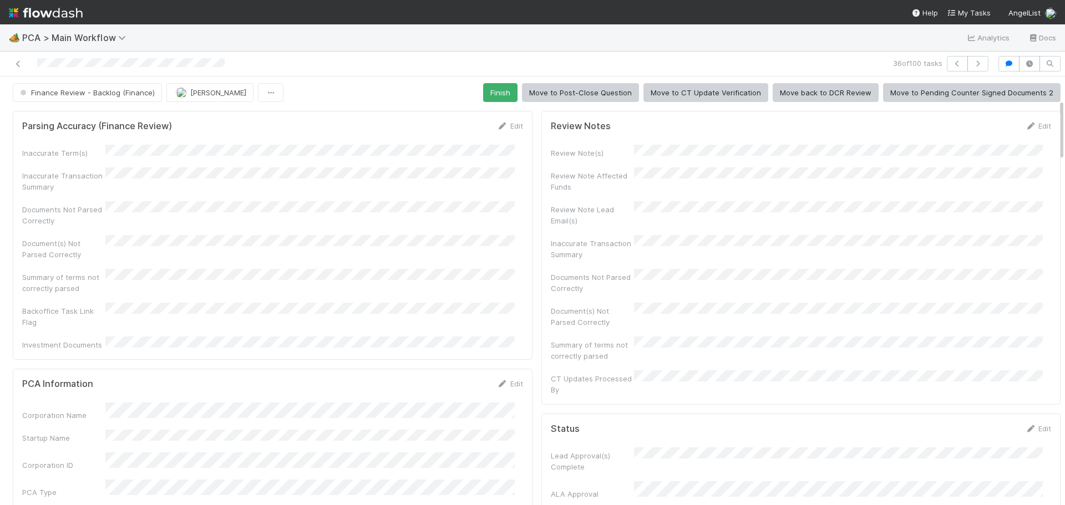
scroll to position [0, 0]
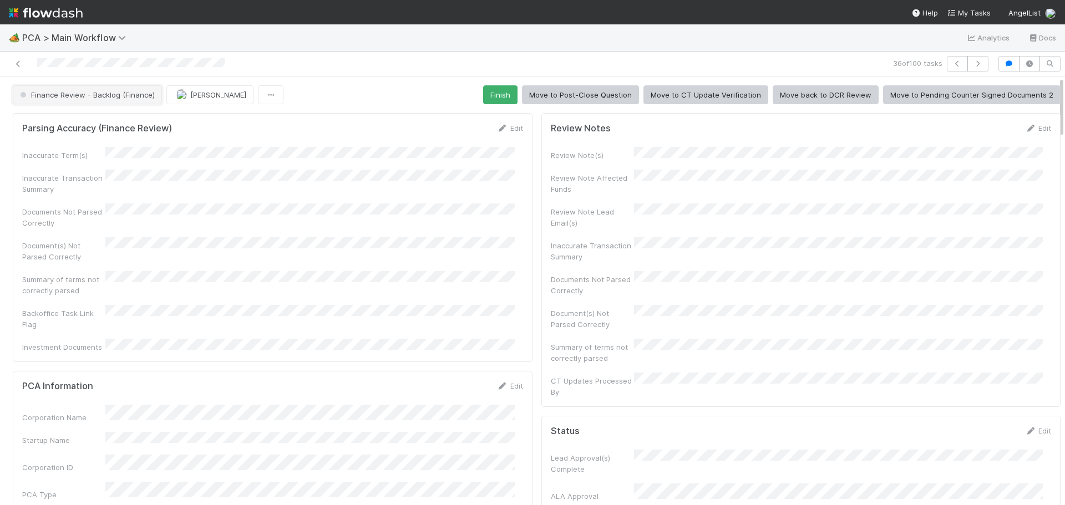
click at [124, 91] on span "Finance Review - Backlog (Finance)" at bounding box center [86, 94] width 137 height 9
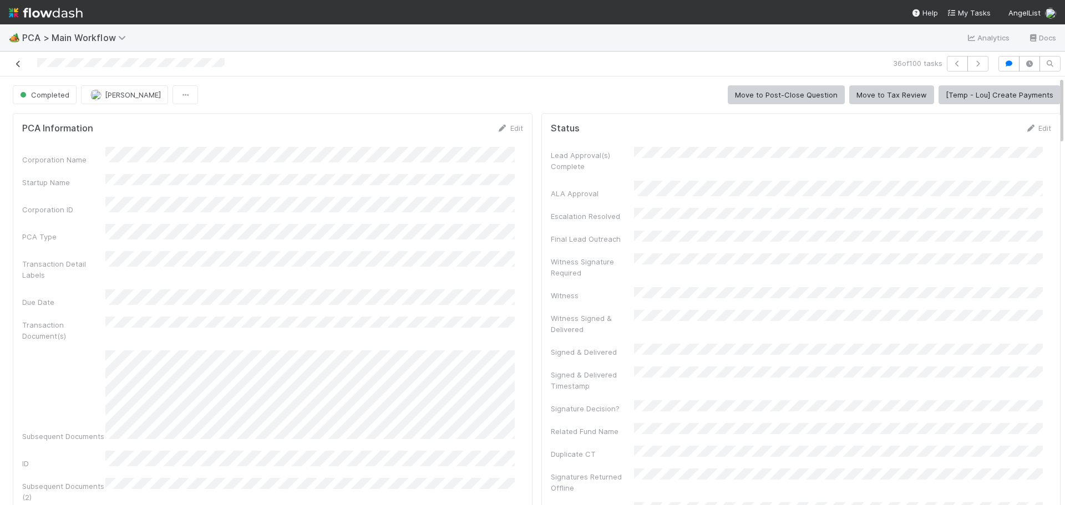
click at [18, 62] on icon at bounding box center [18, 63] width 11 height 7
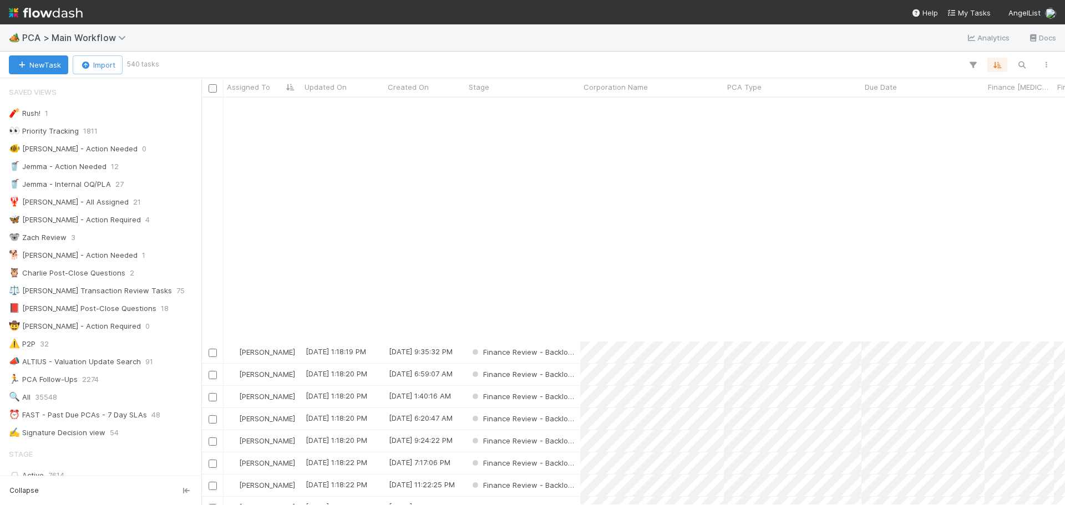
scroll to position [610, 0]
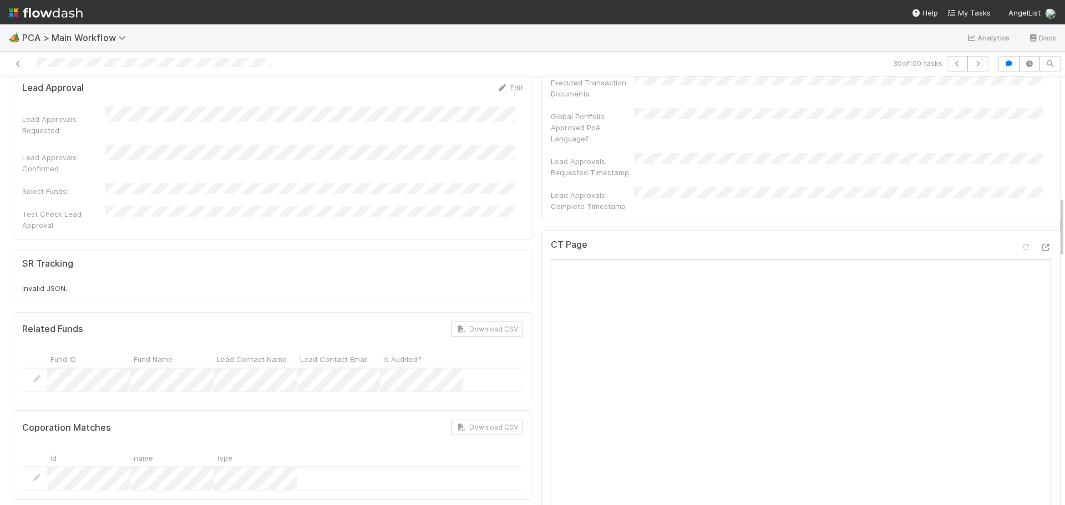
scroll to position [832, 0]
click at [1040, 245] on icon at bounding box center [1045, 248] width 11 height 7
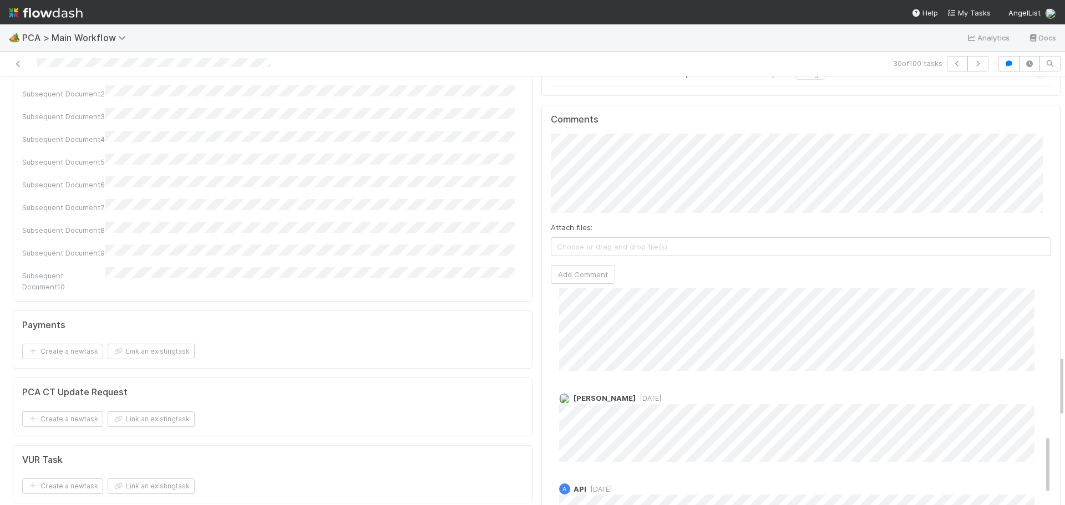
scroll to position [554, 0]
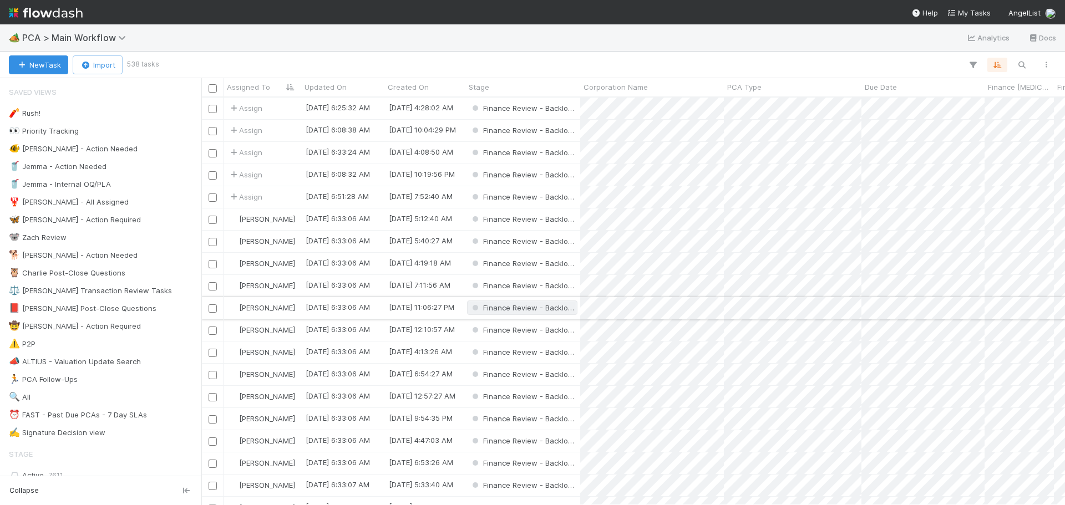
scroll to position [399, 855]
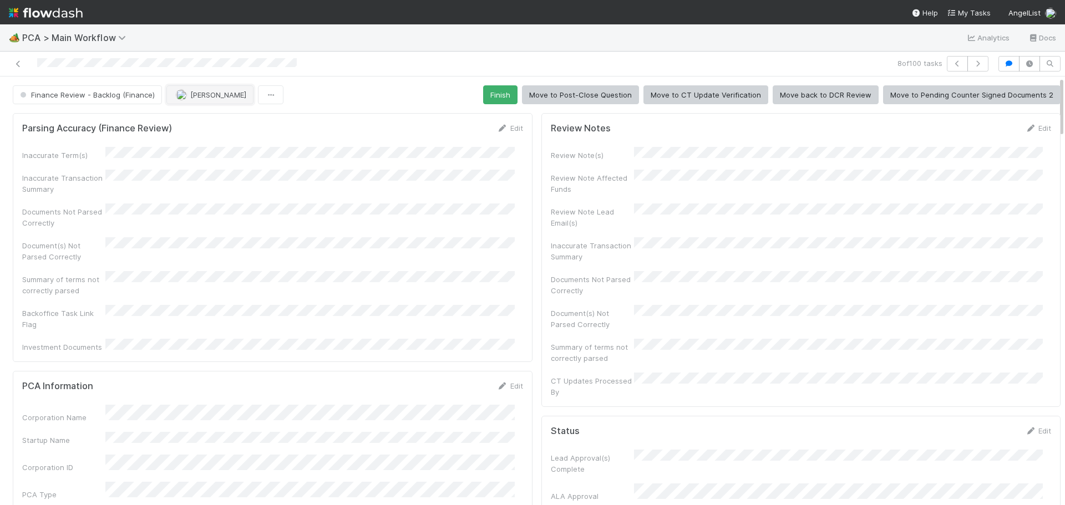
click at [209, 99] on button "[PERSON_NAME]" at bounding box center [209, 94] width 87 height 19
click at [237, 126] on span "[PERSON_NAME] you" at bounding box center [217, 122] width 73 height 9
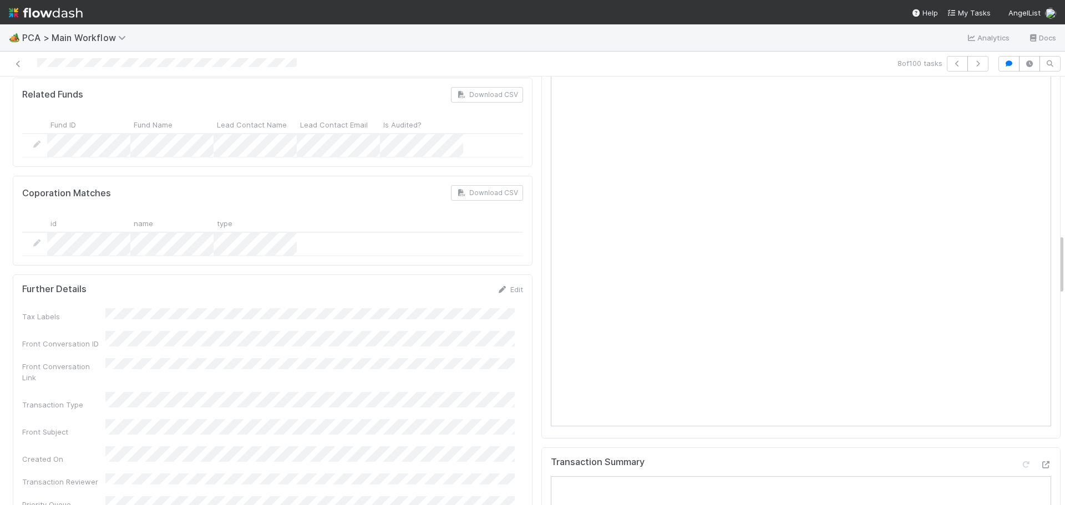
scroll to position [887, 0]
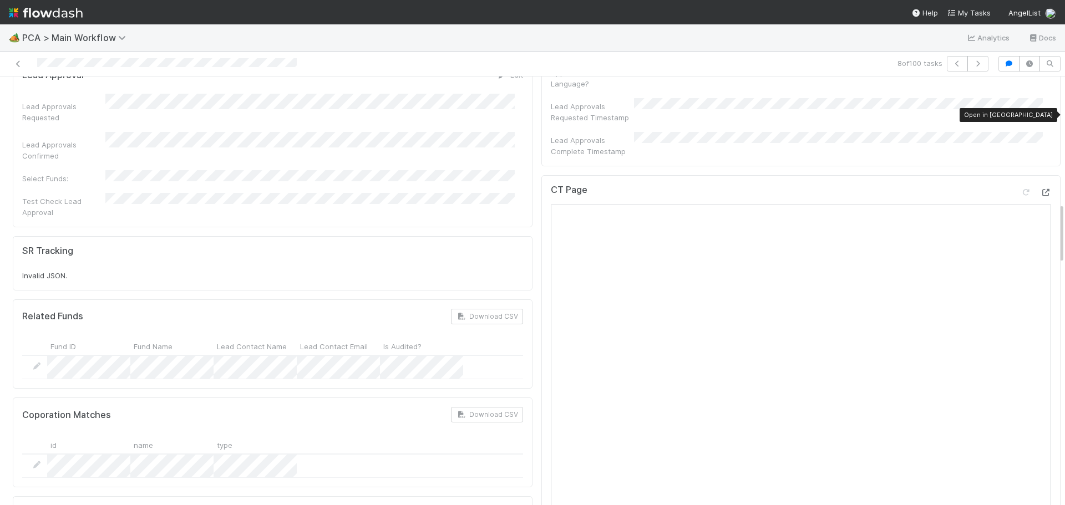
click at [1040, 189] on icon at bounding box center [1045, 192] width 11 height 7
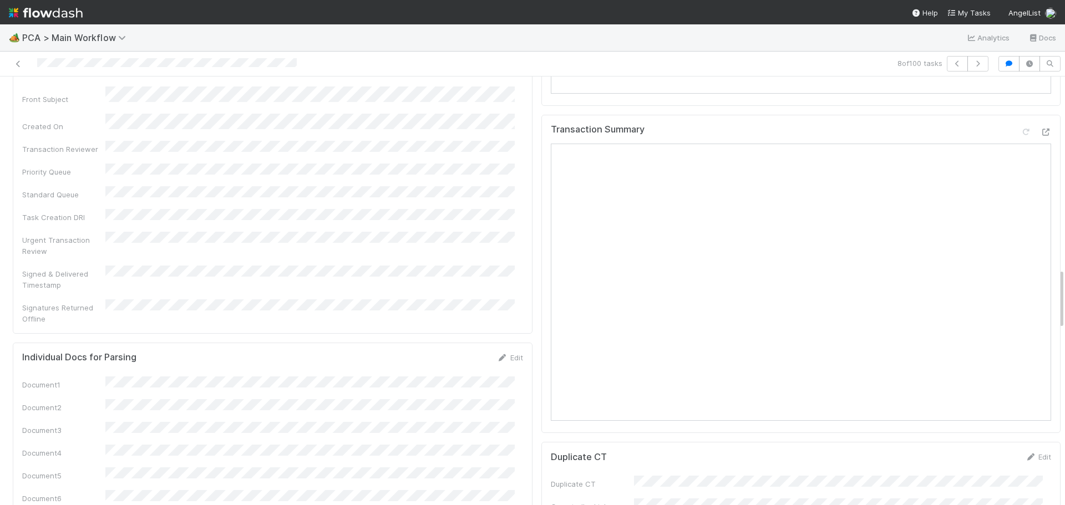
scroll to position [1275, 0]
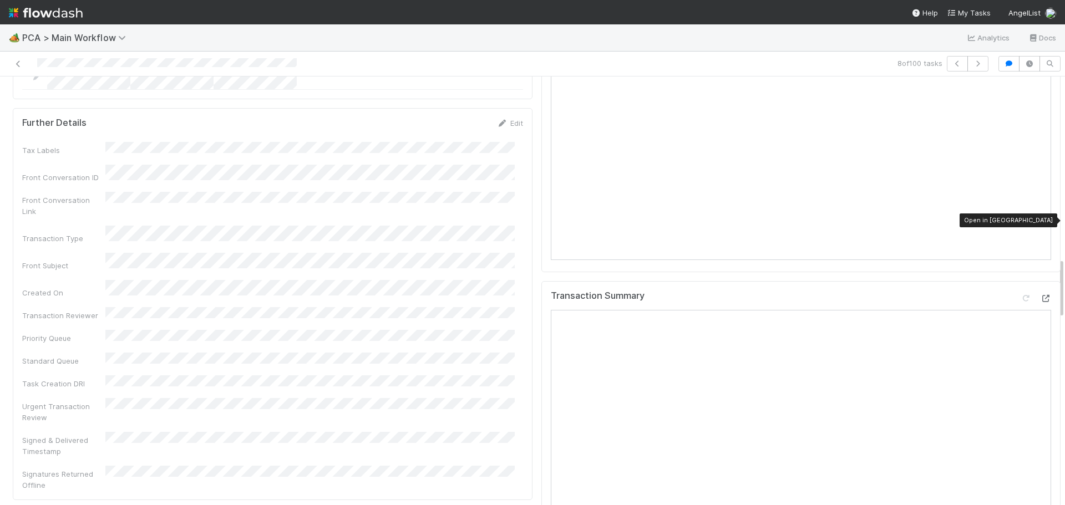
click at [1040, 295] on icon at bounding box center [1045, 298] width 11 height 7
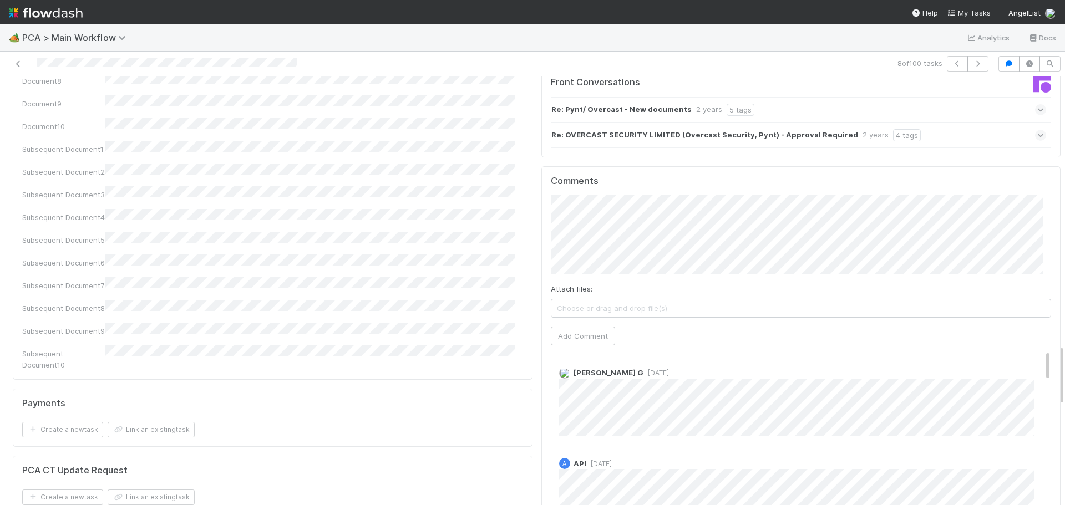
scroll to position [1885, 0]
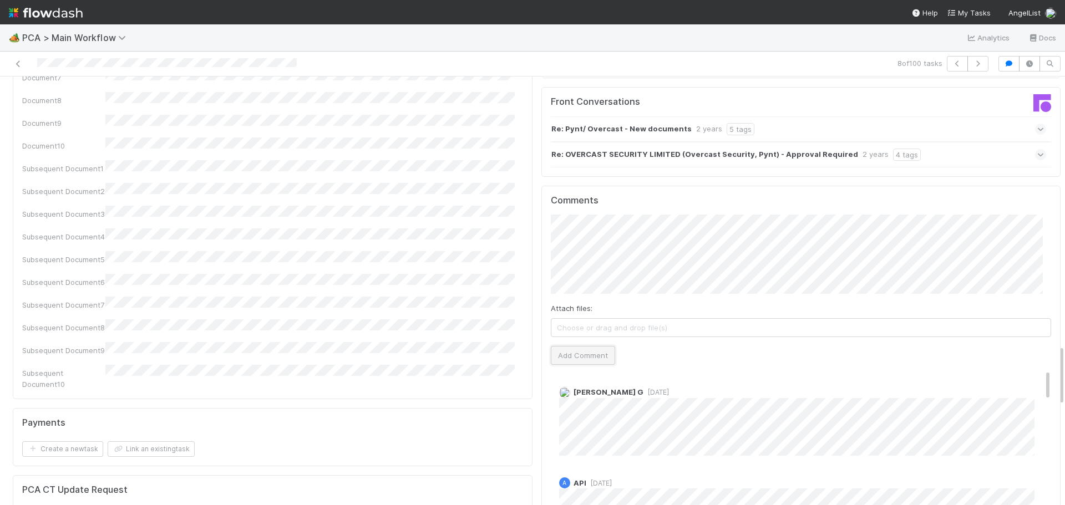
click at [586, 346] on button "Add Comment" at bounding box center [583, 355] width 64 height 19
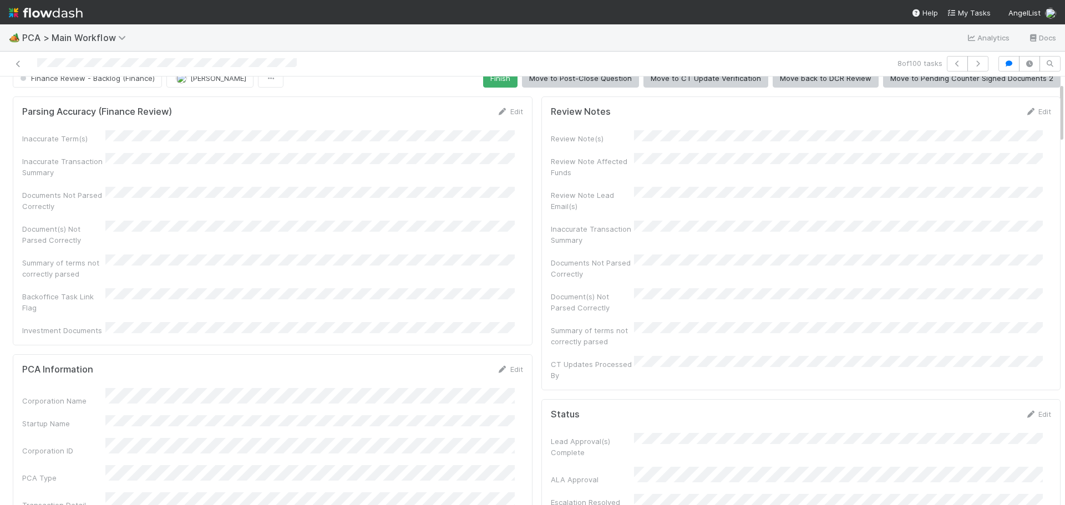
scroll to position [0, 0]
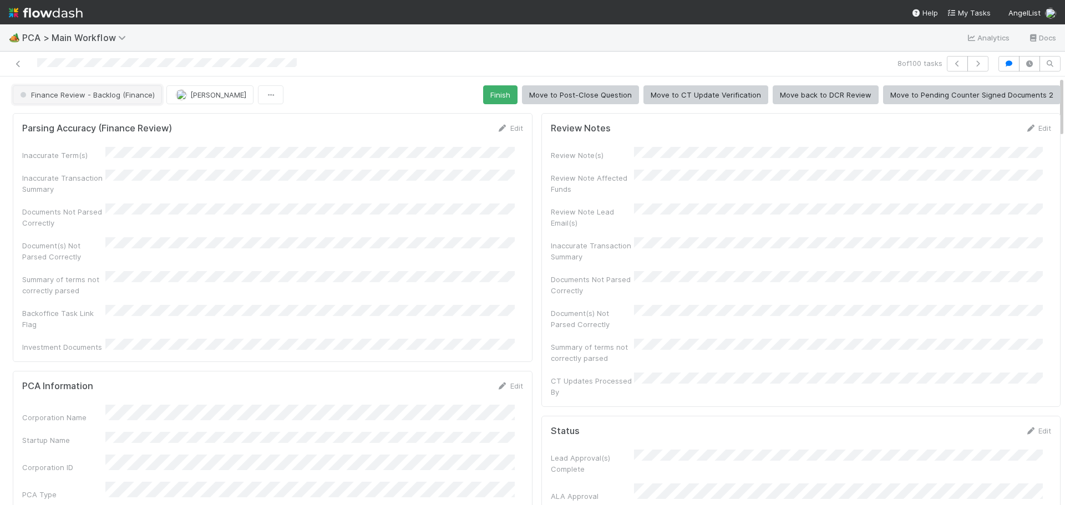
click at [141, 99] on span "Finance Review - Backlog (Finance)" at bounding box center [86, 94] width 137 height 9
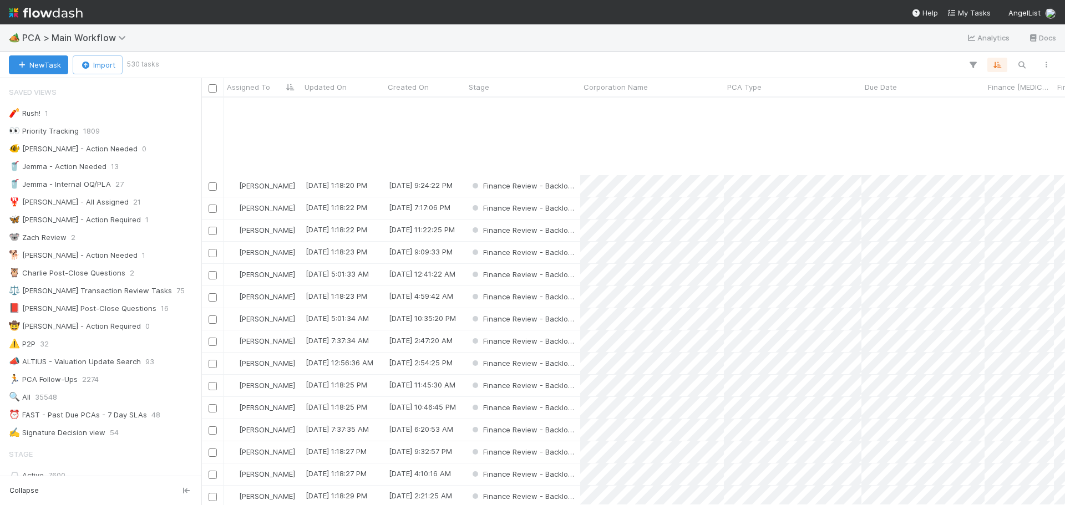
scroll to position [721, 0]
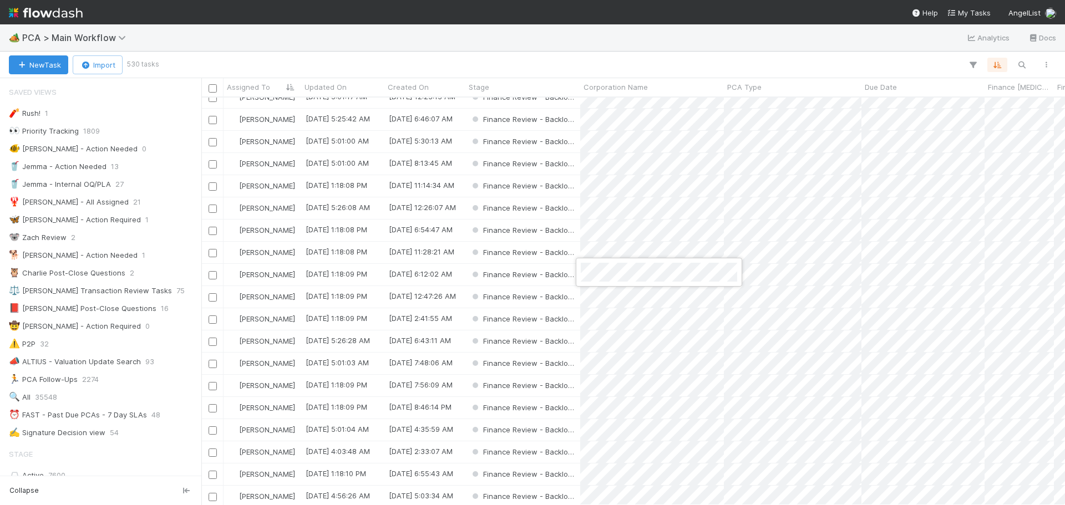
click at [402, 36] on div at bounding box center [532, 252] width 1065 height 505
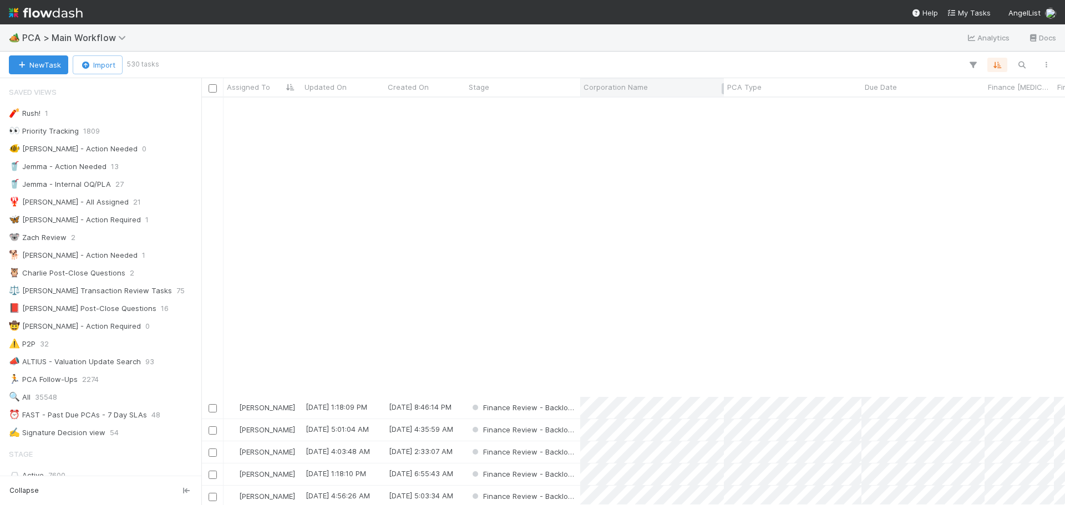
scroll to position [1054, 0]
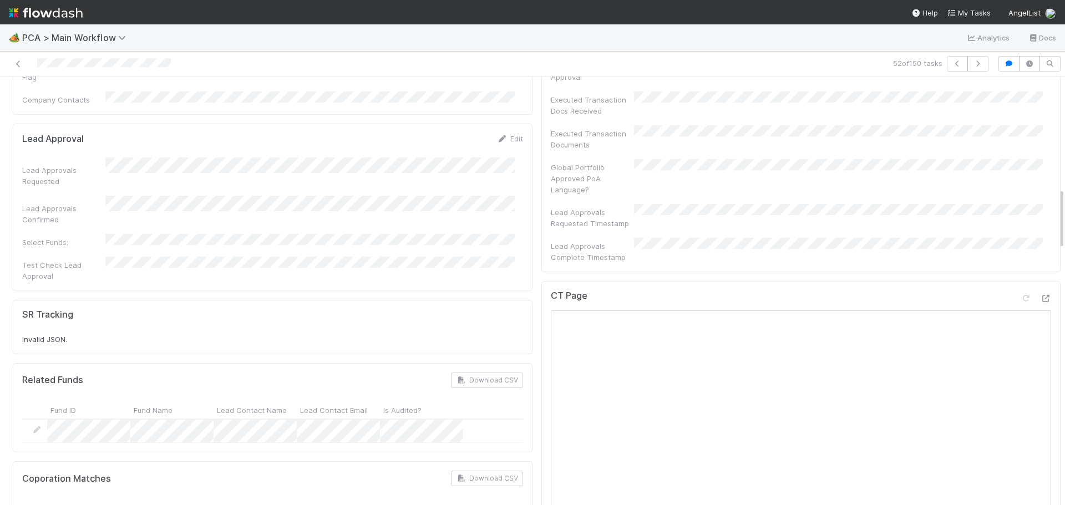
scroll to position [776, 0]
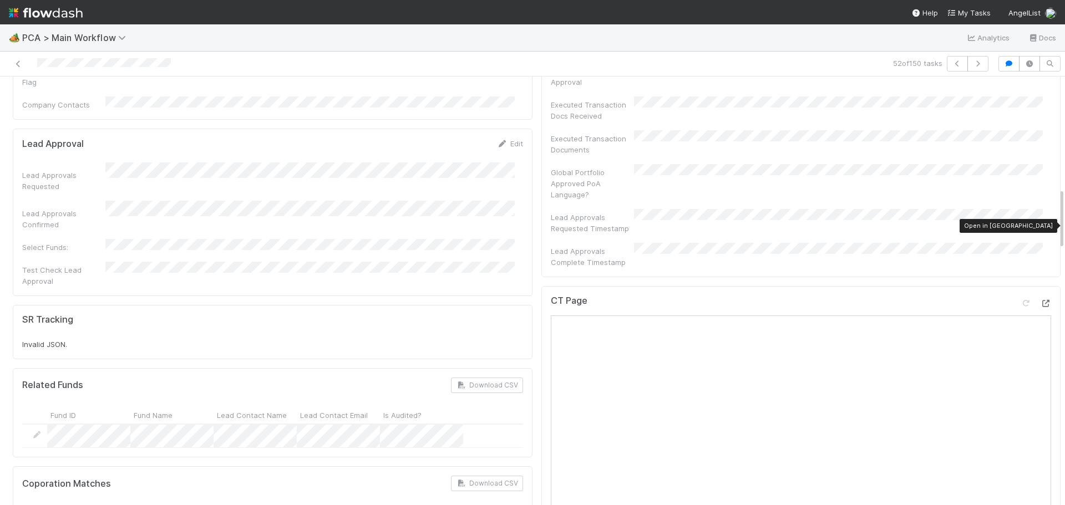
click at [1040, 300] on icon at bounding box center [1045, 303] width 11 height 7
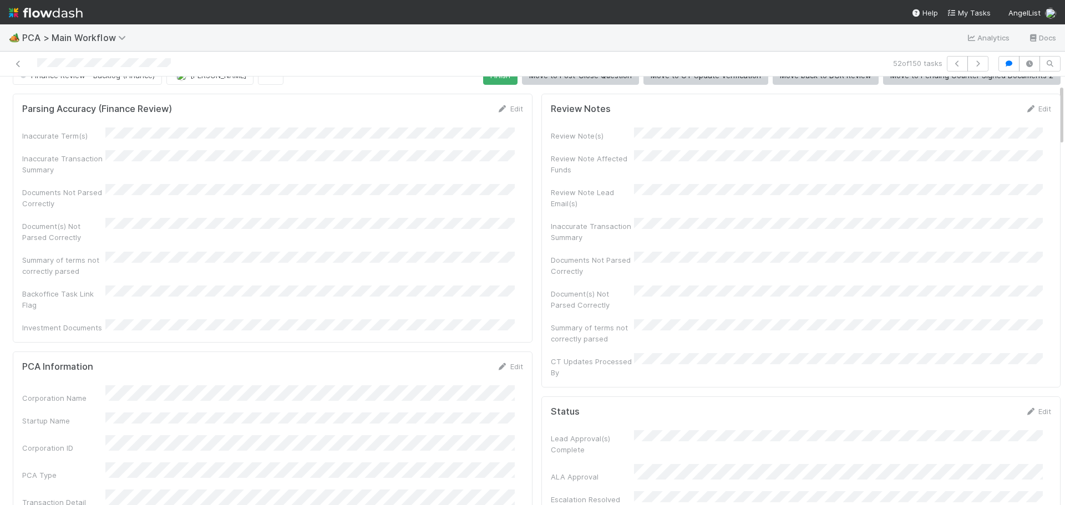
scroll to position [0, 0]
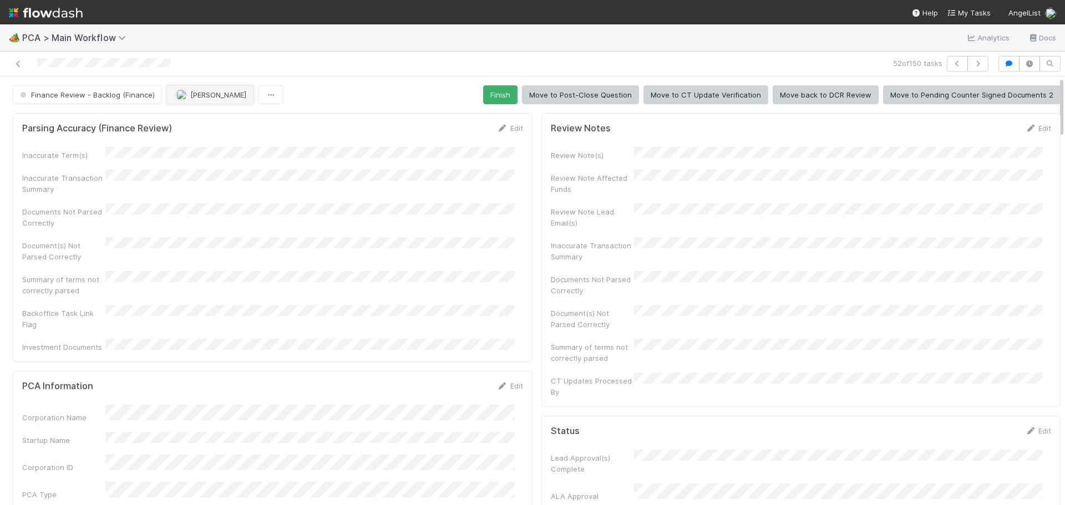
click at [212, 97] on span "[PERSON_NAME]" at bounding box center [218, 94] width 56 height 9
click at [257, 128] on div "[PERSON_NAME] you" at bounding box center [238, 123] width 156 height 20
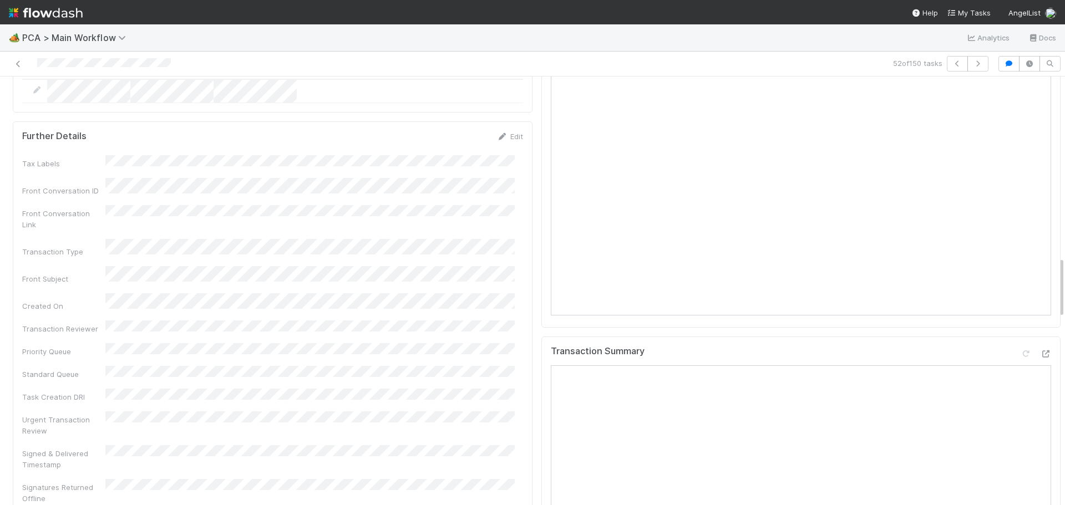
scroll to position [1331, 0]
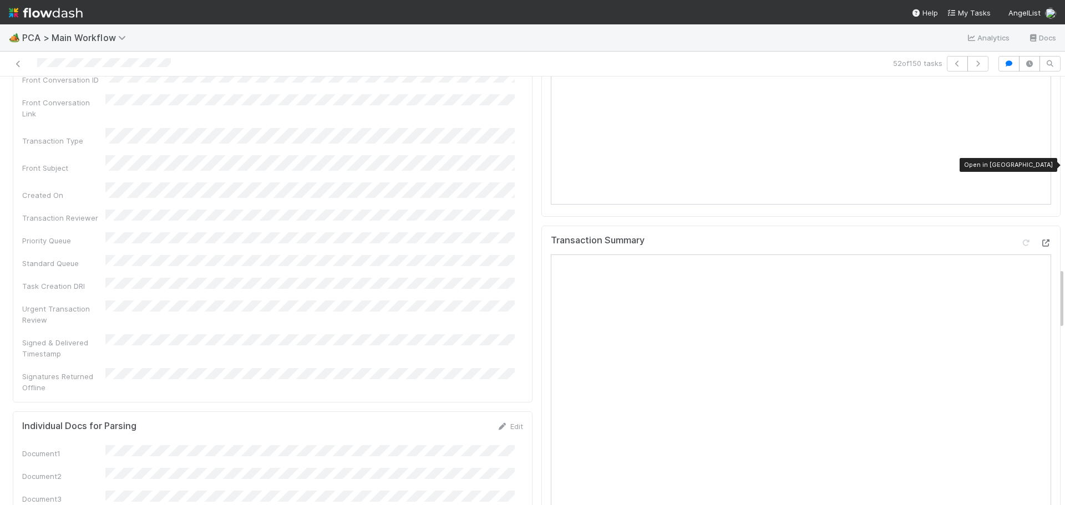
click at [1040, 240] on icon at bounding box center [1045, 243] width 11 height 7
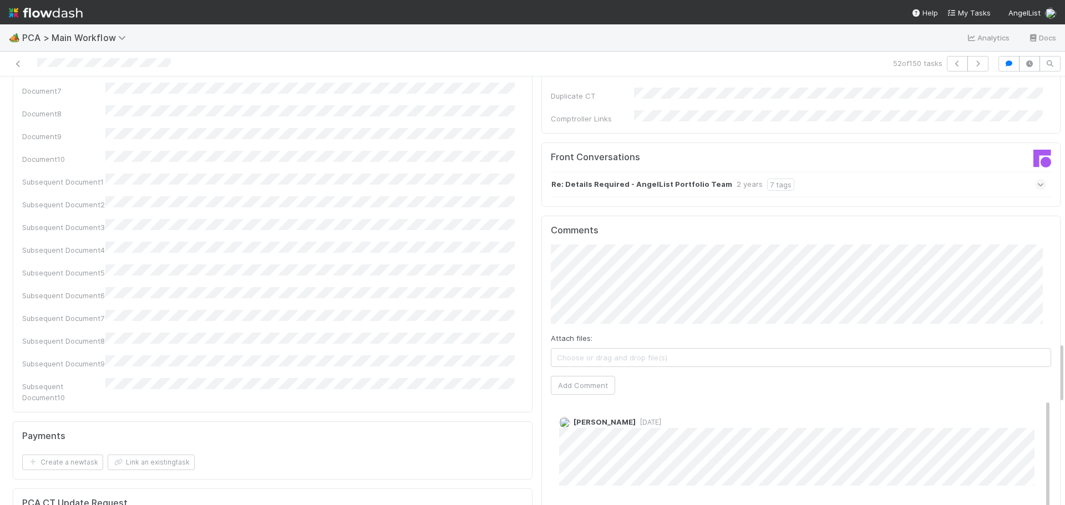
scroll to position [1885, 0]
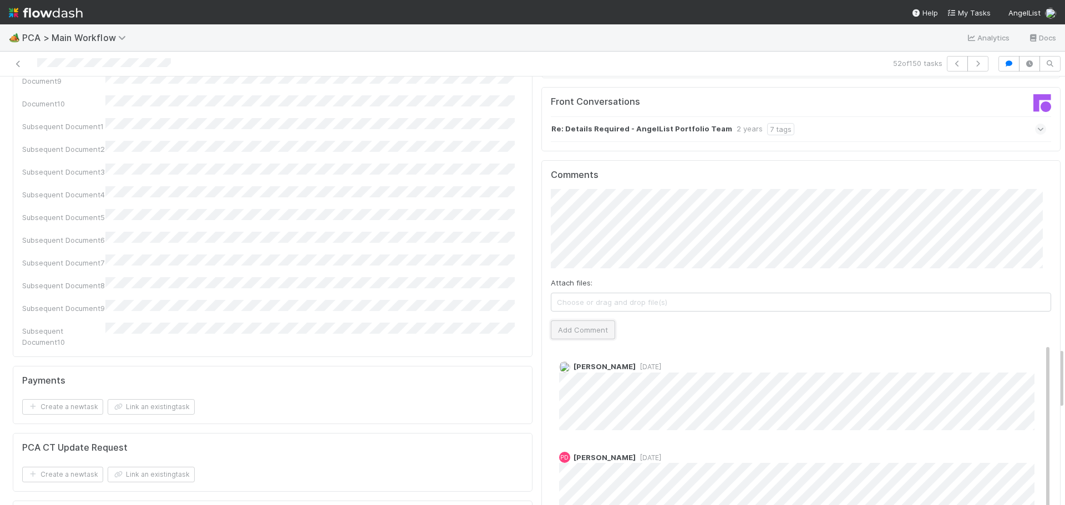
click at [571, 320] on button "Add Comment" at bounding box center [583, 329] width 64 height 19
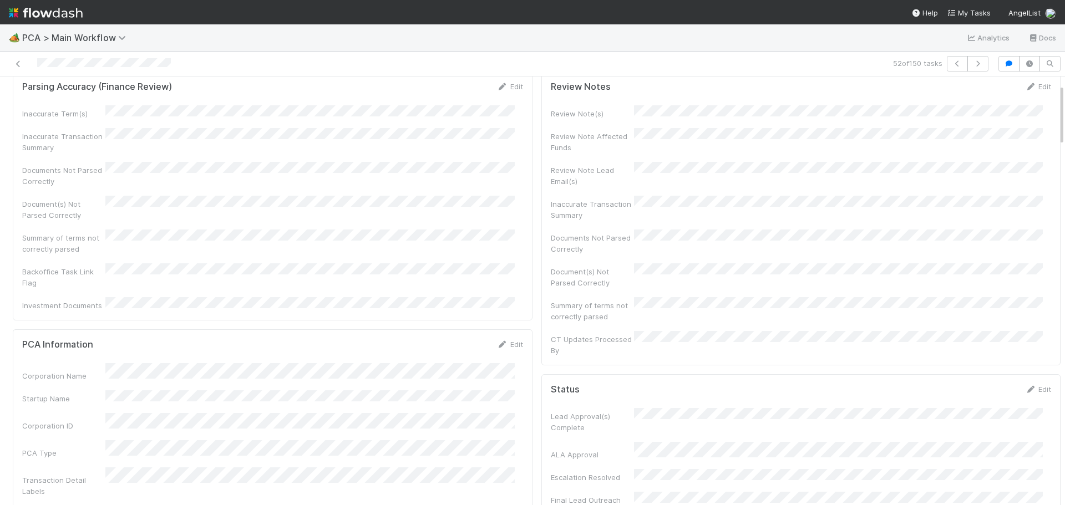
scroll to position [0, 0]
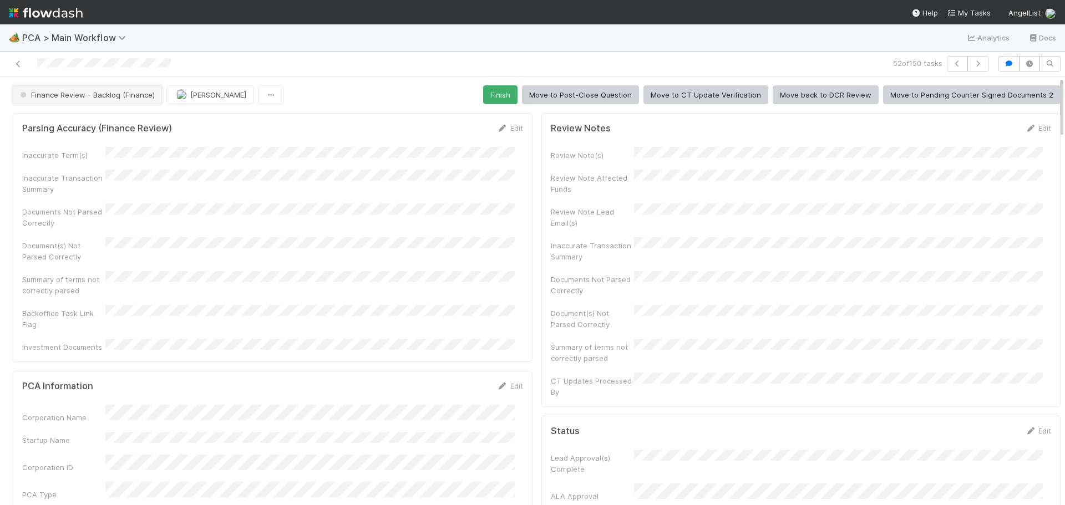
click at [122, 92] on span "Finance Review - Backlog (Finance)" at bounding box center [86, 94] width 137 height 9
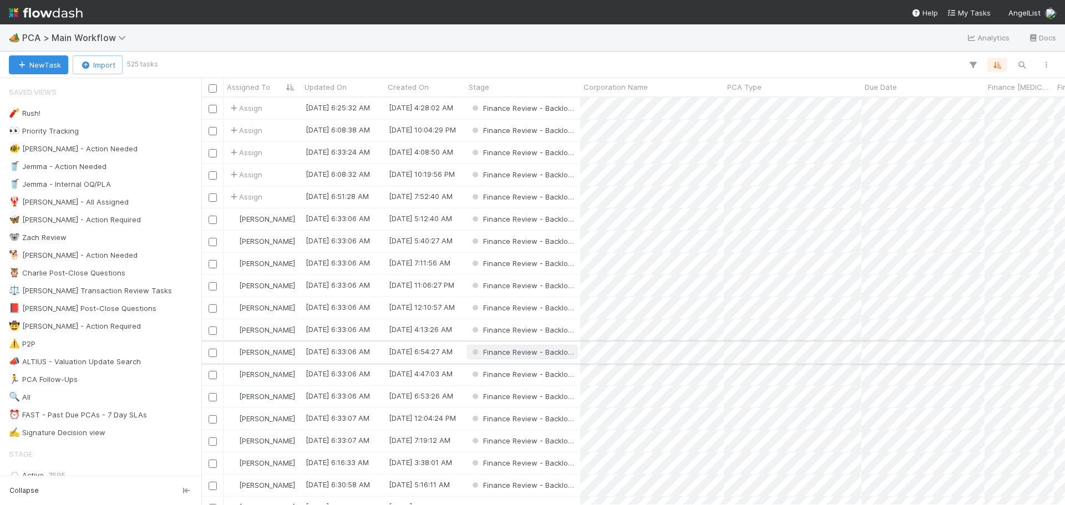
scroll to position [399, 855]
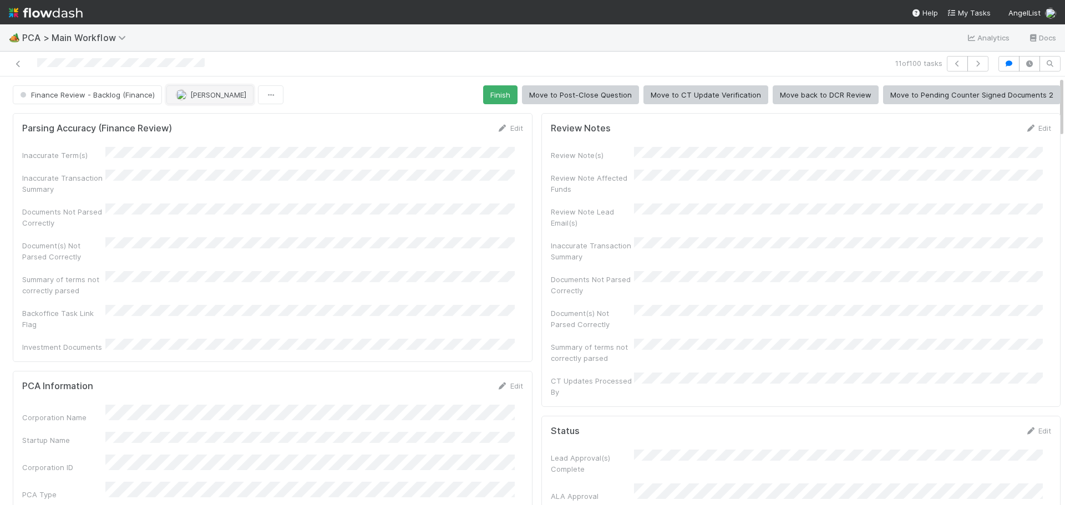
click at [195, 99] on span "[PERSON_NAME]" at bounding box center [218, 94] width 56 height 9
click at [203, 114] on div "[PERSON_NAME] you" at bounding box center [238, 123] width 156 height 20
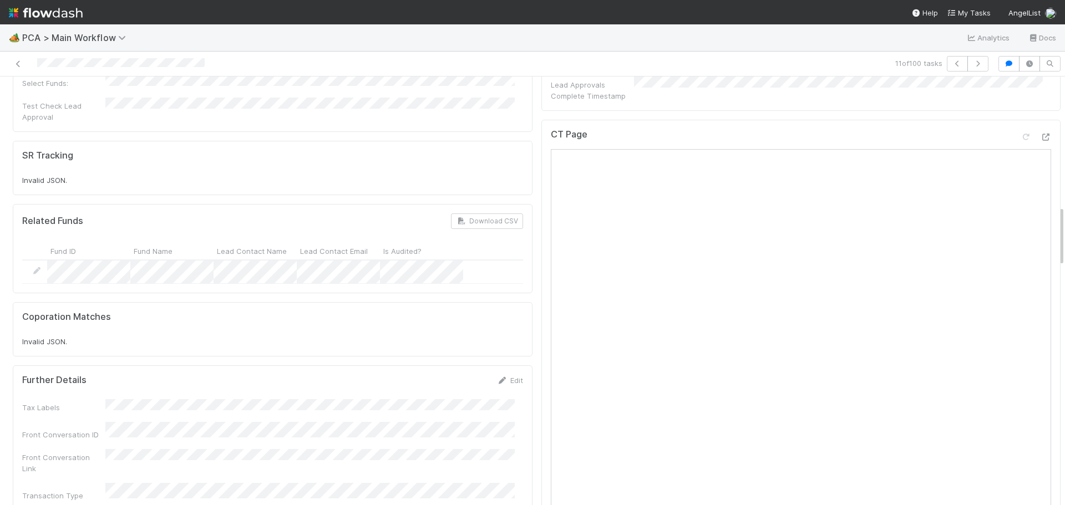
scroll to position [832, 0]
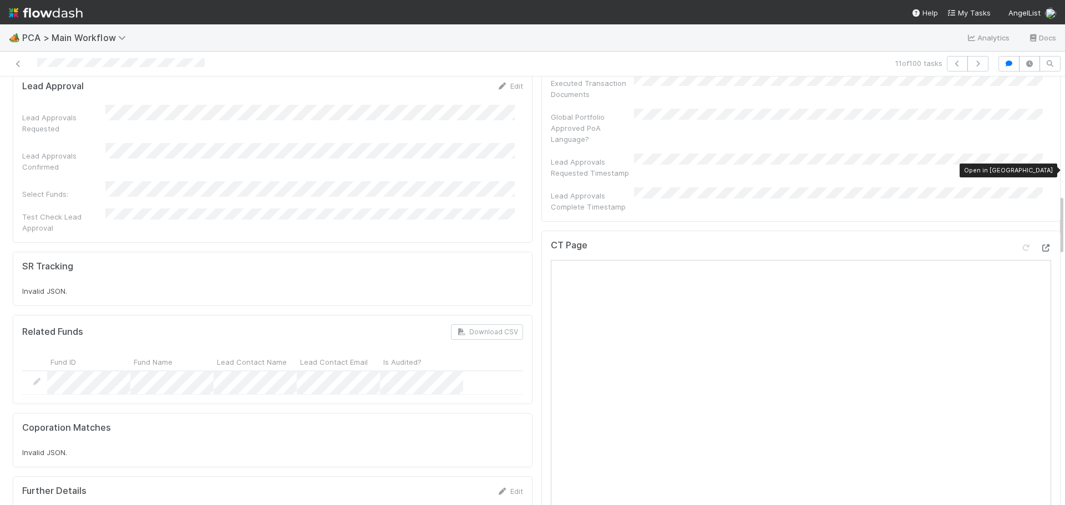
click at [1040, 245] on icon at bounding box center [1045, 248] width 11 height 7
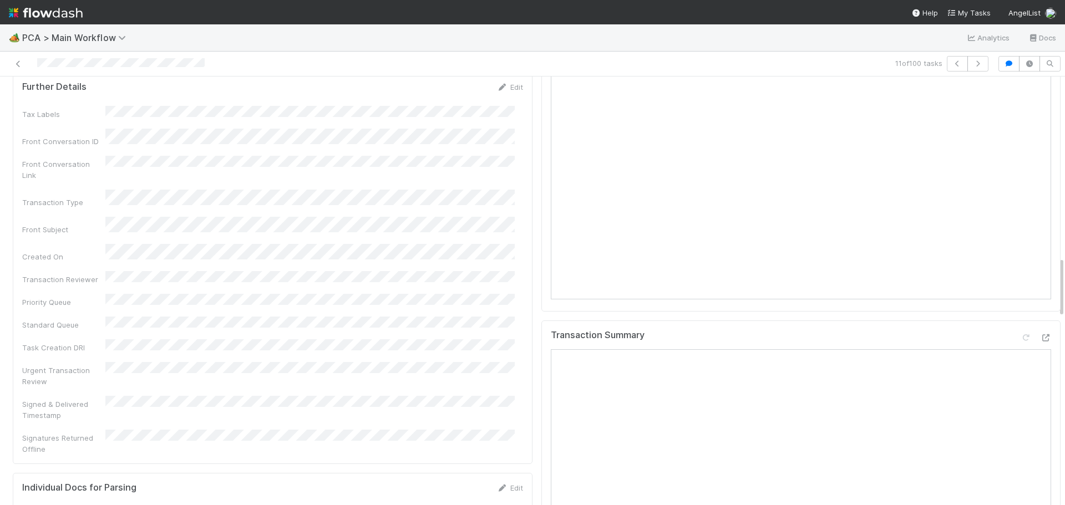
scroll to position [1164, 0]
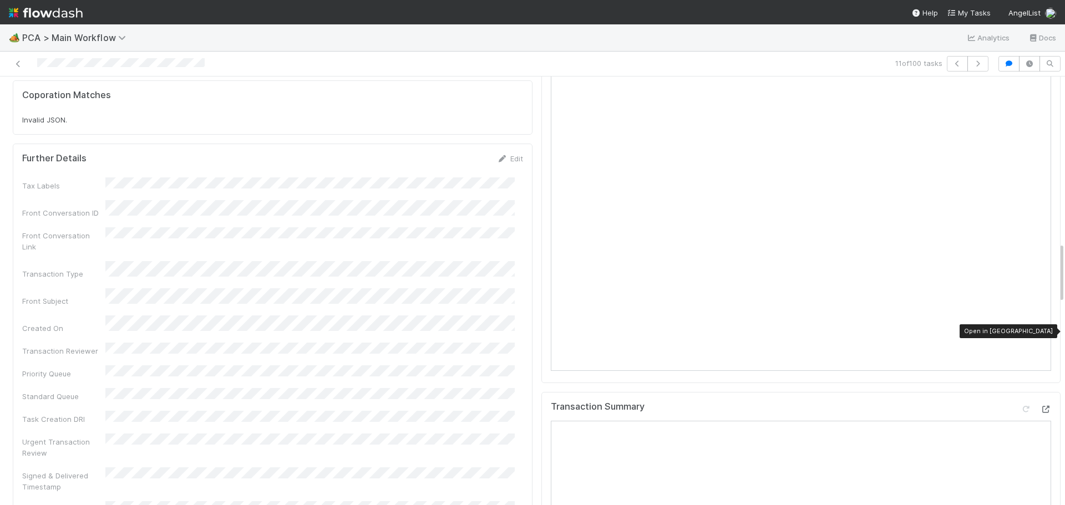
click at [1040, 406] on icon at bounding box center [1045, 409] width 11 height 7
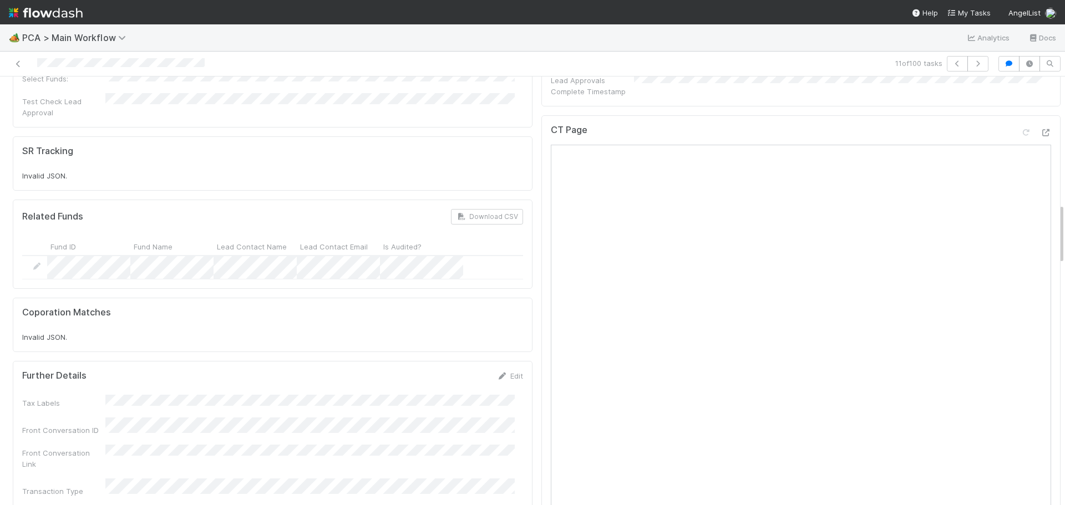
scroll to position [887, 0]
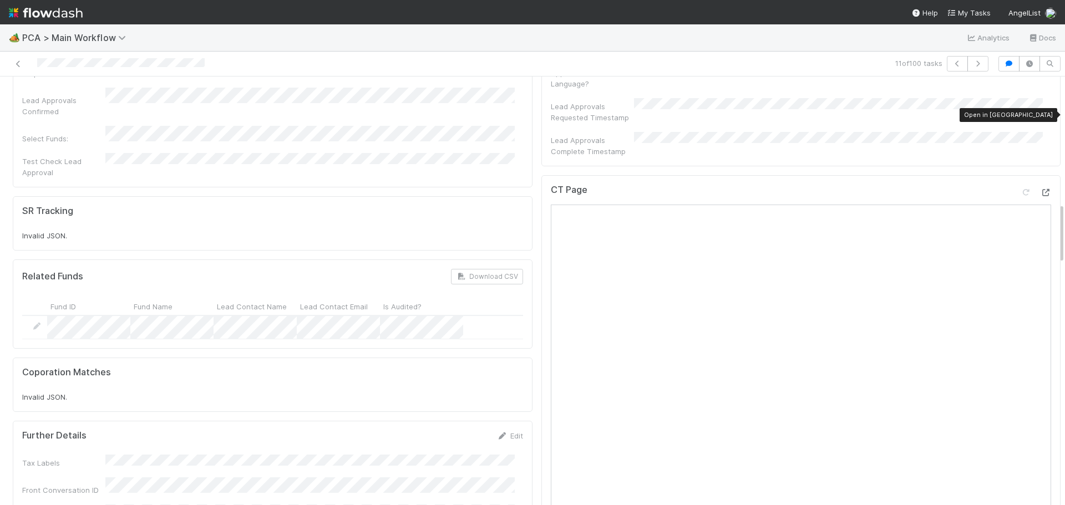
click at [1040, 189] on icon at bounding box center [1045, 192] width 11 height 7
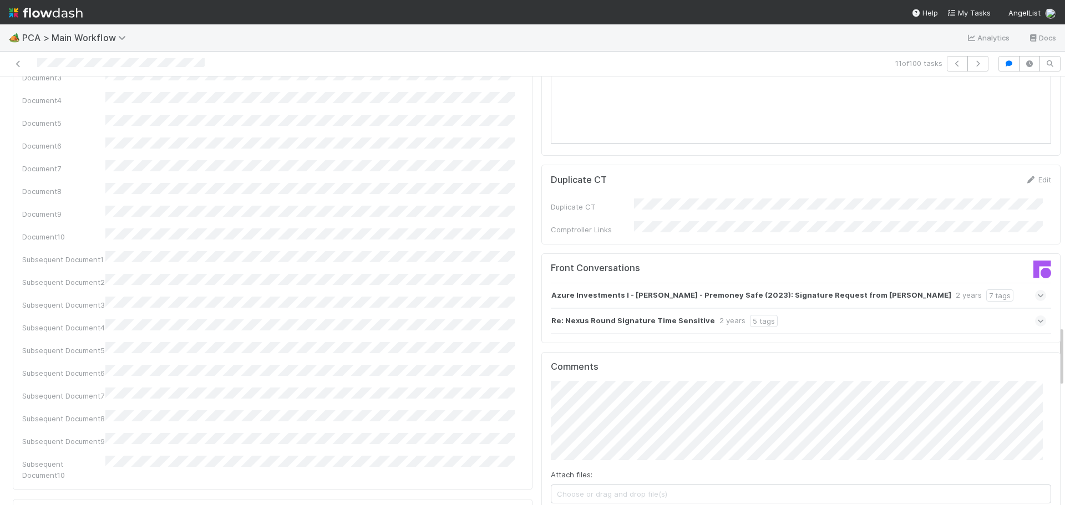
scroll to position [1830, 0]
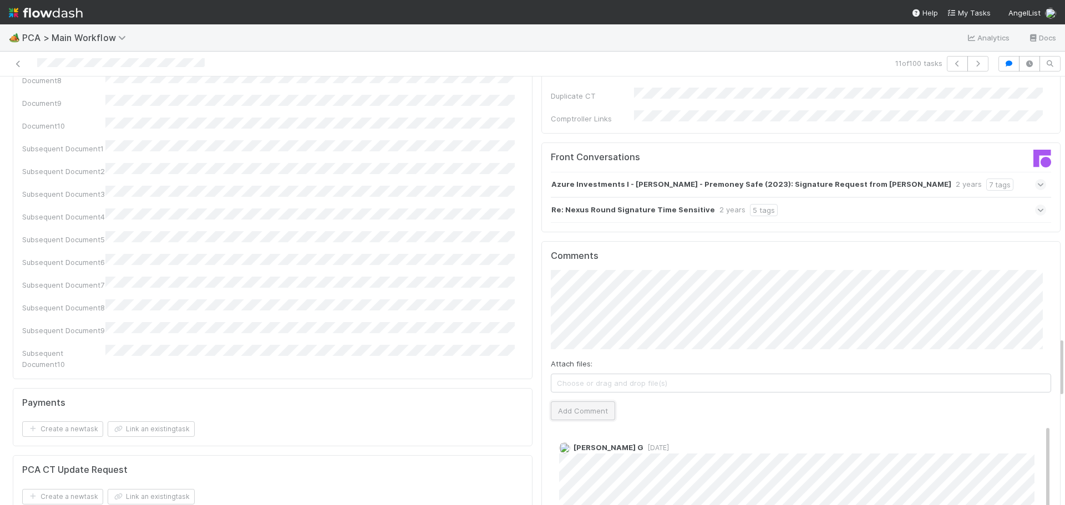
drag, startPoint x: 590, startPoint y: 328, endPoint x: 598, endPoint y: 327, distance: 7.8
click at [590, 401] on button "Add Comment" at bounding box center [583, 410] width 64 height 19
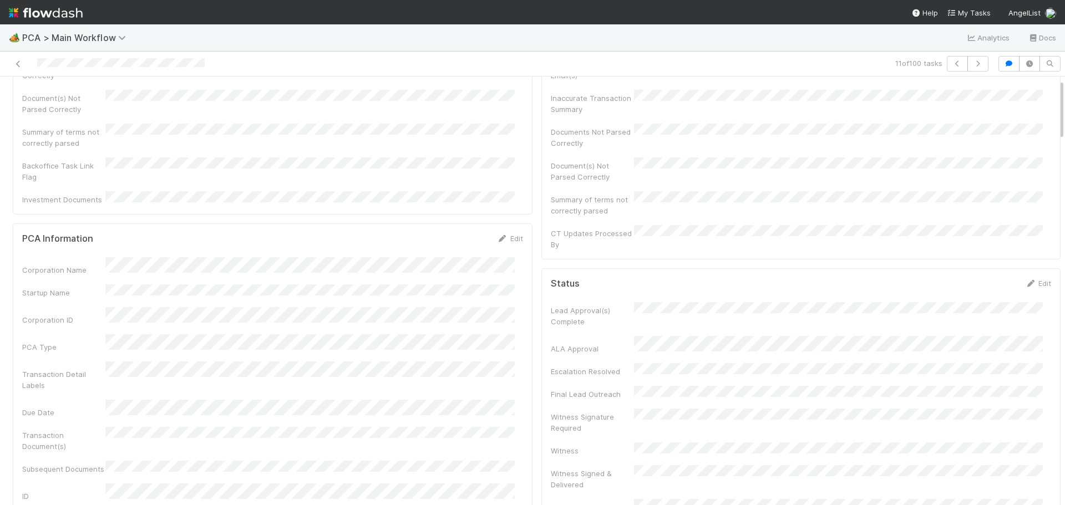
scroll to position [0, 0]
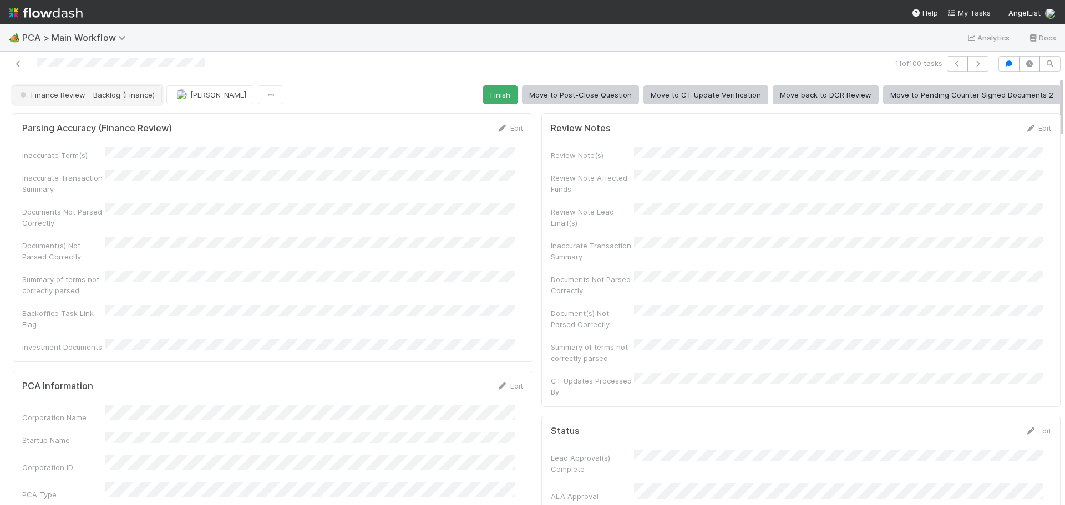
click at [113, 99] on button "Finance Review - Backlog (Finance)" at bounding box center [87, 94] width 149 height 19
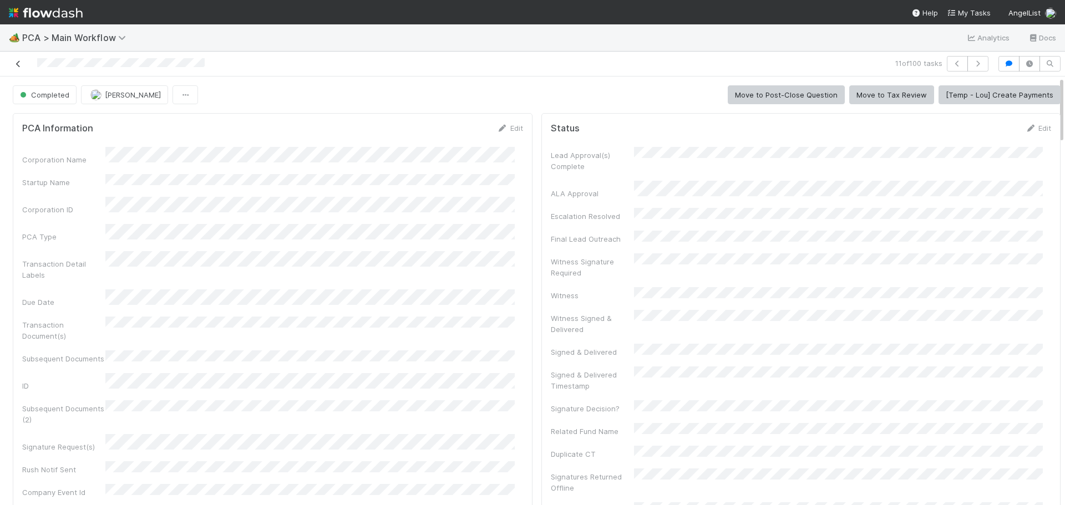
click at [17, 63] on icon at bounding box center [18, 63] width 11 height 7
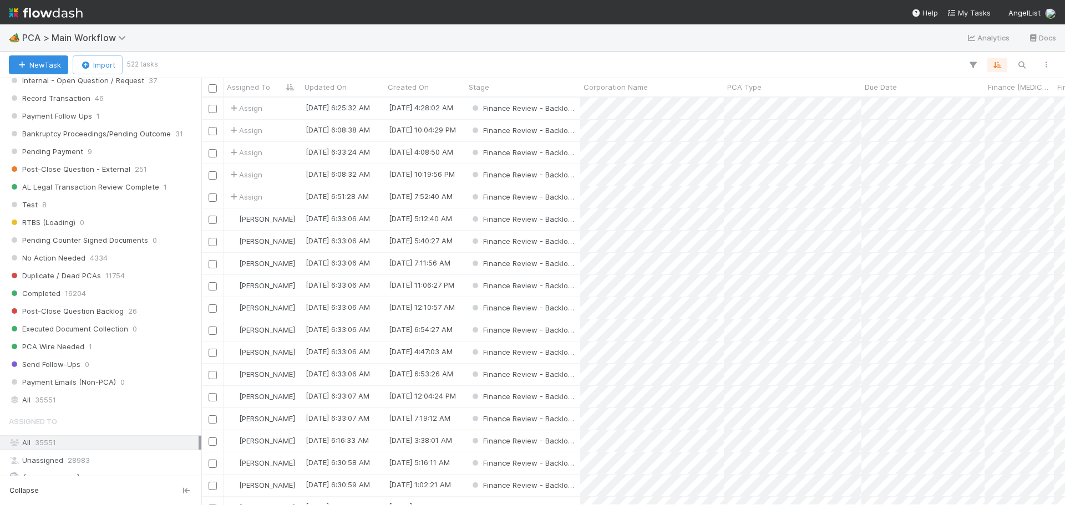
scroll to position [832, 0]
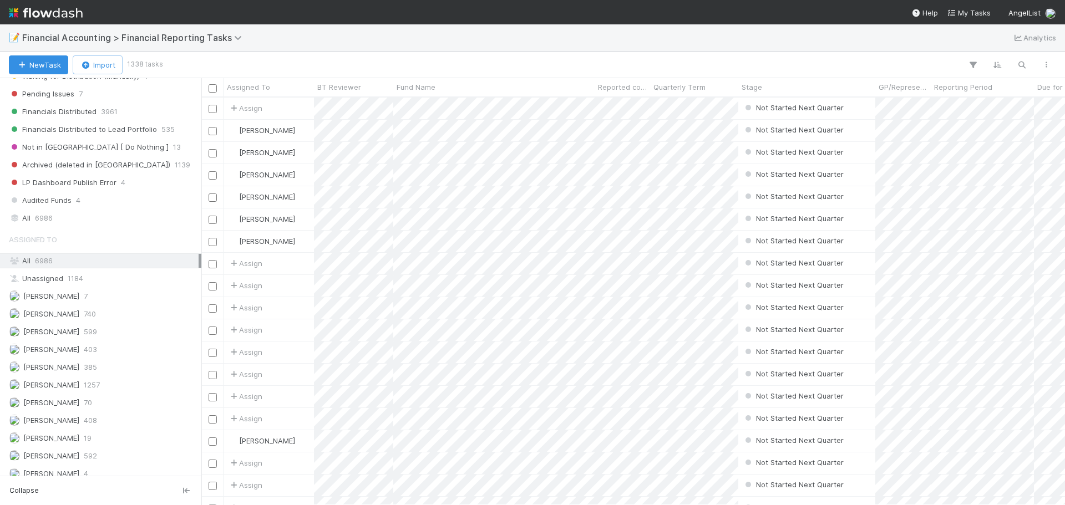
scroll to position [443, 0]
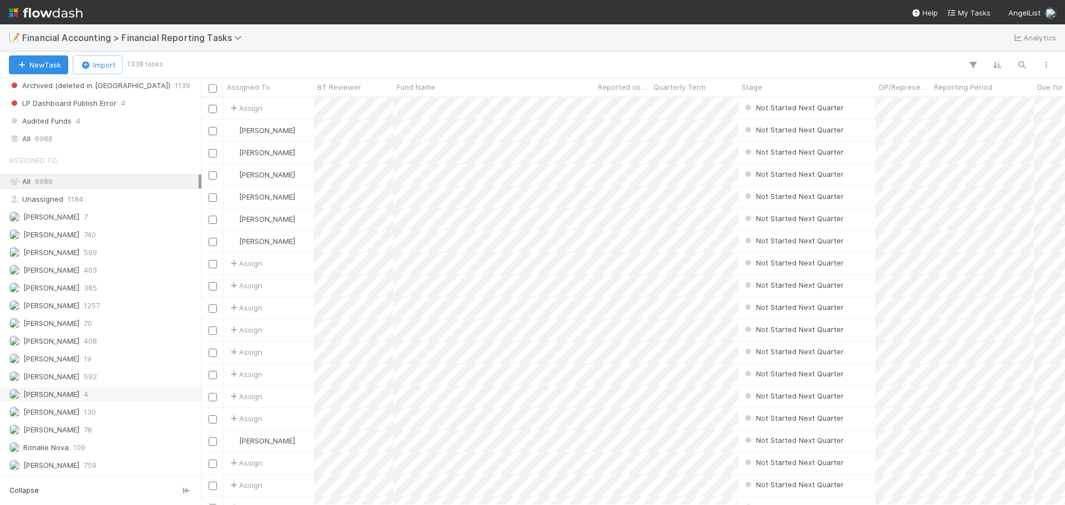
click at [87, 398] on div "Marenz Trajano 4" at bounding box center [104, 395] width 190 height 14
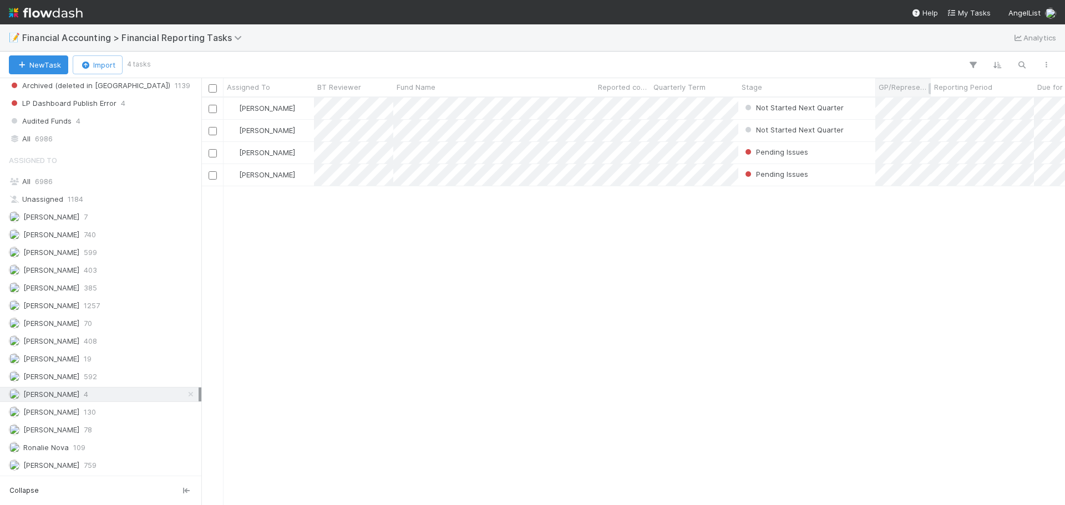
scroll to position [399, 855]
click at [109, 374] on div "Kevin Fawcett 592" at bounding box center [104, 377] width 190 height 14
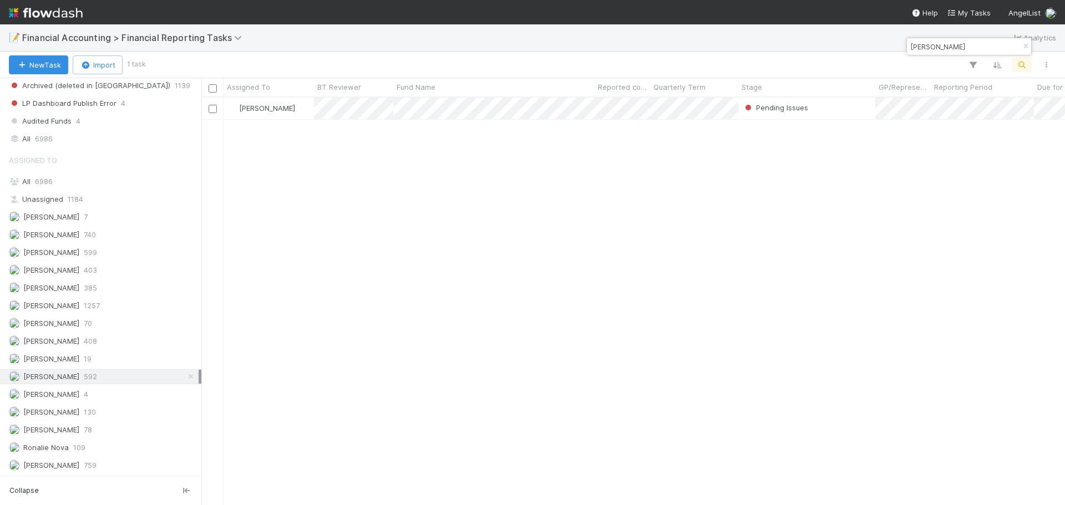
scroll to position [399, 855]
type input "roach"
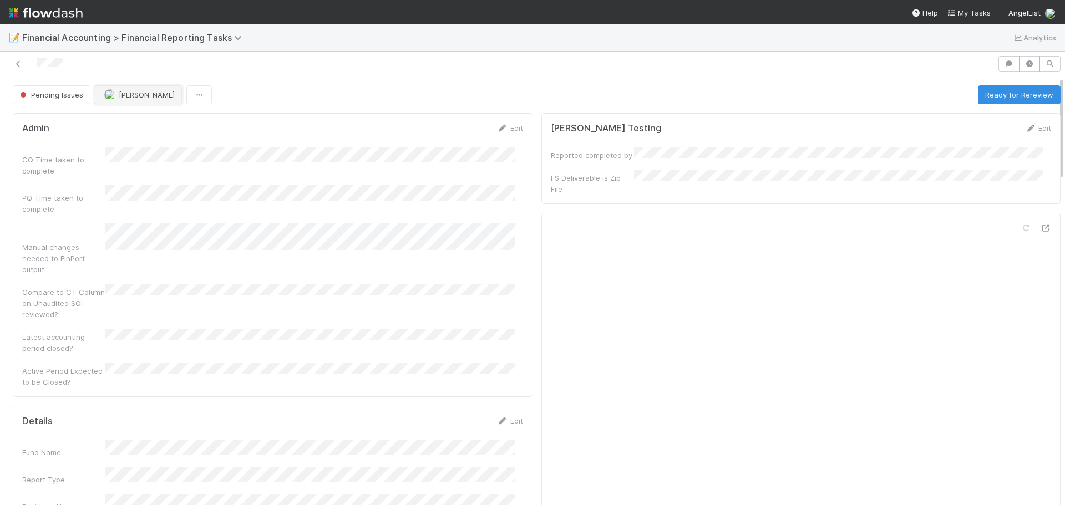
click at [140, 95] on span "[PERSON_NAME]" at bounding box center [147, 94] width 56 height 9
click at [178, 118] on div "[PERSON_NAME] you" at bounding box center [168, 123] width 156 height 20
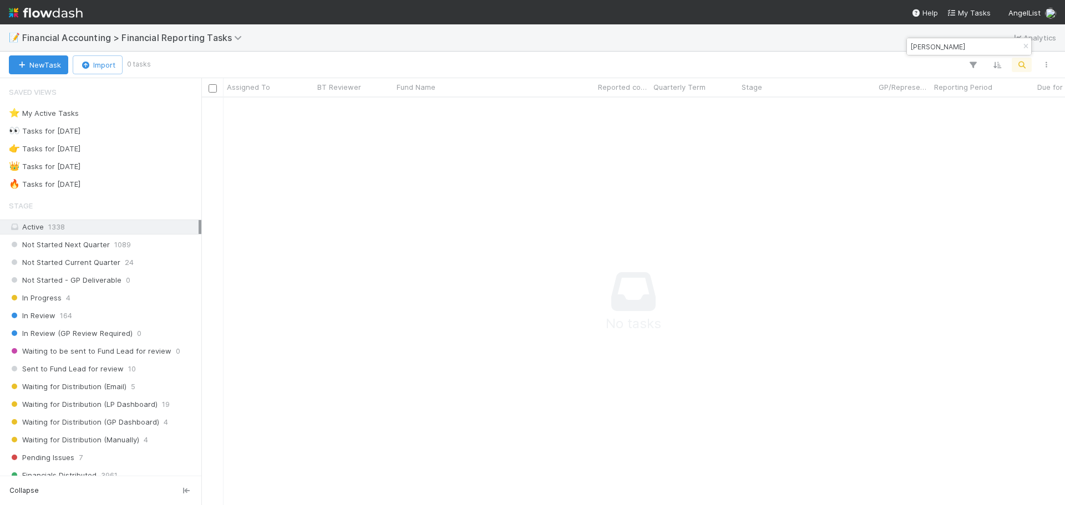
scroll to position [391, 855]
click at [1020, 49] on icon "button" at bounding box center [1025, 46] width 11 height 7
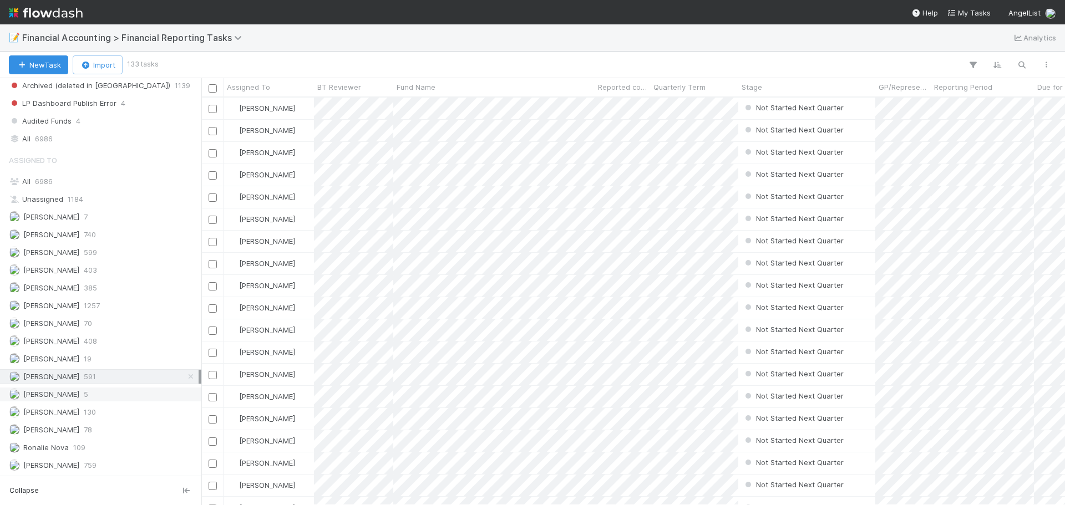
scroll to position [399, 855]
click at [77, 395] on div "Marenz Trajano 5" at bounding box center [104, 395] width 190 height 14
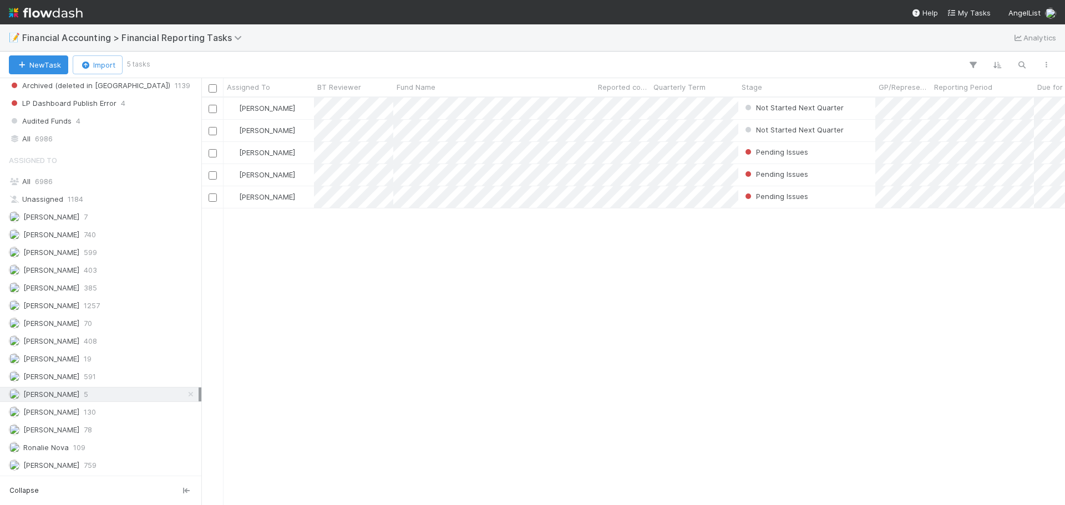
scroll to position [399, 855]
click at [975, 65] on icon "button" at bounding box center [972, 65] width 11 height 10
click at [835, 94] on button "Add Filter" at bounding box center [802, 98] width 333 height 16
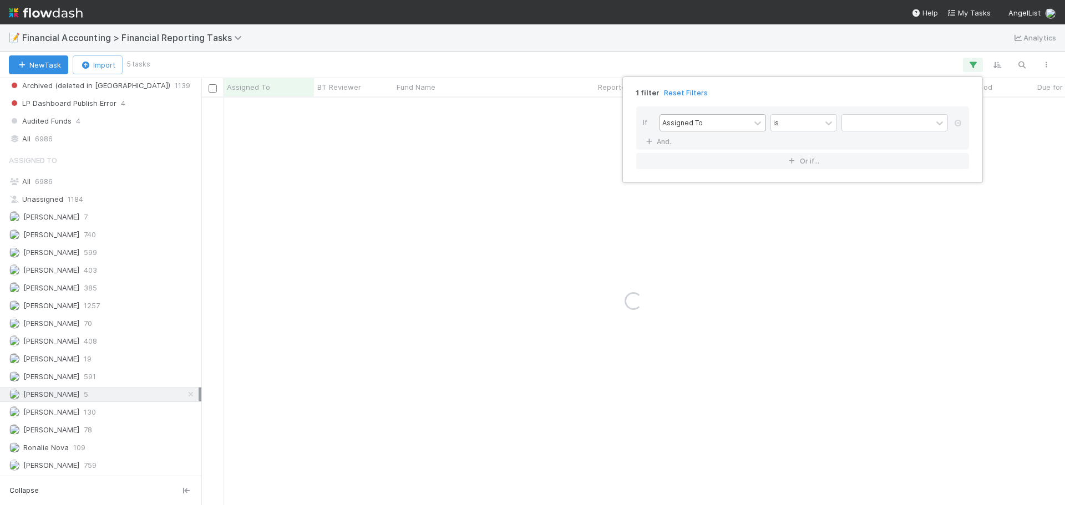
click at [749, 124] on div "Assigned To" at bounding box center [705, 123] width 90 height 16
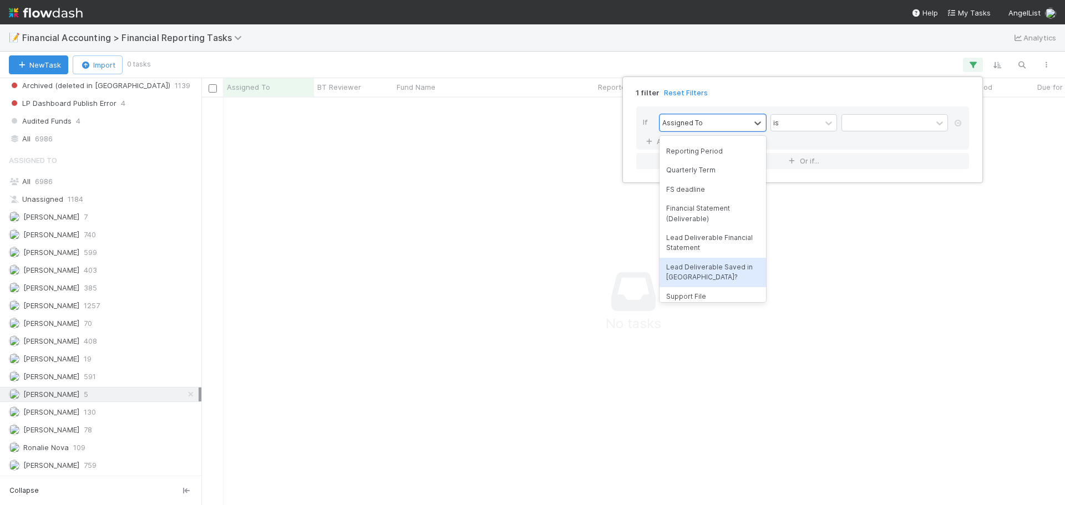
scroll to position [0, 0]
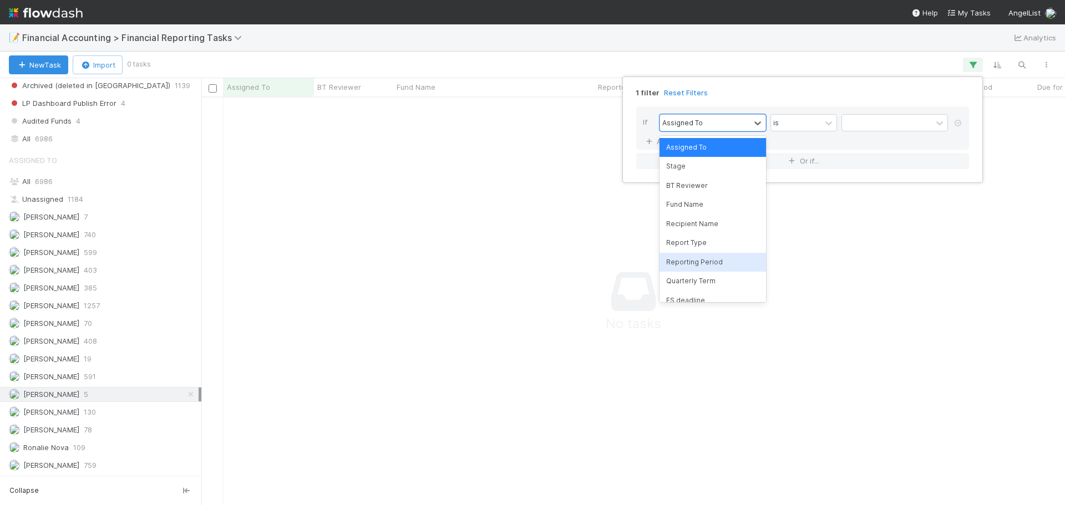
drag, startPoint x: 710, startPoint y: 264, endPoint x: 825, endPoint y: 142, distance: 167.9
click at [710, 263] on div "Reporting Period" at bounding box center [712, 262] width 106 height 19
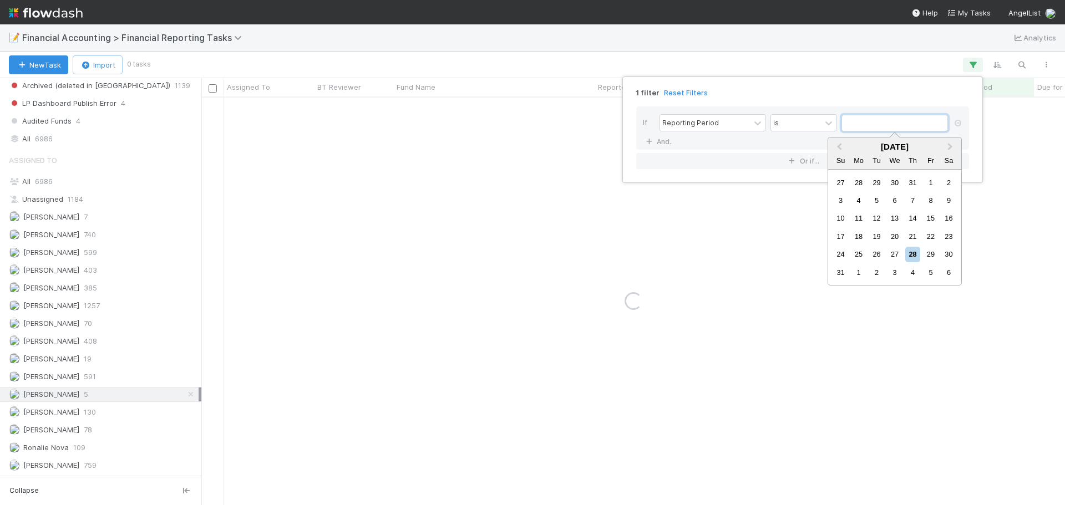
click at [903, 122] on input "text" at bounding box center [894, 123] width 106 height 17
click at [839, 146] on span "Previous Month" at bounding box center [839, 147] width 0 height 13
click at [859, 255] on div "30" at bounding box center [858, 254] width 15 height 15
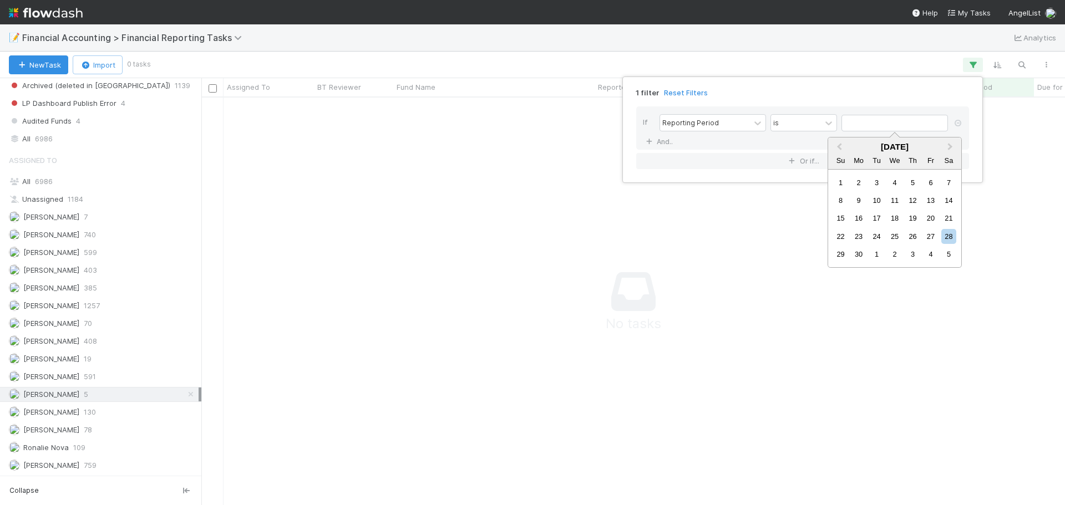
type input "06/30/2025"
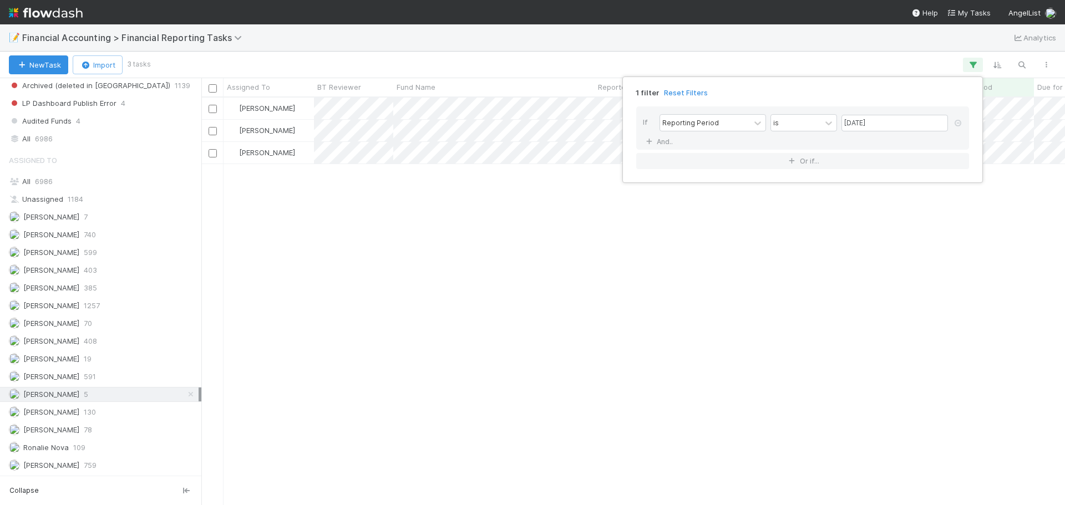
scroll to position [399, 855]
click at [749, 296] on div "1 filter Reset Filters If Reporting Period is 06/30/2025 And.. Or if..." at bounding box center [532, 252] width 1065 height 505
click at [548, 323] on div at bounding box center [532, 252] width 1065 height 505
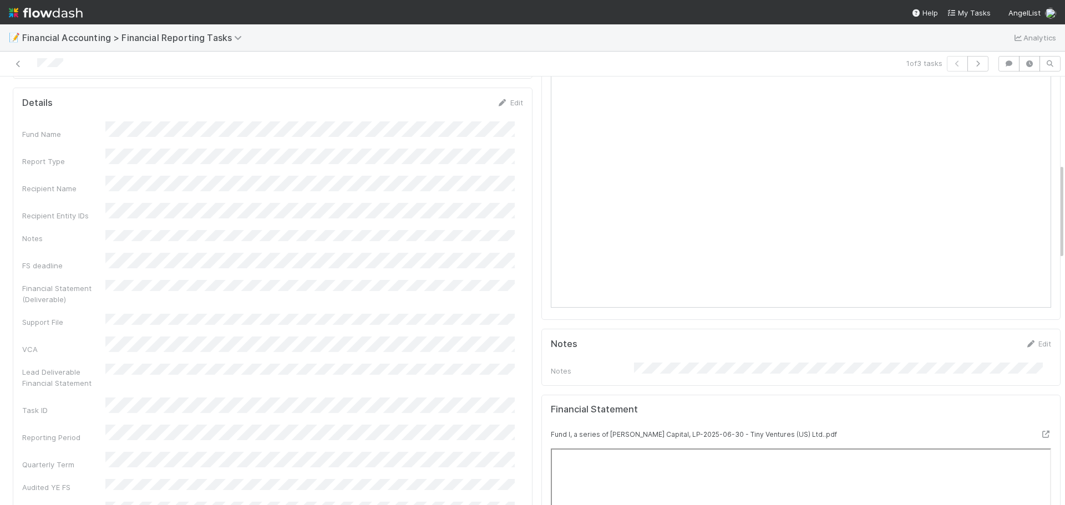
scroll to position [388, 0]
